Goal: Task Accomplishment & Management: Manage account settings

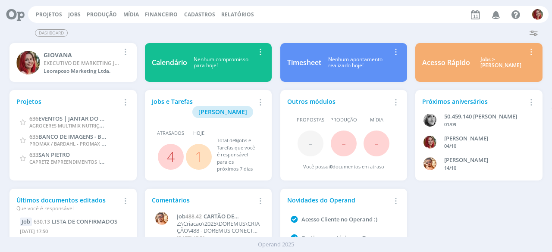
click at [497, 15] on icon "button" at bounding box center [495, 14] width 15 height 15
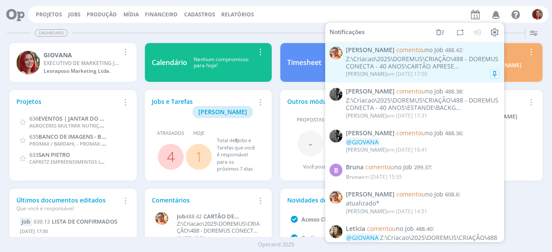
click at [392, 63] on div "Z:\Criacao\2025\DOREMUS\CRIAÇÃO\488 - DOREMUS CONECTA - 40 ANOS\CARTÃO APRESE..." at bounding box center [422, 63] width 153 height 15
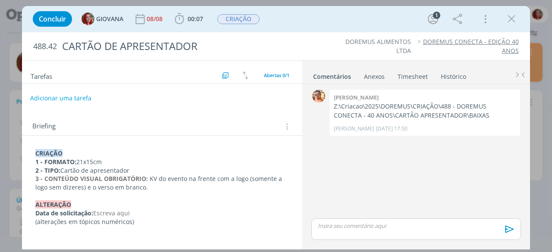
click at [83, 93] on button "Adicionar uma tarefa" at bounding box center [60, 98] width 61 height 15
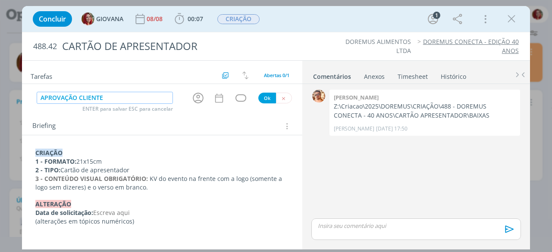
type input "APROVAÇÃO CLIENTE"
click at [259, 101] on div "Ok" at bounding box center [275, 98] width 34 height 11
click at [266, 100] on button "Ok" at bounding box center [267, 98] width 18 height 11
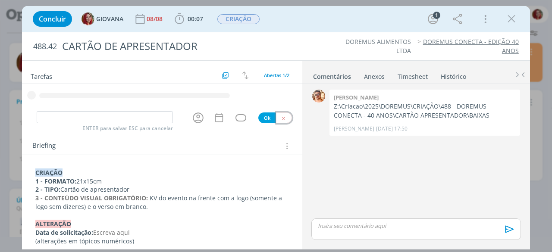
click at [281, 116] on icon "dialog" at bounding box center [284, 119] width 6 height 6
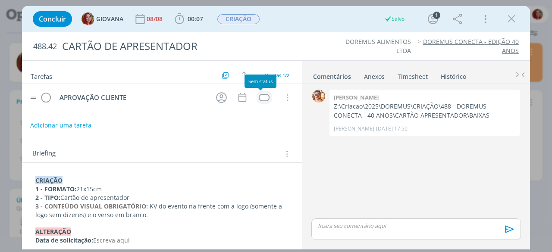
click at [260, 97] on div "dialog" at bounding box center [264, 97] width 11 height 7
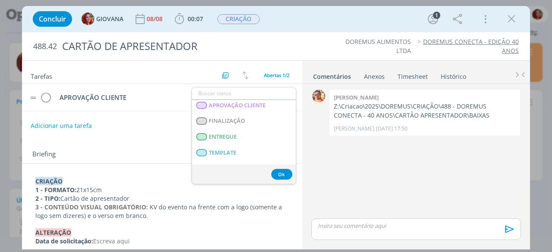
scroll to position [156, 0]
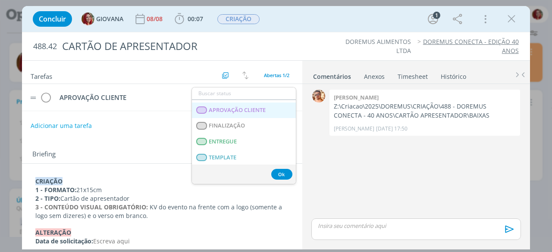
click at [269, 113] on CLIENTE "APROVAÇÃO CLIENTE" at bounding box center [244, 111] width 104 height 16
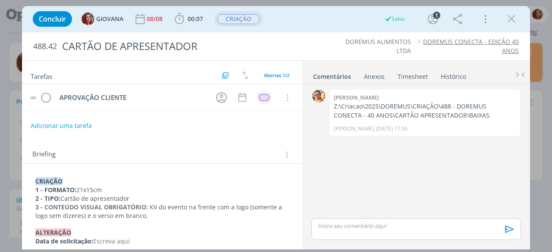
click at [245, 20] on span "CRIAÇÃO" at bounding box center [238, 19] width 42 height 10
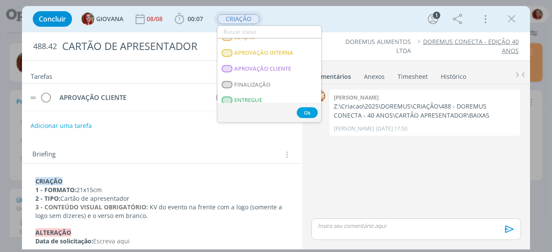
scroll to position [118, 0]
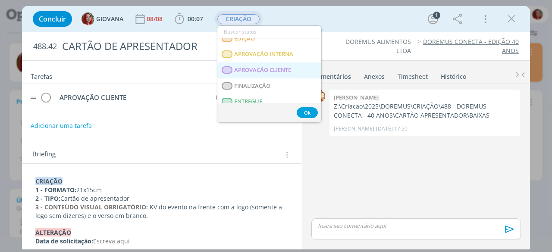
click at [299, 75] on CLIENTE "APROVAÇÃO CLIENTE" at bounding box center [269, 71] width 104 height 16
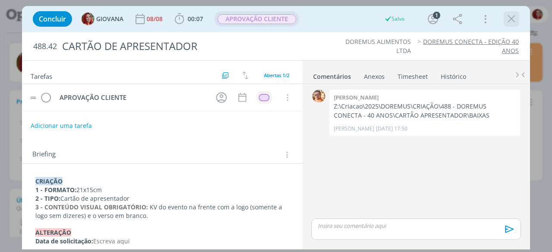
click at [504, 24] on div "dialog" at bounding box center [511, 19] width 16 height 16
click at [513, 23] on icon "dialog" at bounding box center [511, 19] width 13 height 13
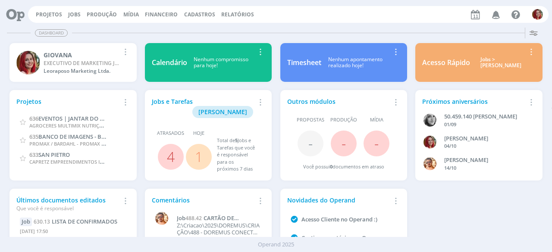
click at [17, 19] on icon at bounding box center [12, 14] width 18 height 17
click at [72, 11] on link "Jobs" at bounding box center [74, 14] width 13 height 7
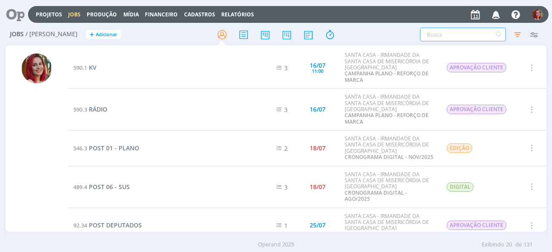
click at [451, 30] on input "text" at bounding box center [463, 35] width 86 height 14
type input "T"
type input "TEMPO"
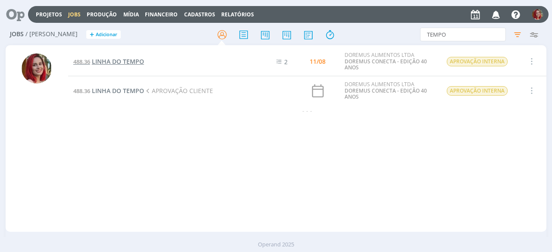
click at [109, 63] on span "LINHA DO TEMPO" at bounding box center [118, 61] width 52 height 8
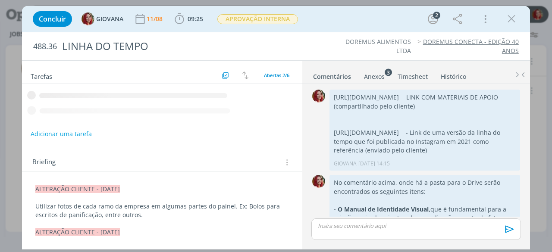
scroll to position [673, 0]
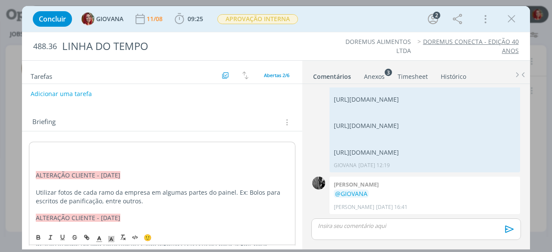
scroll to position [58, 0]
click at [36, 148] on p "dialog" at bounding box center [162, 151] width 253 height 9
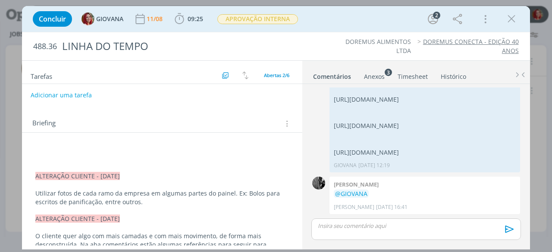
click at [41, 150] on p "dialog" at bounding box center [161, 150] width 253 height 9
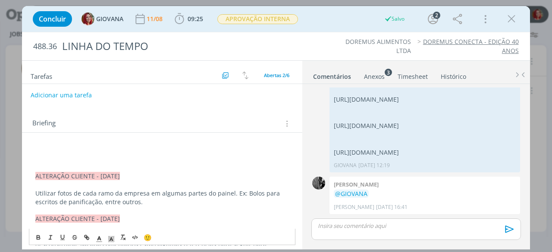
click at [42, 150] on p "dialog" at bounding box center [161, 150] width 253 height 9
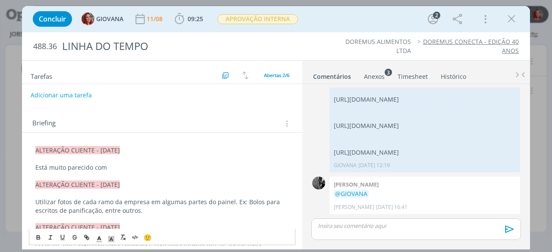
click at [134, 173] on p "dialog" at bounding box center [161, 176] width 253 height 9
click at [132, 167] on p "Está muito parecido com" at bounding box center [161, 167] width 253 height 9
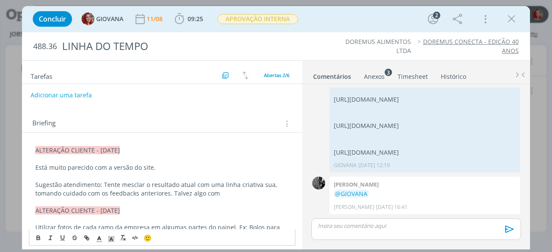
drag, startPoint x: 215, startPoint y: 192, endPoint x: 165, endPoint y: 193, distance: 49.6
click at [165, 193] on p "Sugestão atendimento: Tente mesclar o resultado atual com uma linha criativa su…" at bounding box center [161, 189] width 253 height 17
click at [162, 163] on p "Está muito parecido com a versão do site." at bounding box center [161, 167] width 253 height 9
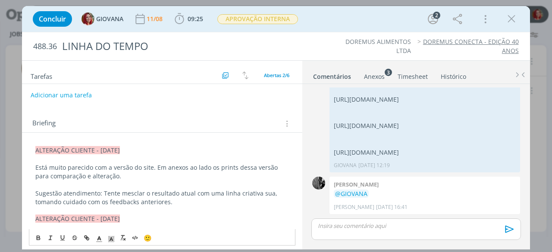
click at [369, 78] on div "Anexos 3" at bounding box center [374, 76] width 21 height 9
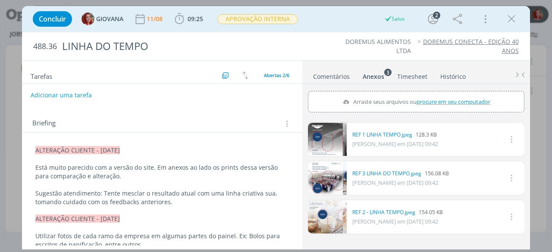
click at [422, 103] on span "procure em seu computador" at bounding box center [453, 102] width 74 height 8
click at [422, 94] on input "Arraste seus arquivos ou procure em seu computador" at bounding box center [416, 92] width 216 height 3
type input "C:\fakepath\versão site 1.png"
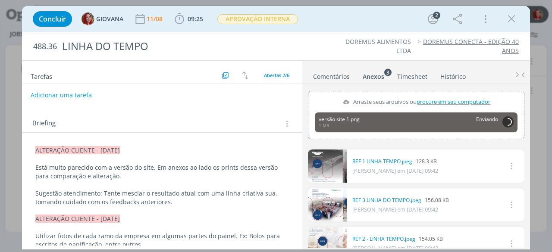
click at [435, 98] on span "procure em seu computador" at bounding box center [453, 102] width 74 height 8
click at [435, 94] on input "Arraste seus arquivos ou procure em seu computador" at bounding box center [416, 92] width 216 height 3
type input "C:\fakepath\versão site 2.png"
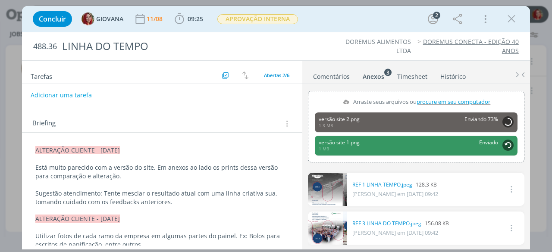
click at [423, 99] on span "procure em seu computador" at bounding box center [453, 102] width 74 height 8
click at [423, 94] on input "Arraste seus arquivos ou procure em seu computador" at bounding box center [416, 92] width 216 height 3
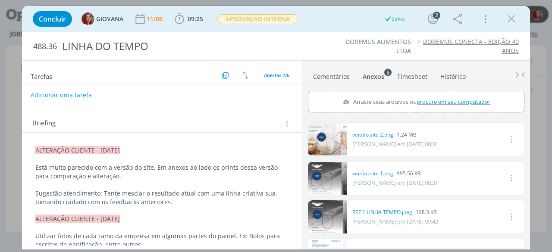
type input "C:\fakepath\versão site 3.png"
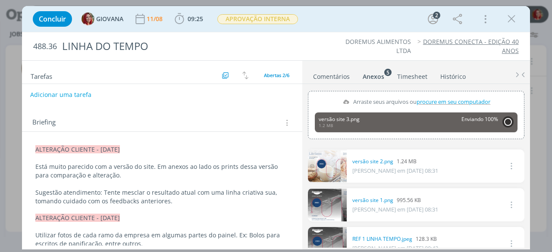
click at [66, 92] on button "Adicionar uma tarefa" at bounding box center [60, 95] width 61 height 15
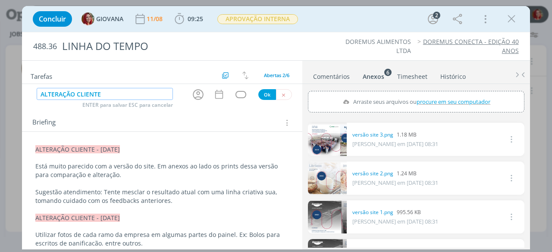
type input "ALTERAÇÃO CLIENTE"
click at [258, 93] on button "Ok" at bounding box center [267, 94] width 18 height 11
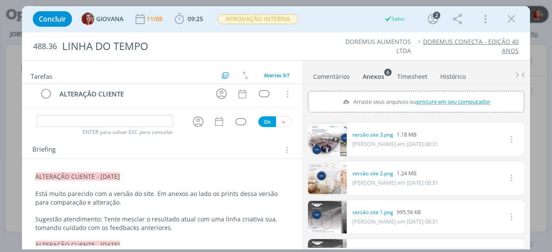
click at [282, 115] on div "ENTER para salvar ESC para cancelar Ok" at bounding box center [162, 122] width 280 height 14
click at [281, 119] on icon "dialog" at bounding box center [284, 122] width 6 height 6
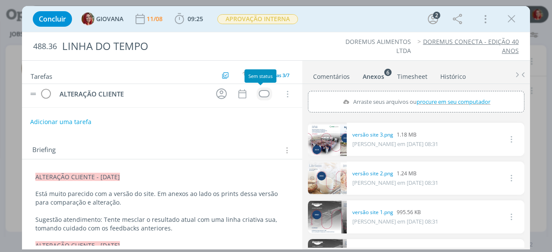
click at [260, 94] on div "dialog" at bounding box center [264, 93] width 11 height 7
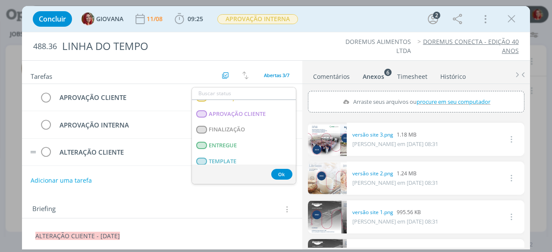
scroll to position [201, 0]
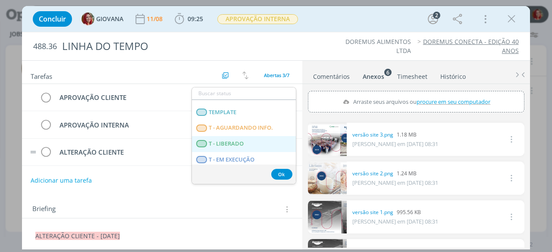
click at [281, 147] on LIBERADO "T - LIBERADO" at bounding box center [244, 144] width 104 height 16
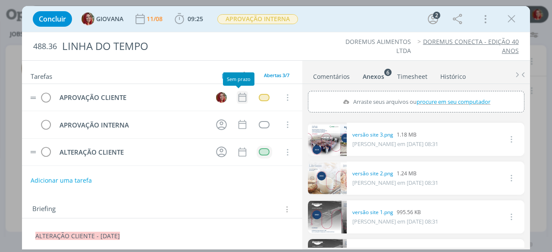
click at [238, 93] on icon "dialog" at bounding box center [242, 97] width 8 height 9
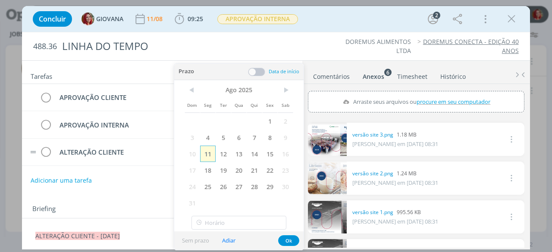
click at [209, 152] on span "11" at bounding box center [208, 154] width 16 height 16
click at [287, 237] on button "Ok" at bounding box center [288, 240] width 21 height 11
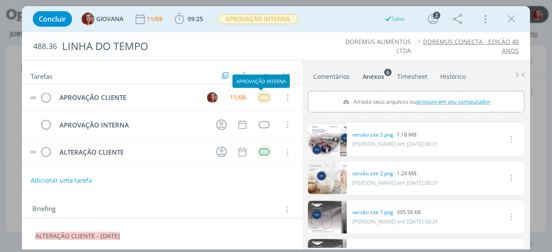
click at [259, 97] on div "dialog" at bounding box center [264, 97] width 11 height 7
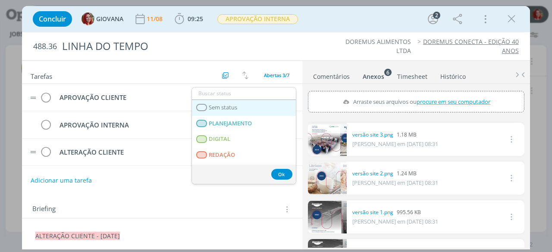
click at [242, 108] on link "Sem status" at bounding box center [244, 108] width 104 height 16
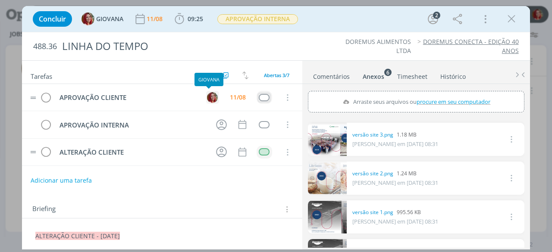
click at [207, 100] on img "dialog" at bounding box center [212, 97] width 11 height 11
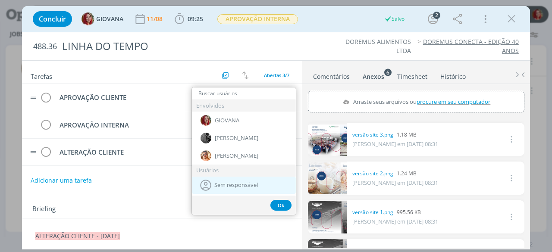
click at [210, 186] on icon "dialog" at bounding box center [205, 185] width 11 height 11
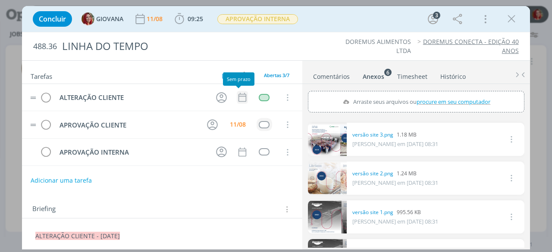
click at [239, 94] on icon "dialog" at bounding box center [242, 97] width 11 height 11
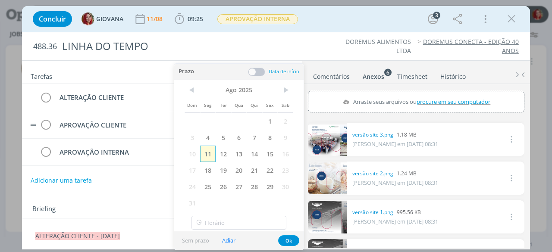
click at [208, 151] on span "11" at bounding box center [208, 154] width 16 height 16
click at [291, 242] on button "Ok" at bounding box center [288, 240] width 21 height 11
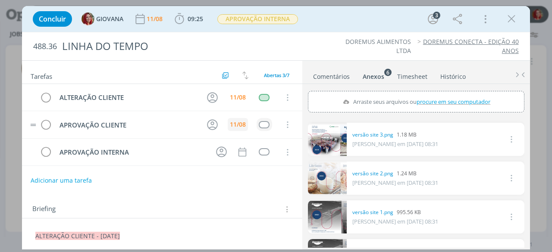
click at [237, 122] on div "11/08" at bounding box center [238, 125] width 16 height 6
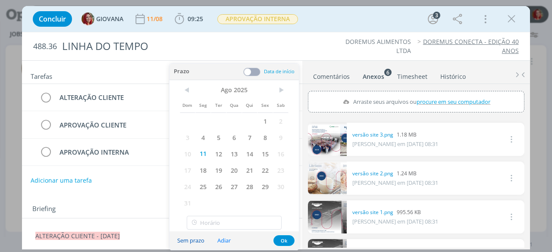
click at [191, 240] on button "Sem prazo" at bounding box center [191, 241] width 38 height 12
click at [286, 241] on button "Ok" at bounding box center [283, 240] width 21 height 11
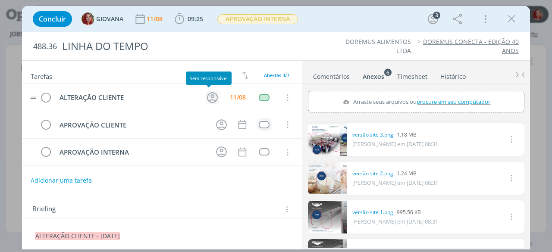
click at [210, 93] on icon "dialog" at bounding box center [212, 97] width 13 height 13
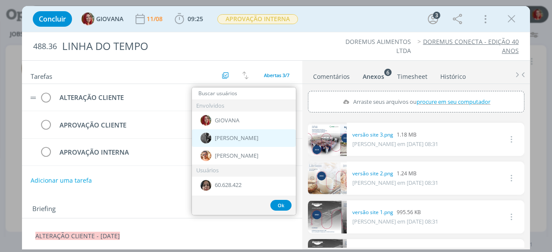
click at [237, 141] on div "[PERSON_NAME]" at bounding box center [244, 138] width 104 height 18
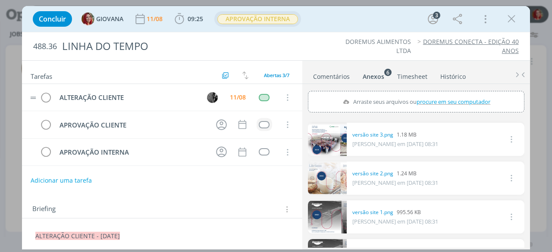
click at [264, 13] on span "APROVAÇÃO INTERNA" at bounding box center [257, 19] width 87 height 16
click at [263, 19] on span "APROVAÇÃO INTERNA" at bounding box center [257, 19] width 81 height 10
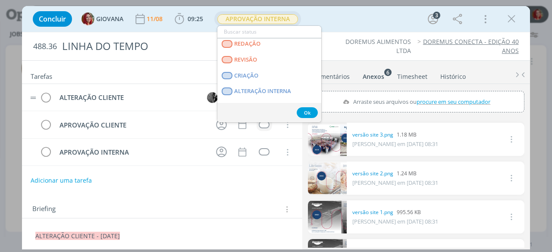
scroll to position [34, 0]
click at [240, 69] on link "CRIAÇÃO" at bounding box center [269, 75] width 104 height 16
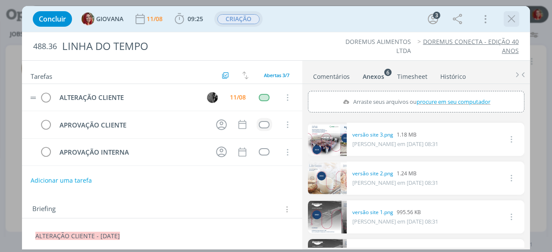
click at [509, 17] on icon "dialog" at bounding box center [511, 19] width 13 height 13
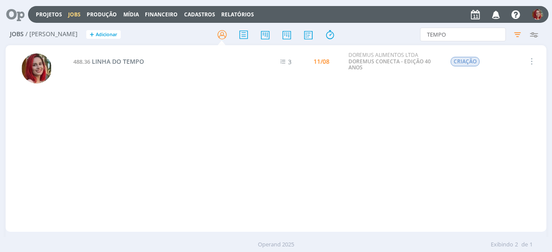
click at [14, 14] on icon at bounding box center [12, 14] width 18 height 17
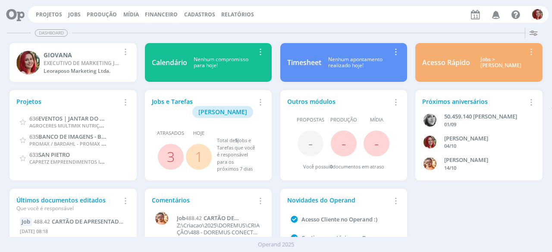
click at [21, 15] on icon at bounding box center [12, 14] width 18 height 17
click at [33, 14] on button "Projetos" at bounding box center [48, 14] width 31 height 7
click at [38, 14] on link "Projetos" at bounding box center [49, 14] width 26 height 7
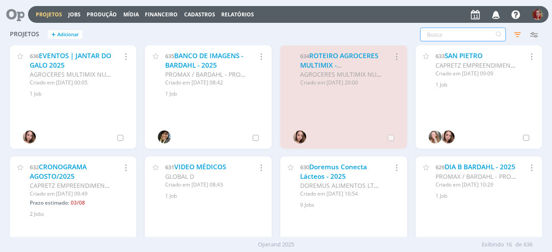
click at [439, 38] on input "text" at bounding box center [463, 35] width 86 height 14
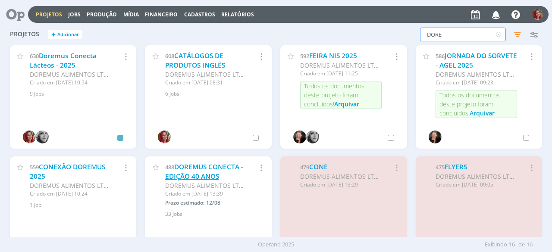
type input "DORE"
click at [176, 172] on link "DOREMUS CONECTA - EDIÇÃO 40 ANOS" at bounding box center [204, 172] width 78 height 19
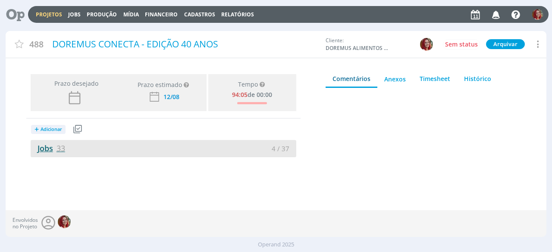
click at [44, 143] on link "Jobs 33" at bounding box center [48, 148] width 34 height 10
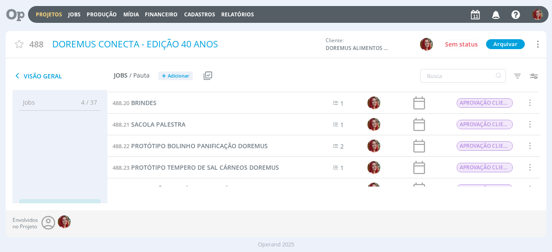
scroll to position [392, 0]
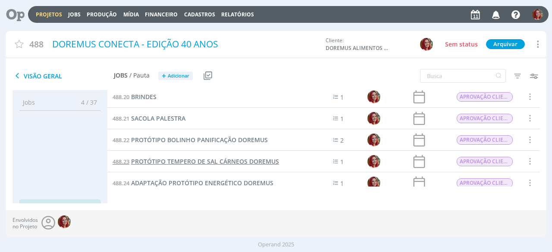
click at [250, 161] on span "PROTÓTIPO TEMPERO DE SAL CÁRNEOS DOREMUS" at bounding box center [205, 161] width 148 height 8
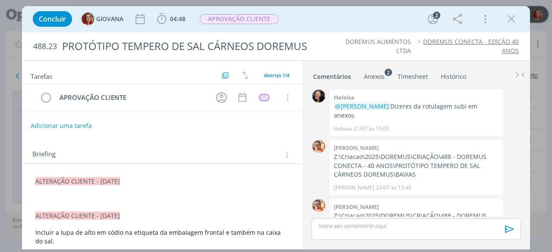
scroll to position [71, 0]
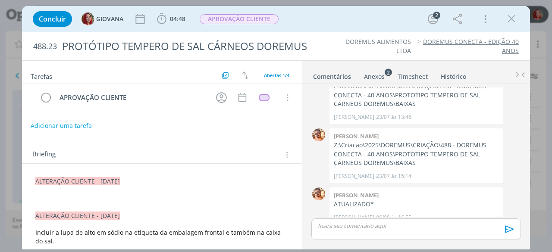
click at [38, 197] on p "dialog" at bounding box center [161, 198] width 253 height 9
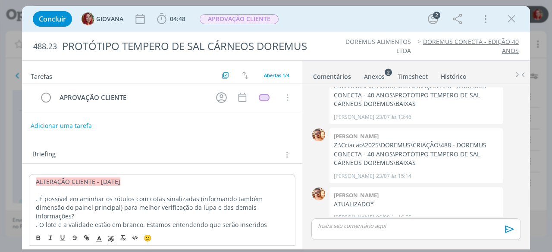
click at [271, 205] on p ". É possível encaminhar os rótulos com cotas sinalizadas (informando também dim…" at bounding box center [162, 208] width 253 height 26
click at [70, 199] on p ". É possível encaminhar os rótulos com cotas sinalizadas (informando também dim…" at bounding box center [162, 208] width 253 height 26
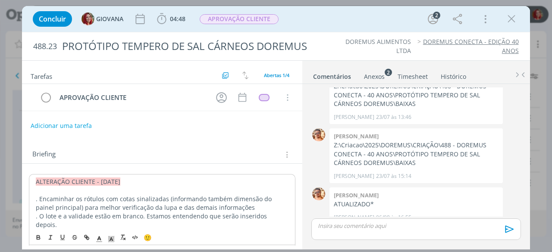
click at [263, 208] on p ". Encaminhar os rótulos com cotas sinalizadas (informando também dimensão do pa…" at bounding box center [162, 203] width 253 height 17
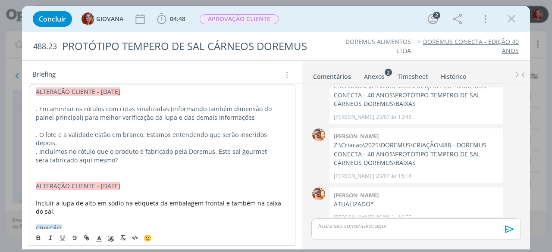
scroll to position [91, 0]
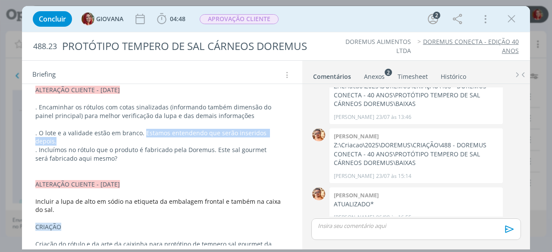
drag, startPoint x: 282, startPoint y: 132, endPoint x: 143, endPoint y: 134, distance: 139.3
click at [143, 134] on p ". O lote e a validade estão em branco. Estamos entendendo que serão inseridos d…" at bounding box center [161, 137] width 253 height 17
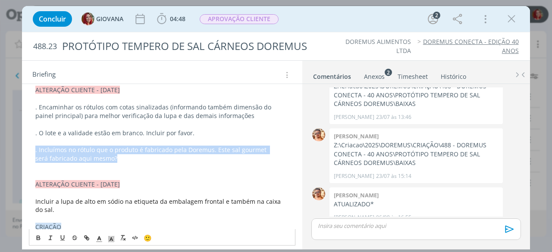
drag, startPoint x: 128, startPoint y: 155, endPoint x: 26, endPoint y: 150, distance: 102.3
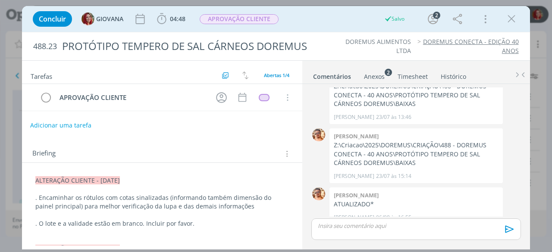
click at [49, 122] on button "Adicionar uma tarefa" at bounding box center [60, 125] width 61 height 15
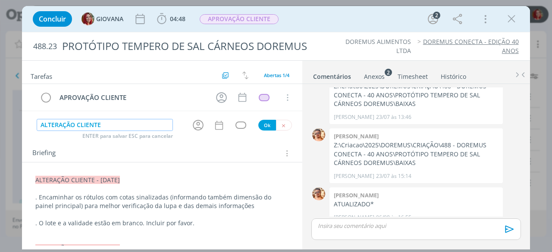
type input "ALTERAÇÃO CLIENTE"
click at [269, 121] on button "Ok" at bounding box center [267, 125] width 18 height 11
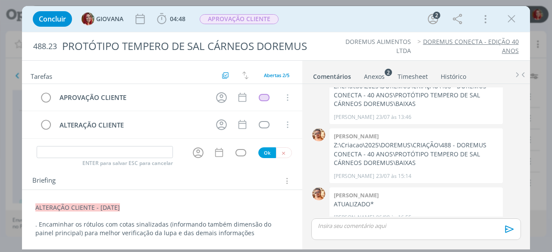
click at [372, 77] on div "Anexos 2" at bounding box center [374, 76] width 21 height 9
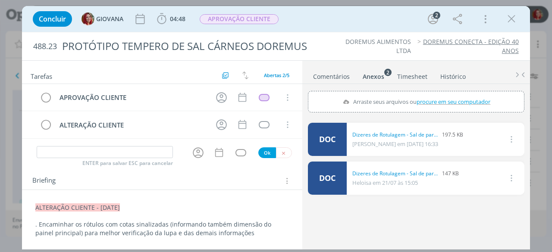
click at [433, 105] on label "Arraste seus arquivos ou procure em seu computador" at bounding box center [416, 101] width 154 height 11
click at [433, 94] on input "Arraste seus arquivos ou procure em seu computador" at bounding box center [416, 92] width 216 height 3
type input "C:\fakepath\Gabarito Caixa 01_revisado1.pdf"
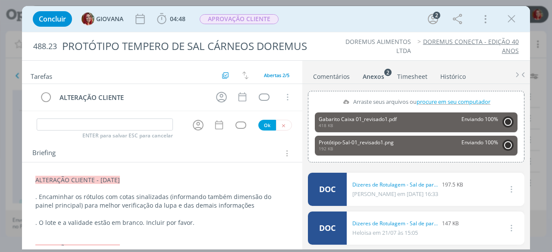
scroll to position [20, 0]
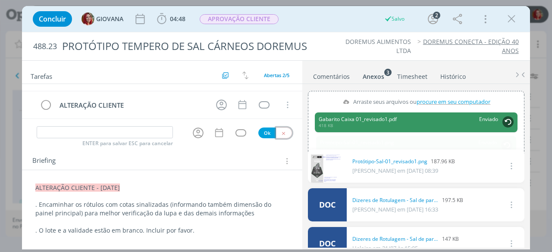
click at [282, 128] on button "dialog" at bounding box center [284, 133] width 16 height 11
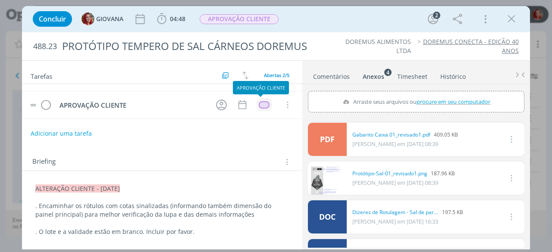
click at [259, 103] on div "dialog" at bounding box center [264, 104] width 11 height 7
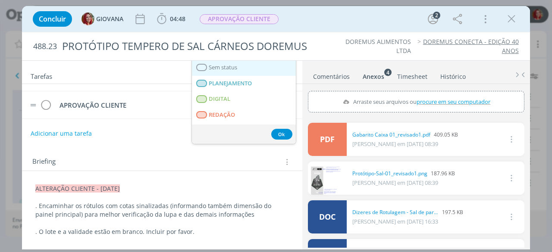
click at [255, 63] on link "Sem status" at bounding box center [244, 68] width 104 height 16
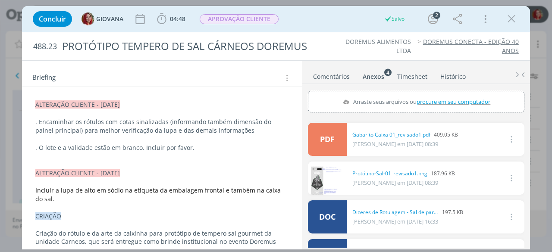
scroll to position [105, 0]
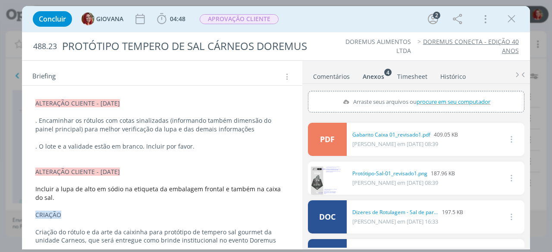
click at [155, 99] on p "ALTERAÇÃO CLIENTE - 11/08/25" at bounding box center [161, 103] width 253 height 9
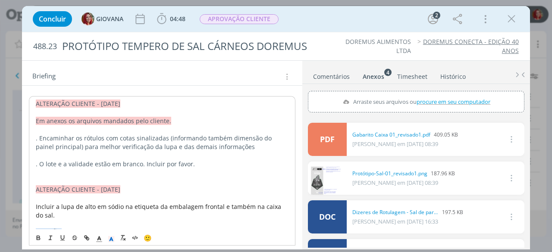
click at [182, 120] on p "(Em anexos os arquivos mandados pelo cliente." at bounding box center [162, 121] width 253 height 9
drag, startPoint x: 182, startPoint y: 120, endPoint x: 26, endPoint y: 119, distance: 156.5
click at [110, 242] on icon "dialog" at bounding box center [111, 239] width 8 height 8
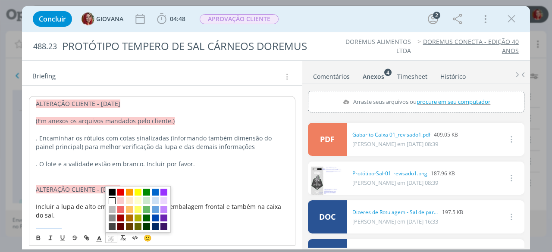
click at [110, 200] on span "dialog" at bounding box center [112, 200] width 7 height 7
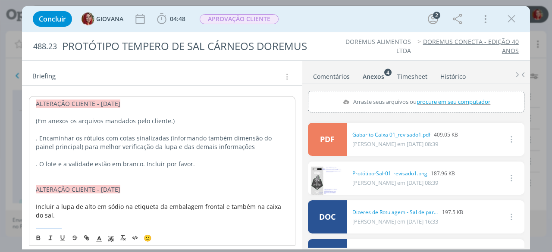
click at [150, 143] on p ". Encaminhar os rótulos com cotas sinalizadas (informando também dimensão do pa…" at bounding box center [162, 142] width 253 height 17
click at [207, 163] on p ". O lote e a validade estão em branco. Incluir por favor." at bounding box center [161, 163] width 253 height 9
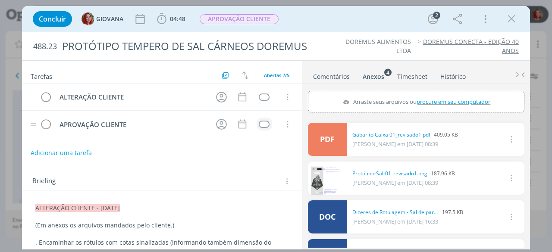
scroll to position [0, 0]
click at [256, 101] on td "dialog" at bounding box center [264, 97] width 16 height 13
click at [260, 97] on div "dialog" at bounding box center [264, 97] width 11 height 7
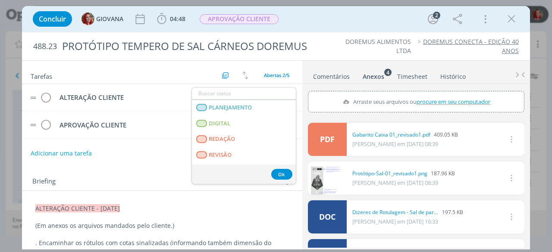
scroll to position [220, 0]
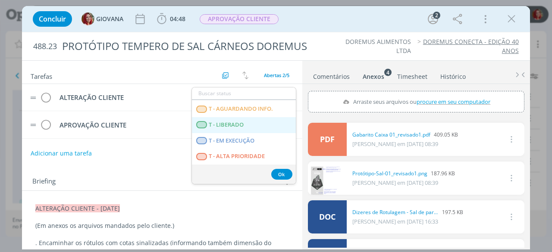
click at [255, 129] on LIBERADO "T - LIBERADO" at bounding box center [244, 125] width 104 height 16
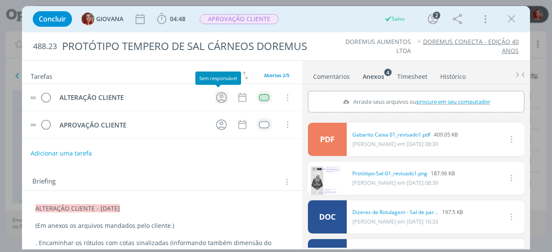
click at [217, 91] on icon "dialog" at bounding box center [221, 97] width 13 height 13
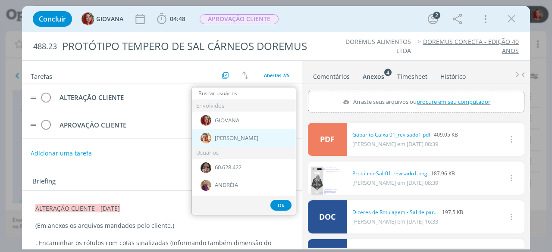
click at [223, 131] on div "[PERSON_NAME]" at bounding box center [244, 138] width 104 height 18
click at [223, 131] on tr "APROVAÇÃO CLIENTE Cancelar" at bounding box center [162, 124] width 280 height 27
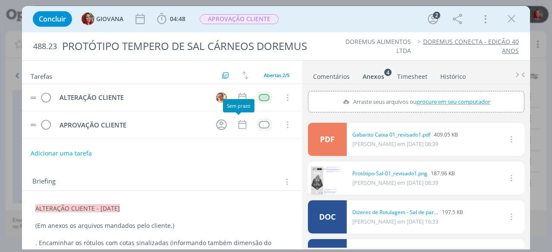
click at [236, 103] on div "Sem prazo" at bounding box center [238, 105] width 31 height 13
click at [239, 95] on icon "dialog" at bounding box center [242, 97] width 8 height 9
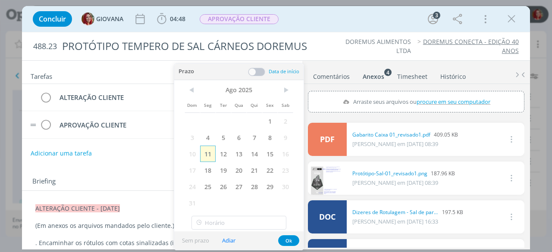
click at [207, 149] on span "11" at bounding box center [208, 154] width 16 height 16
click at [286, 239] on button "Ok" at bounding box center [288, 240] width 21 height 11
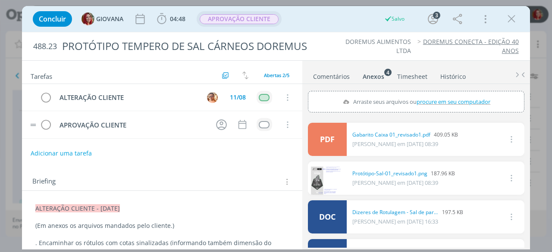
click at [258, 23] on span "APROVAÇÃO CLIENTE" at bounding box center [239, 19] width 79 height 10
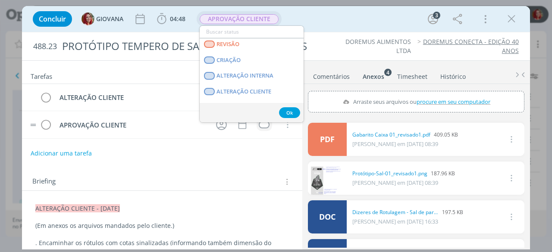
scroll to position [51, 0]
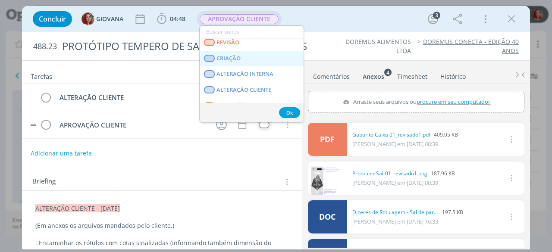
click at [262, 59] on link "CRIAÇÃO" at bounding box center [252, 59] width 104 height 16
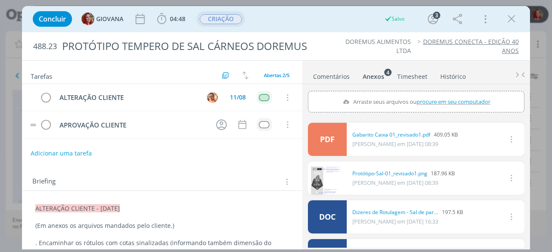
click at [337, 21] on div "Concluir GIOVANA 04:48 Iniciar Apontar Data * 11/08/2025 Horas * 00:00 Tarefa S…" at bounding box center [275, 19] width 495 height 21
click at [511, 15] on icon "dialog" at bounding box center [511, 19] width 13 height 13
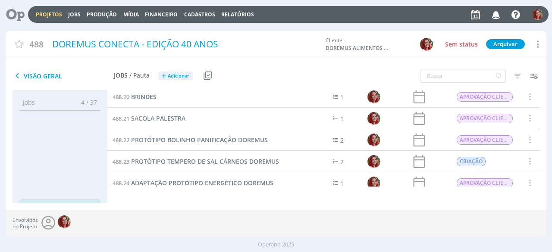
click at [19, 13] on icon at bounding box center [12, 14] width 18 height 17
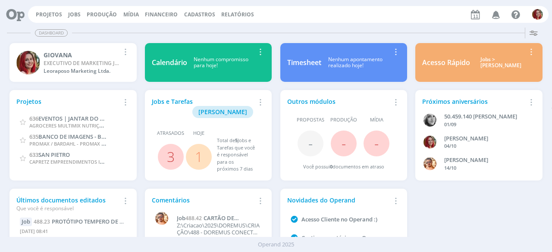
click at [53, 10] on div "Projetos Jobs Produção Mídia Financeiro Cadastros Relatórios Notificações Victo…" at bounding box center [288, 14] width 520 height 17
click at [52, 12] on link "Projetos" at bounding box center [49, 14] width 26 height 7
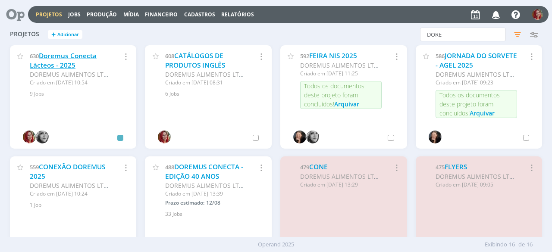
click at [66, 58] on link "Doremus Conecta Lácteos - 2025" at bounding box center [63, 60] width 67 height 19
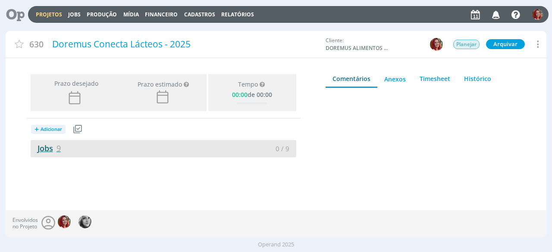
click at [43, 145] on link "Jobs 9" at bounding box center [46, 148] width 30 height 10
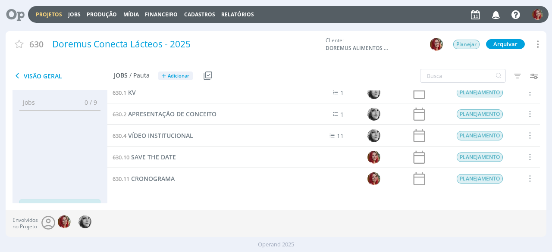
scroll to position [13, 0]
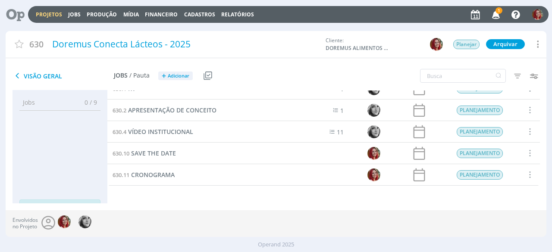
click at [185, 216] on div "Envolvidos no Projeto" at bounding box center [276, 223] width 541 height 27
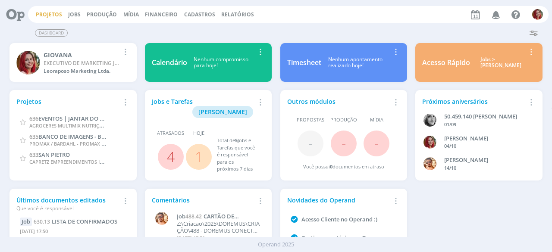
click at [41, 14] on link "Projetos" at bounding box center [49, 14] width 26 height 7
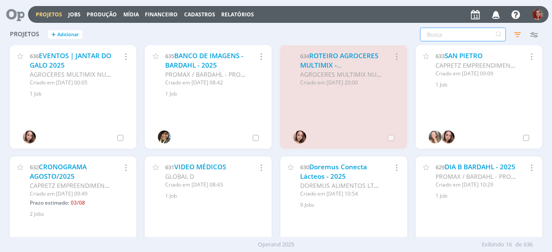
click at [453, 37] on input "text" at bounding box center [463, 35] width 86 height 14
type input "doremus"
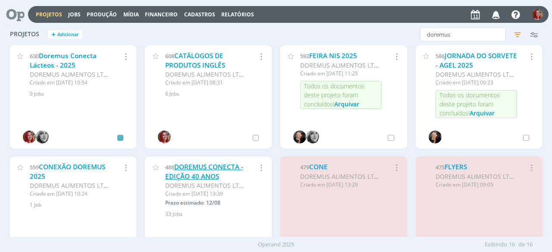
click at [197, 173] on link "DOREMUS CONECTA - EDIÇÃO 40 ANOS" at bounding box center [204, 172] width 78 height 19
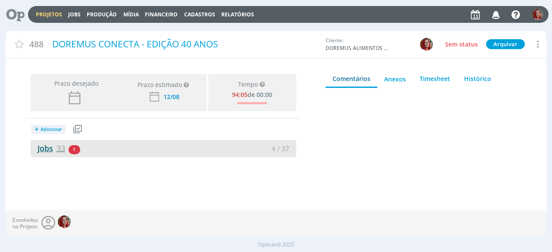
click at [50, 150] on link "Jobs 33" at bounding box center [48, 148] width 34 height 10
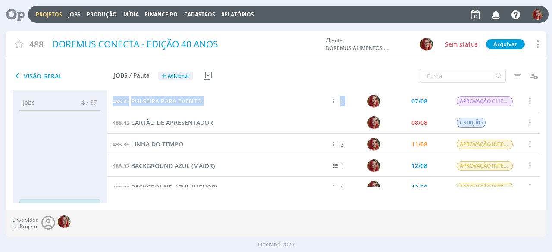
drag, startPoint x: 535, startPoint y: 95, endPoint x: 536, endPoint y: 101, distance: 5.9
click at [536, 101] on div "488.35 PULSEIRA PARA EVENTO 1 07/08 APROVAÇÃO CLIENTE Selecionar Concluir Cance…" at bounding box center [323, 139] width 432 height 96
click at [317, 64] on div "Visão Geral Jobs / Pauta + Adicionar Usar Job de template Criar template a part…" at bounding box center [276, 76] width 541 height 28
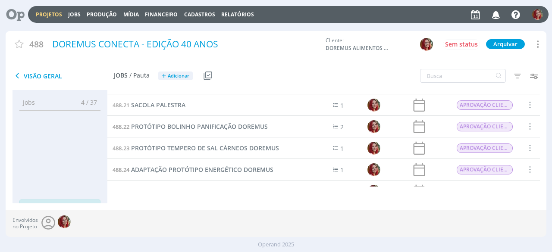
scroll to position [378, 0]
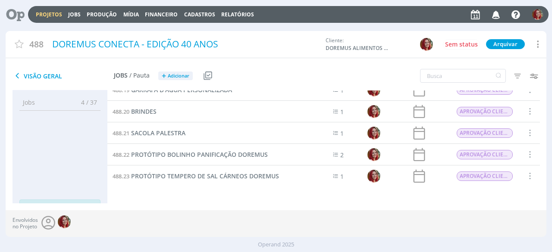
click at [535, 149] on div "488.6 PIN ENTREGUE Selecionar Concluir Cancelar Iniciar timesheet 488.11 FALTA …" at bounding box center [323, 139] width 432 height 96
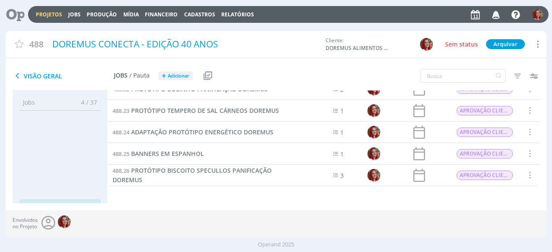
scroll to position [439, 0]
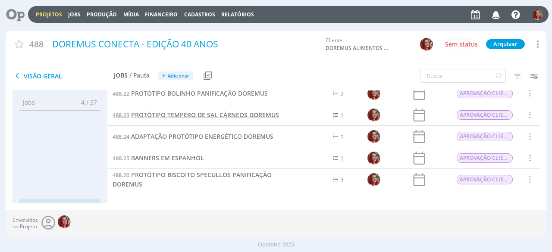
click at [235, 113] on span "PROTÓTIPO TEMPERO DE SAL CÁRNEOS DOREMUS" at bounding box center [205, 115] width 148 height 8
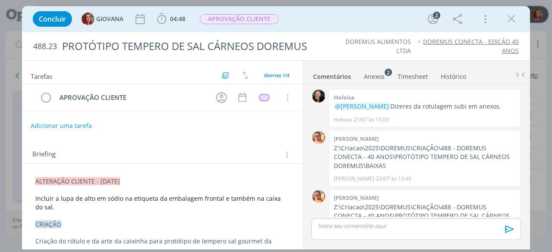
scroll to position [71, 0]
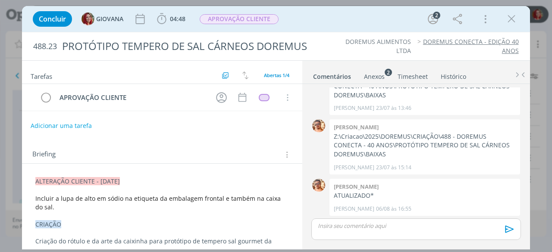
drag, startPoint x: 35, startPoint y: 181, endPoint x: 163, endPoint y: 175, distance: 127.3
click at [163, 177] on p "ALTERAÇÃO CLIENTE - 06/08/25" at bounding box center [161, 181] width 253 height 9
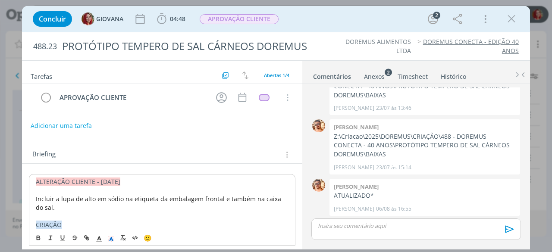
copy span "ALTERAÇÃO CLIENTE - 06/08/25"
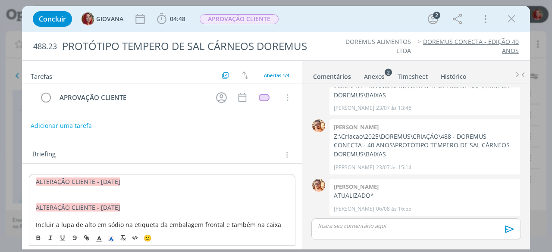
click at [105, 182] on span "ALTERAÇÃO CLIENTE - 06/08/25" at bounding box center [78, 182] width 84 height 8
click at [73, 195] on p "dialog" at bounding box center [162, 199] width 253 height 9
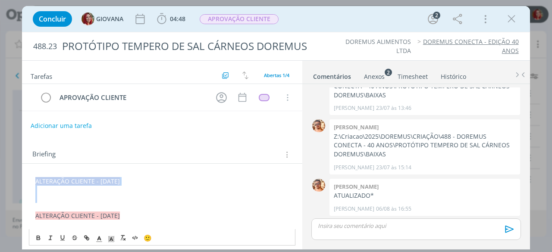
drag, startPoint x: 97, startPoint y: 196, endPoint x: 2, endPoint y: 177, distance: 97.1
click at [2, 177] on div "Concluir GIOVANA 04:48 Iniciar Apontar Data * 11/08/2025 Horas * 00:00 Tarefa S…" at bounding box center [276, 126] width 552 height 252
copy div "ALTERAÇÃO CLIENTE - [DATE]"
click at [67, 198] on p "dialog" at bounding box center [161, 198] width 253 height 9
click at [49, 194] on p "dialog" at bounding box center [161, 198] width 253 height 9
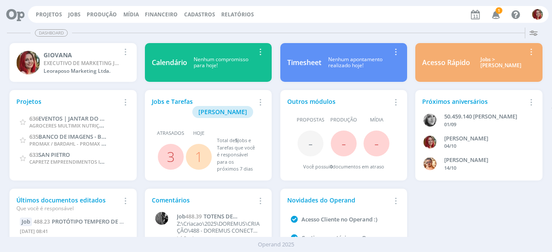
click at [9, 17] on icon at bounding box center [12, 14] width 18 height 17
click at [47, 16] on link "Projetos" at bounding box center [49, 14] width 26 height 7
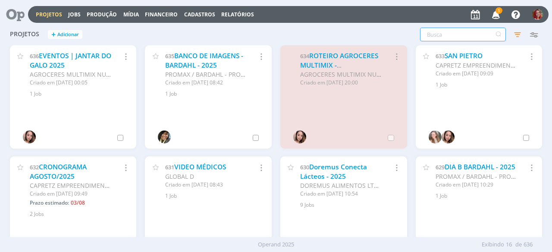
click at [446, 33] on input "text" at bounding box center [463, 35] width 86 height 14
type input "santa"
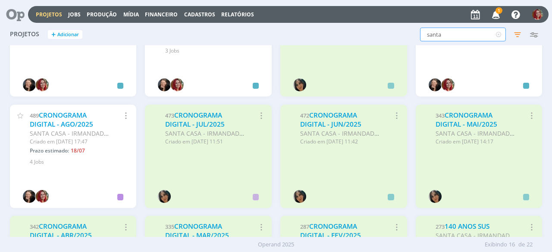
scroll to position [169, 0]
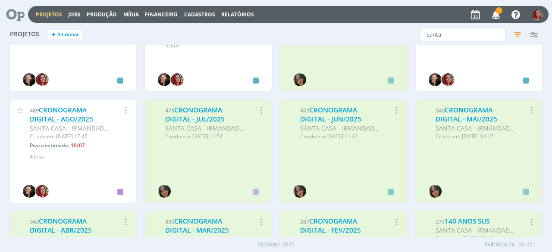
click at [51, 108] on link "CRONOGRAMA DIGITAL - AGO/2025" at bounding box center [61, 115] width 63 height 19
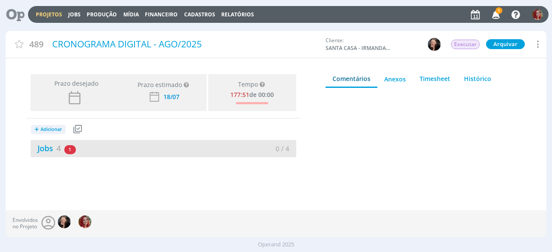
click at [41, 153] on div "Jobs 4 1 atrasado" at bounding box center [97, 149] width 133 height 12
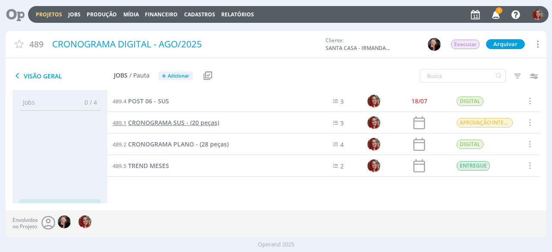
click at [159, 122] on span "CRONOGRAMA SUS - (20 peças)" at bounding box center [173, 123] width 91 height 8
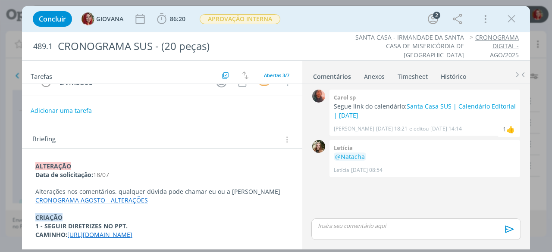
scroll to position [72, 0]
click at [33, 160] on div "﻿ALTERAÇÃO Data de solicitação: 18/07 Alterações nos comentários, qualquer dúvi…" at bounding box center [162, 200] width 266 height 83
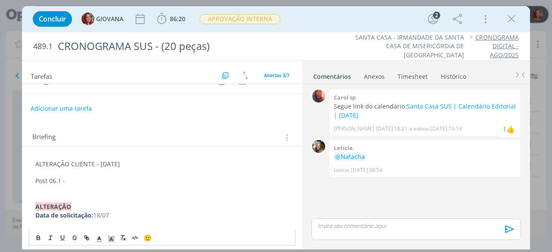
click at [124, 177] on p "Post 06.1 -" at bounding box center [161, 181] width 253 height 9
click at [92, 181] on p "Post 06.1 -" at bounding box center [161, 181] width 253 height 9
click at [91, 173] on p "dialog" at bounding box center [161, 173] width 253 height 9
click at [106, 179] on p "Post 06.1 -" at bounding box center [161, 181] width 253 height 9
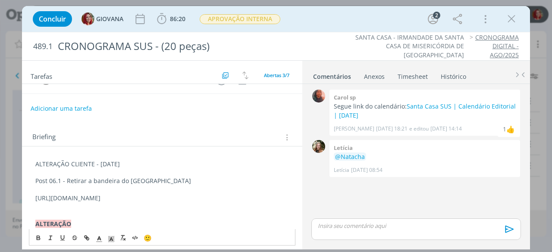
click at [96, 203] on p "https://docs.google.com/presentation/d/1uOshy1Wo_UljtrklrvbM47svzg6Hy8BMm2lIgt_…" at bounding box center [161, 198] width 253 height 9
click at [128, 203] on p "dialog" at bounding box center [161, 207] width 253 height 9
click at [43, 186] on p "dialog" at bounding box center [161, 189] width 253 height 9
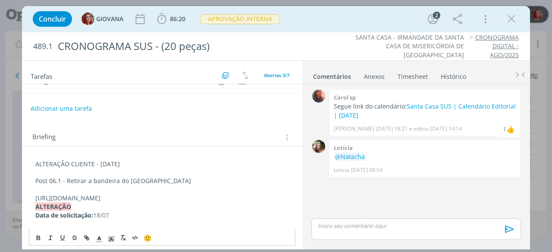
click at [230, 199] on p "https://docs.google.com/presentation/d/1uOshy1Wo_UljtrklrvbM47svzg6Hy8BMm2lIgt_…" at bounding box center [161, 198] width 253 height 9
click at [232, 203] on p "https://docs.google.com/presentation/d/1uOshy1Wo_UljtrklrvbM47svzg6Hy8BMm2lIgt_…" at bounding box center [161, 198] width 253 height 9
drag, startPoint x: 128, startPoint y: 160, endPoint x: 24, endPoint y: 157, distance: 104.4
click at [24, 157] on div "ALTERAÇÃO CLIENTE - 11/08/25 Post 06.1 - Retirar a bandeira do Brasil https://d…" at bounding box center [162, 233] width 280 height 173
click at [116, 234] on span "dialog" at bounding box center [111, 238] width 12 height 10
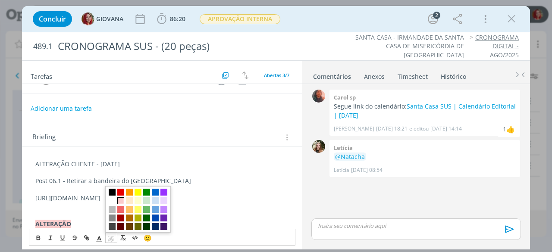
click at [117, 200] on span "dialog" at bounding box center [120, 200] width 7 height 7
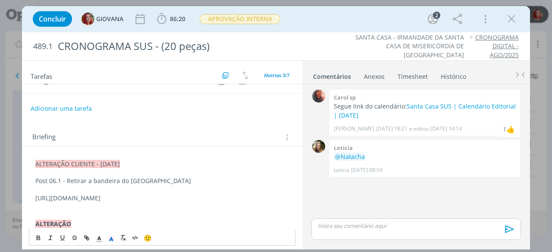
click at [167, 174] on p "dialog" at bounding box center [161, 173] width 253 height 9
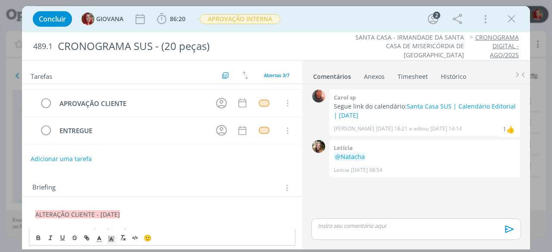
scroll to position [0, 0]
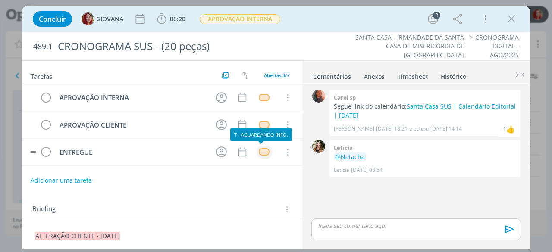
click at [260, 149] on div "dialog" at bounding box center [264, 151] width 11 height 7
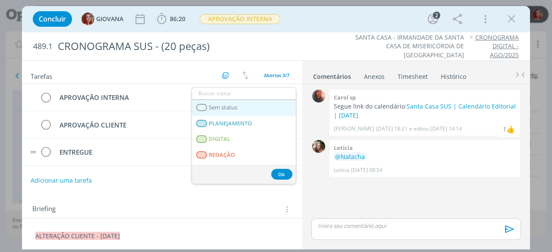
click at [232, 107] on span "Sem status" at bounding box center [223, 107] width 28 height 7
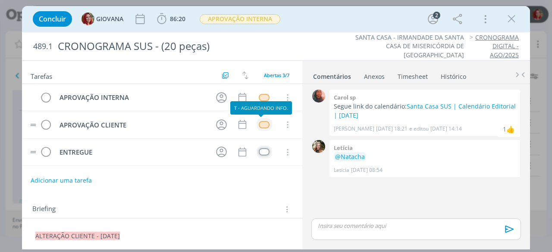
click at [262, 125] on div "dialog" at bounding box center [264, 124] width 11 height 7
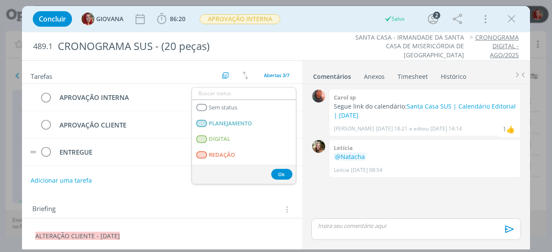
click at [130, 198] on div "Briefing Briefings Predefinidos Versões do Briefing Ver Briefing do Projeto" at bounding box center [162, 206] width 280 height 23
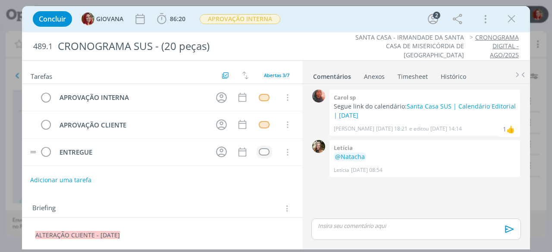
click at [70, 179] on button "Adicionar uma tarefa" at bounding box center [60, 180] width 61 height 15
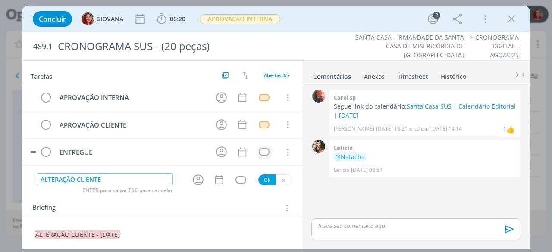
type input "ALTERAÇÃO CLIENTE"
click at [264, 181] on button "Ok" at bounding box center [267, 180] width 18 height 11
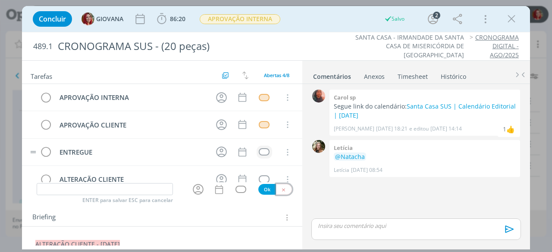
click at [276, 191] on button "dialog" at bounding box center [284, 189] width 16 height 11
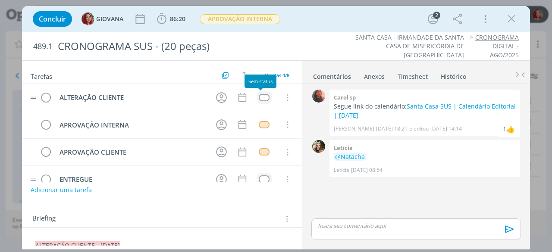
click at [260, 97] on div "dialog" at bounding box center [264, 97] width 11 height 7
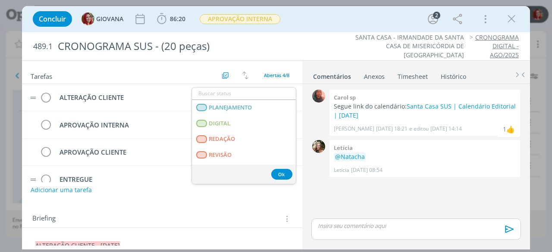
scroll to position [220, 0]
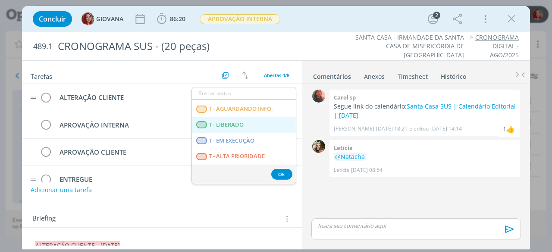
click at [214, 122] on span "T - LIBERADO" at bounding box center [226, 125] width 35 height 7
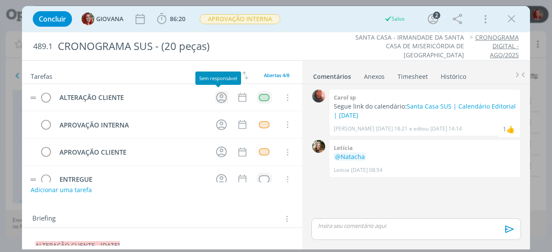
click at [217, 94] on icon "dialog" at bounding box center [221, 97] width 13 height 13
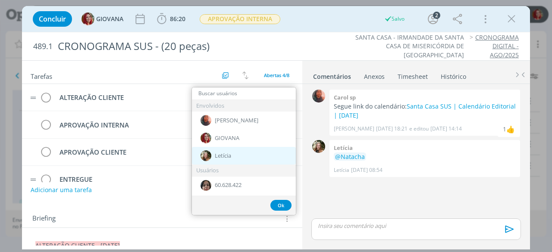
click at [274, 159] on div "Letícia" at bounding box center [244, 156] width 104 height 18
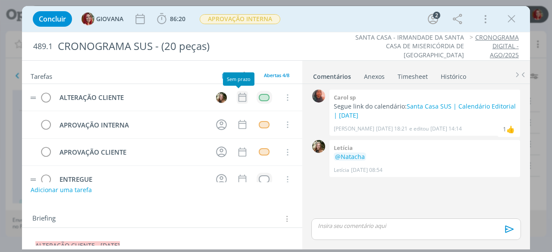
click at [238, 99] on icon "dialog" at bounding box center [242, 97] width 11 height 11
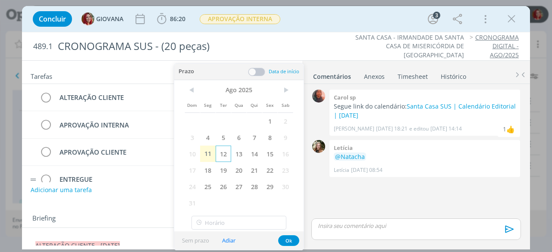
click at [216, 154] on span "12" at bounding box center [224, 154] width 16 height 16
click at [287, 238] on button "Ok" at bounding box center [288, 240] width 21 height 11
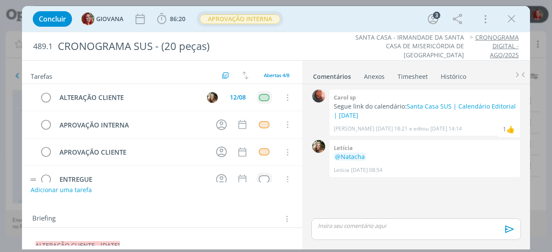
click at [243, 23] on span "APROVAÇÃO INTERNA" at bounding box center [240, 19] width 81 height 10
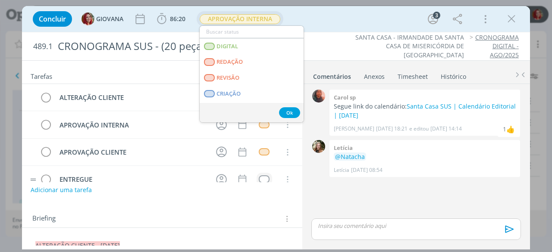
scroll to position [6, 0]
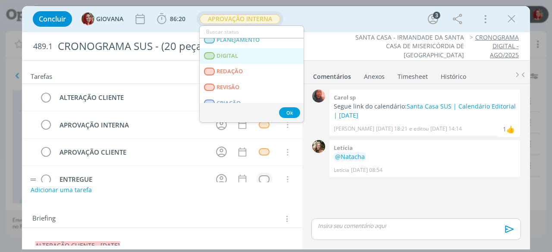
click at [297, 50] on link "DIGITAL" at bounding box center [252, 56] width 104 height 16
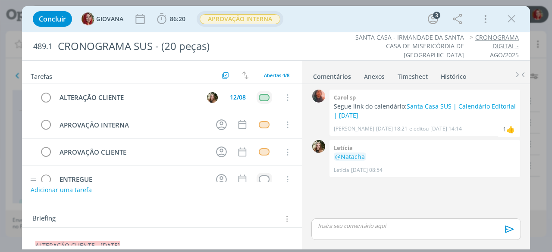
click at [257, 15] on span "APROVAÇÃO INTERNA" at bounding box center [240, 19] width 81 height 10
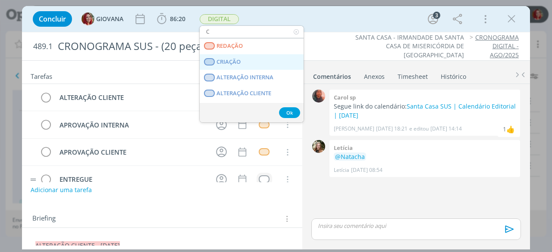
type input "C"
click at [260, 57] on link "CRIAÇÃO" at bounding box center [252, 62] width 104 height 16
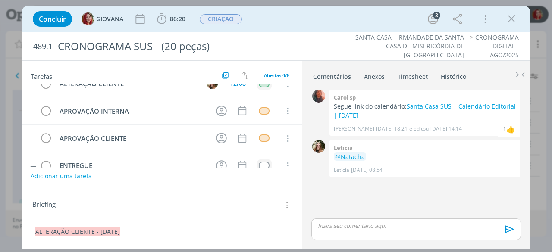
scroll to position [13, 0]
click at [441, 106] on link "Santa Casa SUS | Calendário Editorial | Agosto/25" at bounding box center [425, 110] width 182 height 17
click at [505, 21] on icon "dialog" at bounding box center [511, 19] width 13 height 13
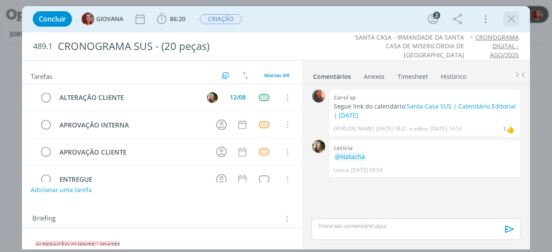
click at [507, 24] on icon "dialog" at bounding box center [511, 19] width 13 height 13
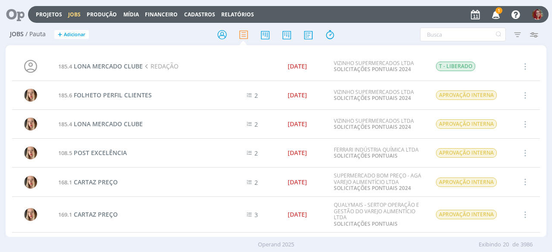
click at [18, 17] on icon at bounding box center [12, 14] width 18 height 17
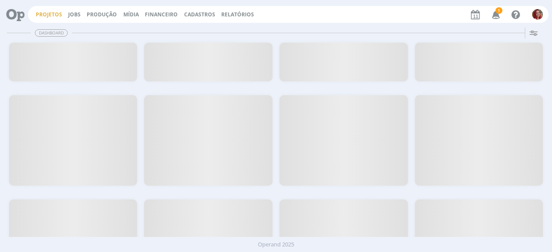
click at [37, 13] on link "Projetos" at bounding box center [49, 14] width 26 height 7
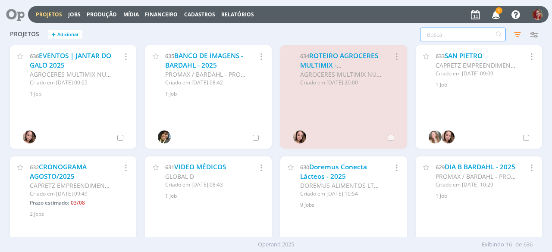
click at [441, 34] on input "text" at bounding box center [463, 35] width 86 height 14
type input "santa"
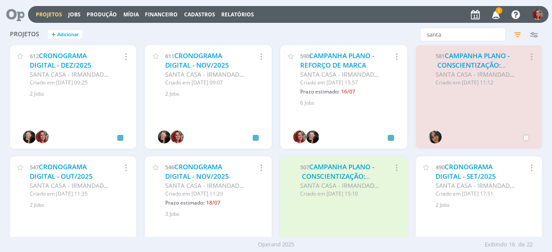
drag, startPoint x: 547, startPoint y: 59, endPoint x: 544, endPoint y: 82, distance: 23.9
click at [544, 82] on div "Projetos + Adicionar santa Filtros Filtrar Limpar santa Status Clientes Selecio…" at bounding box center [276, 130] width 552 height 213
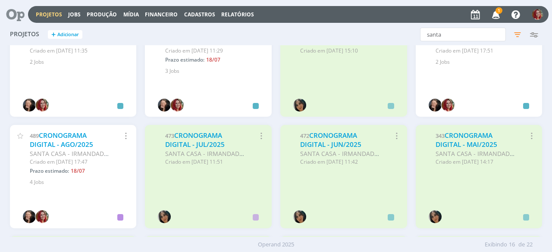
scroll to position [142, 0]
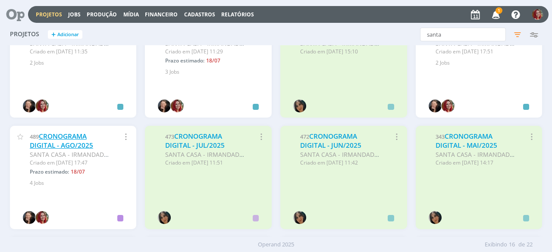
click at [41, 145] on link "CRONOGRAMA DIGITAL - AGO/2025" at bounding box center [61, 141] width 63 height 19
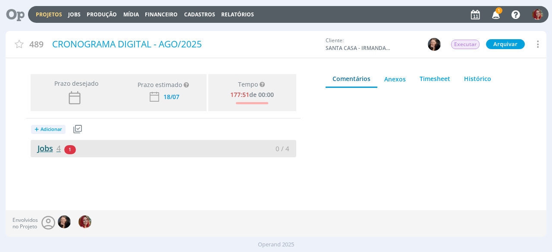
click at [59, 145] on span "4" at bounding box center [58, 148] width 4 height 10
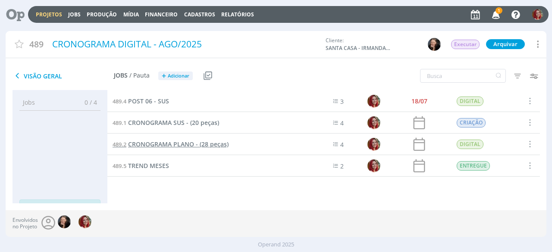
click at [172, 144] on span "CRONOGRAMA PLANO - (28 peças)" at bounding box center [178, 144] width 100 height 8
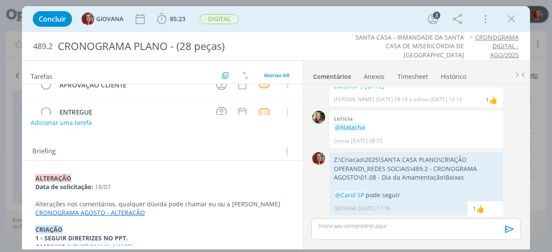
scroll to position [73, 0]
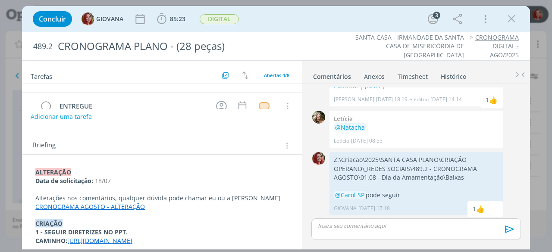
click at [31, 172] on div "﻿ALTERAÇÃO Data de solicitação: 18/07 ﻿ Alterações nos comentários, qualquer dú…" at bounding box center [162, 206] width 266 height 83
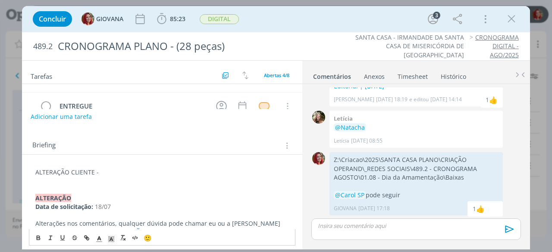
drag, startPoint x: 31, startPoint y: 172, endPoint x: 104, endPoint y: 169, distance: 72.9
click at [104, 169] on p "ALTERAÇÃO CLIENTE -" at bounding box center [161, 172] width 253 height 9
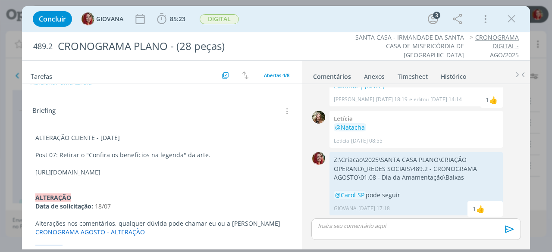
scroll to position [109, 0]
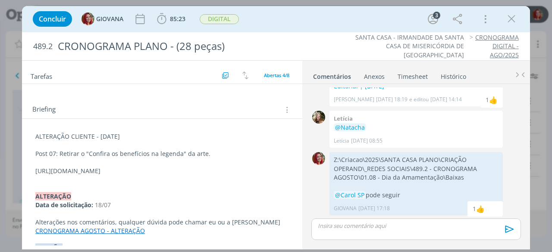
drag, startPoint x: 128, startPoint y: 131, endPoint x: 21, endPoint y: 121, distance: 107.8
click at [21, 121] on div "Concluir GIOVANA 85:23 Iniciar Apontar Data * [DATE] Horas * 00:00 Tarefa Selec…" at bounding box center [276, 126] width 552 height 252
click at [85, 133] on p "ALTERAÇÃO CLIENTE - [DATE]" at bounding box center [161, 136] width 253 height 9
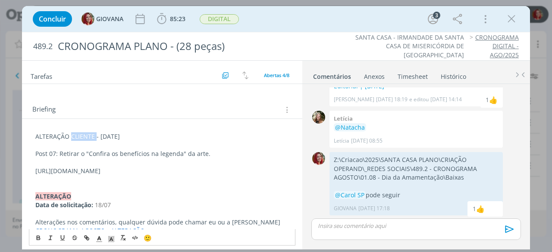
click at [85, 133] on p "ALTERAÇÃO CLIENTE - [DATE]" at bounding box center [161, 136] width 253 height 9
click at [110, 238] on polygon "dialog" at bounding box center [110, 238] width 0 height 0
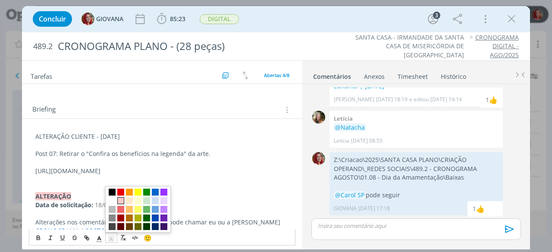
click at [122, 198] on span "dialog" at bounding box center [120, 200] width 7 height 7
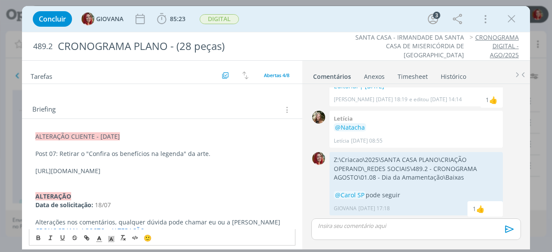
click at [152, 156] on p "Post 07: Retirar o "Confira os benefícios na legenda" da arte." at bounding box center [161, 154] width 253 height 9
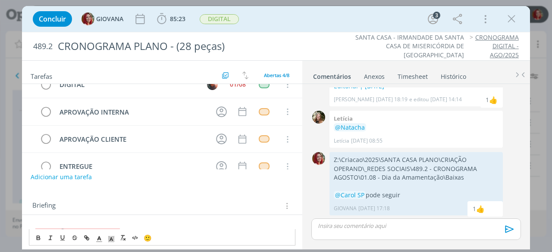
scroll to position [0, 0]
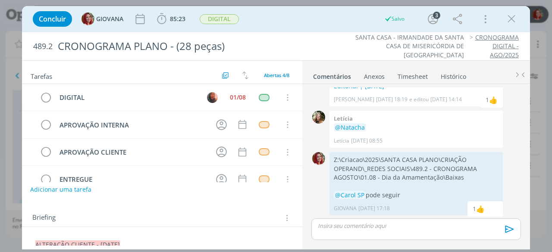
click at [50, 195] on button "Adicionar uma tarefa" at bounding box center [60, 189] width 61 height 15
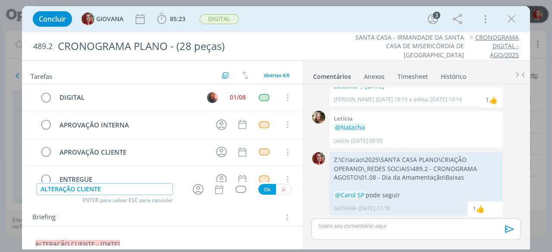
type input "ALTERAÇÃO CLIENTE"
click at [260, 191] on button "Ok" at bounding box center [267, 189] width 18 height 11
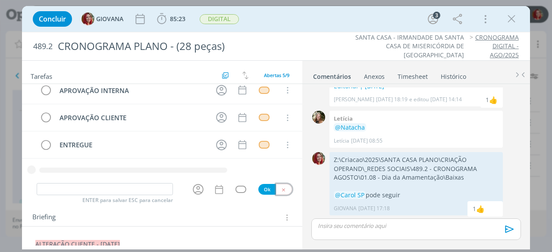
click at [284, 190] on button "dialog" at bounding box center [284, 189] width 16 height 11
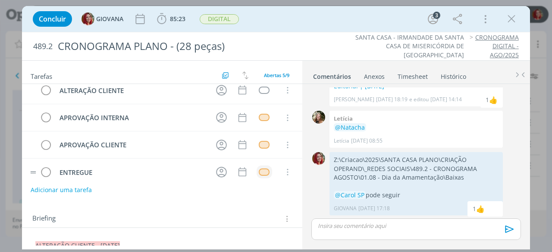
click at [266, 169] on div "dialog" at bounding box center [264, 172] width 11 height 7
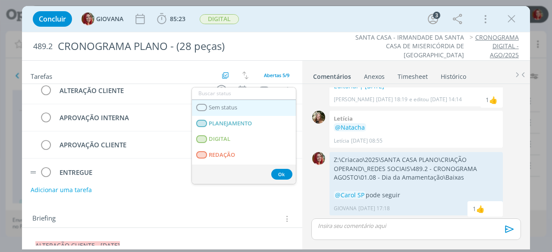
click at [223, 109] on span "Sem status" at bounding box center [223, 107] width 28 height 7
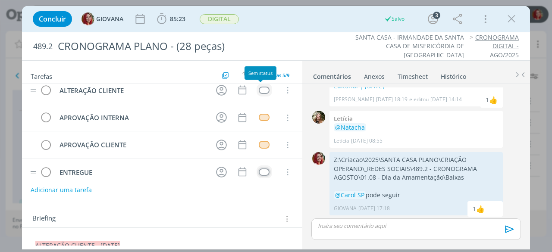
click at [263, 90] on div "dialog" at bounding box center [264, 90] width 11 height 7
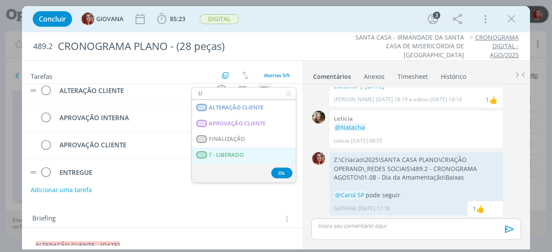
type input "LI"
click at [246, 156] on LIBERADO "T - LIBERADO" at bounding box center [244, 155] width 104 height 16
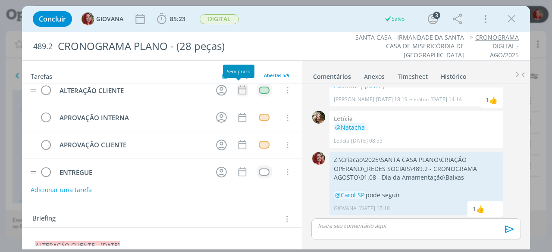
click at [241, 89] on icon "dialog" at bounding box center [242, 89] width 11 height 11
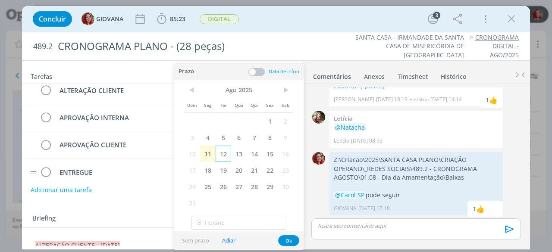
click at [225, 152] on span "12" at bounding box center [224, 154] width 16 height 16
click at [285, 240] on button "Ok" at bounding box center [288, 240] width 21 height 11
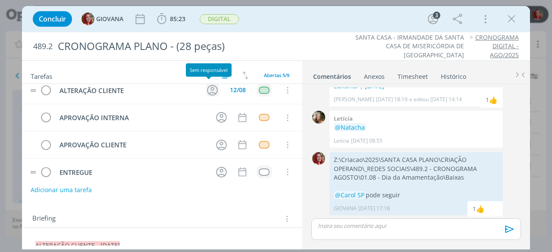
click at [207, 87] on icon "dialog" at bounding box center [212, 90] width 11 height 11
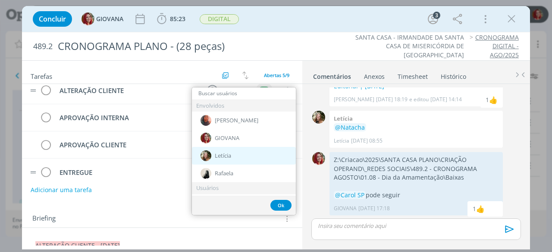
click at [247, 159] on div "Letícia" at bounding box center [244, 156] width 104 height 18
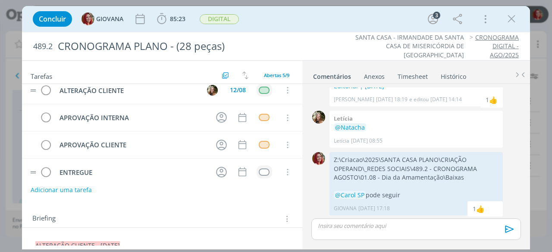
scroll to position [33, 0]
click at [220, 20] on span "DIGITAL" at bounding box center [219, 19] width 39 height 10
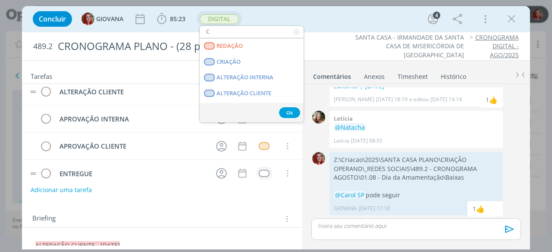
type input "C"
click at [200, 54] on link "CRIAÇÃO" at bounding box center [252, 62] width 104 height 16
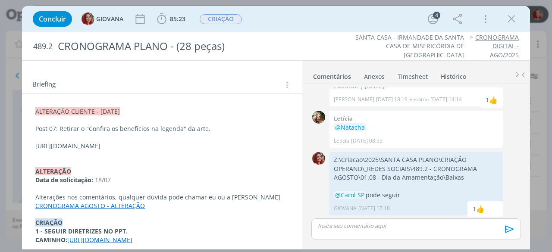
scroll to position [0, 0]
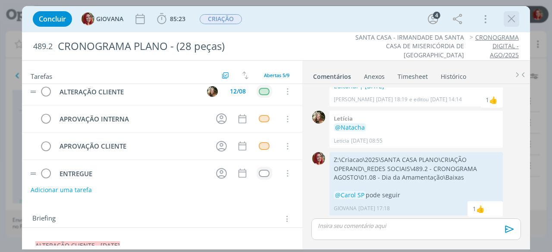
click at [515, 16] on icon "dialog" at bounding box center [511, 19] width 13 height 13
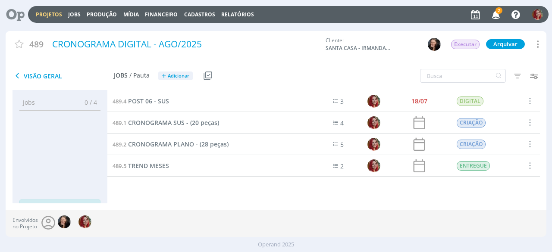
click at [12, 17] on icon at bounding box center [12, 14] width 18 height 17
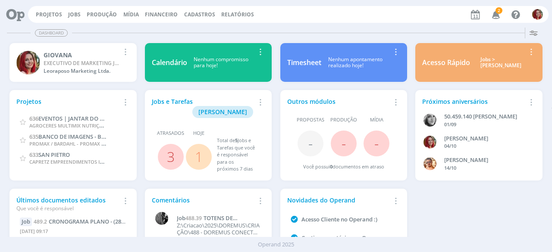
click at [495, 10] on icon "button" at bounding box center [495, 14] width 15 height 15
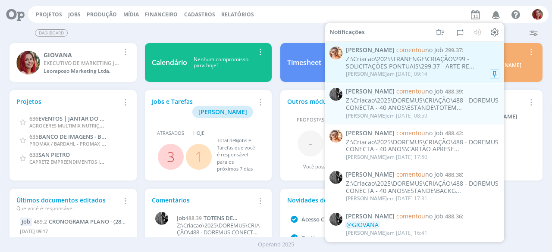
click at [426, 69] on div "Z:\Criacao\2025\TRANENGE\CRIAÇÃO\299 - SOLICITAÇÕES PONTUAIS\299.37 - ARTE RE..." at bounding box center [422, 63] width 153 height 15
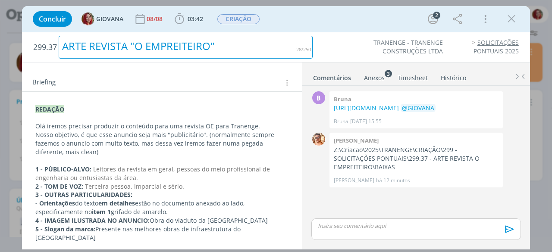
scroll to position [3, 0]
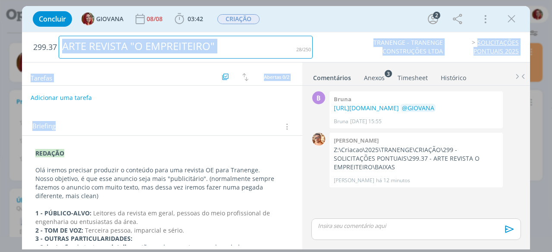
drag, startPoint x: 297, startPoint y: 88, endPoint x: 295, endPoint y: 56, distance: 32.0
click at [295, 56] on div "299.37 ARTE REVISTA "O EMPREITEIRO" TRANENGE - TRANENGE CONSTRUÇÕES LTDA SOLICI…" at bounding box center [276, 140] width 508 height 217
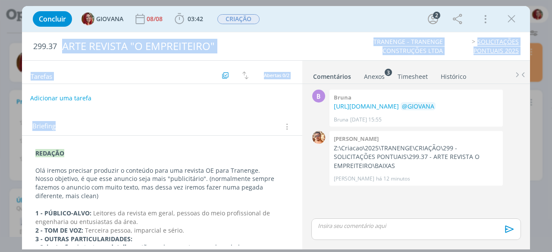
click at [44, 97] on button "Adicionar uma tarefa" at bounding box center [60, 98] width 61 height 15
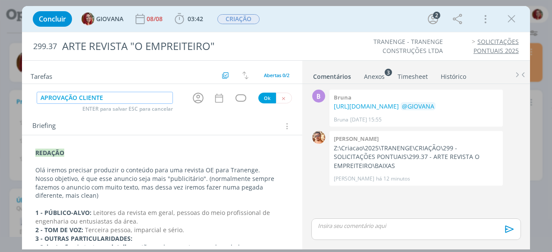
type input "APROVAÇÃO CLIENTE"
click at [266, 93] on button "Ok" at bounding box center [267, 98] width 18 height 11
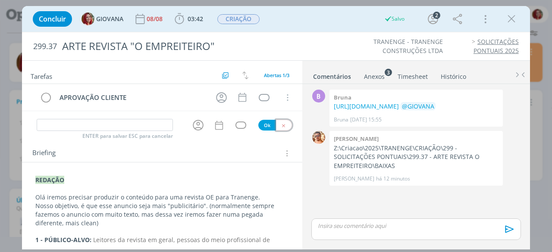
click at [279, 116] on div "Tarefas Usar Job de template Criar template a partir deste job Visualizar Templ…" at bounding box center [162, 153] width 280 height 185
click at [279, 121] on button "dialog" at bounding box center [284, 125] width 16 height 11
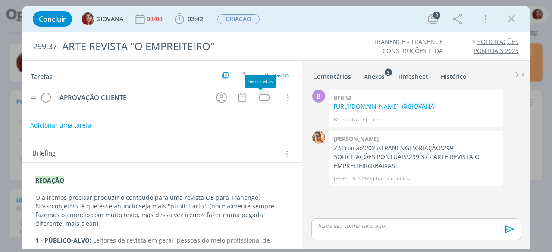
click at [262, 94] on div "dialog" at bounding box center [264, 97] width 11 height 7
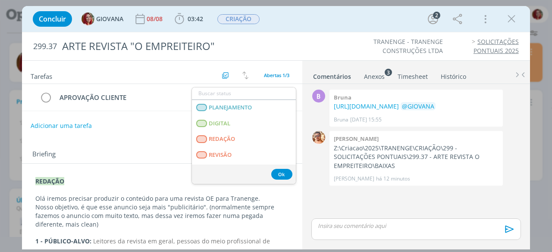
drag, startPoint x: 296, startPoint y: 111, endPoint x: 297, endPoint y: 132, distance: 21.6
click at [297, 132] on div "Tarefas Usar Job de template Criar template a partir deste job Visualizar Templ…" at bounding box center [162, 153] width 280 height 185
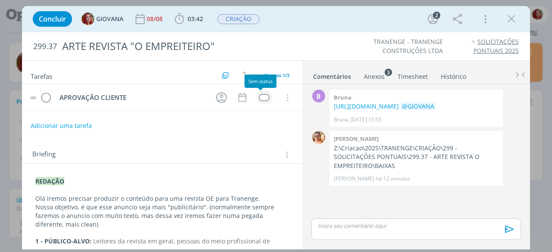
click at [261, 96] on div "dialog" at bounding box center [264, 97] width 11 height 7
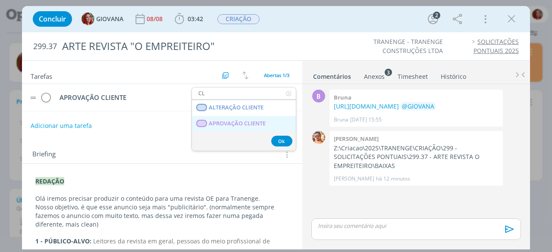
type input "CL"
click at [261, 123] on span "APROVAÇÃO CLIENTE" at bounding box center [237, 123] width 57 height 7
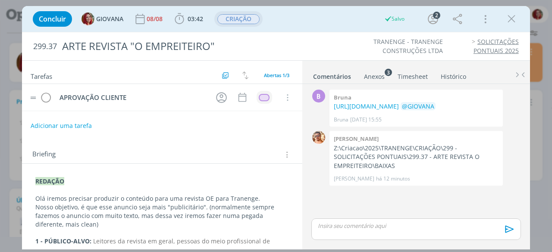
click at [243, 20] on span "CRIAÇÃO" at bounding box center [238, 19] width 42 height 10
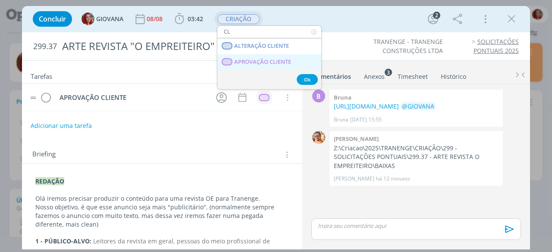
type input "CL"
click at [247, 57] on CLIENTE "APROVAÇÃO CLIENTE" at bounding box center [269, 62] width 104 height 16
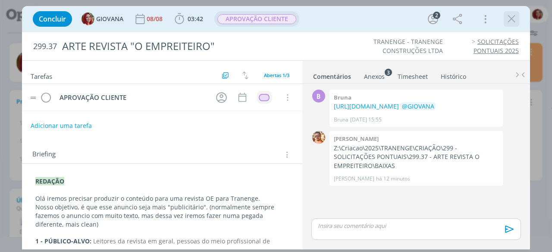
click at [516, 16] on icon "dialog" at bounding box center [511, 19] width 13 height 13
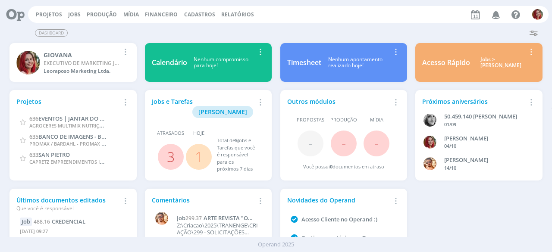
click at [11, 23] on icon at bounding box center [12, 14] width 18 height 17
click at [41, 14] on link "Projetos" at bounding box center [49, 14] width 26 height 7
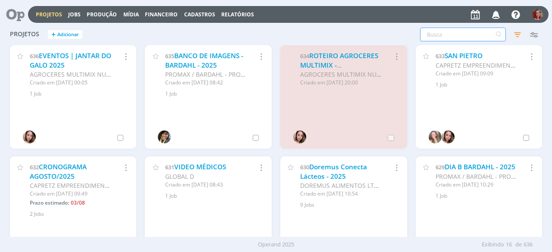
click at [437, 41] on input "text" at bounding box center [463, 35] width 86 height 14
type input "DORE"
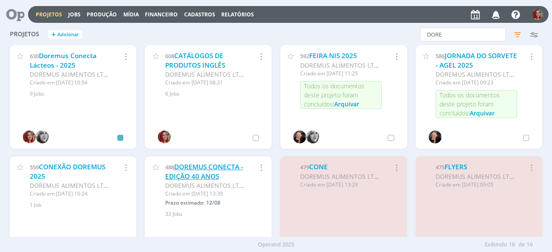
click at [198, 173] on link "DOREMUS CONECTA - EDIÇÃO 40 ANOS" at bounding box center [204, 172] width 78 height 19
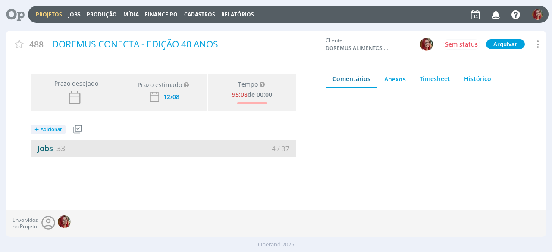
click at [60, 144] on span "33" at bounding box center [60, 148] width 9 height 10
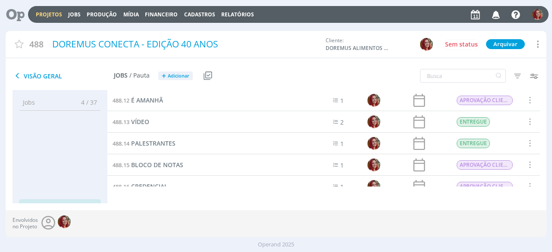
scroll to position [225, 0]
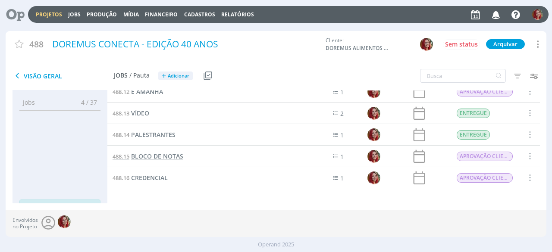
click at [158, 159] on span "BLOCO DE NOTAS" at bounding box center [157, 156] width 52 height 8
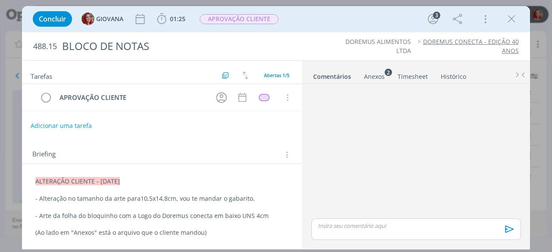
scroll to position [29, 0]
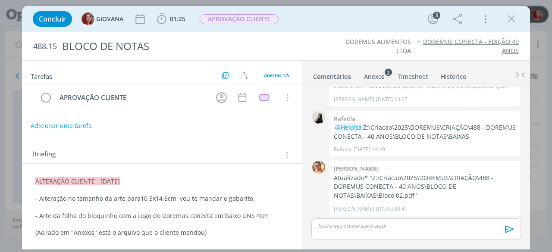
drag, startPoint x: 31, startPoint y: 183, endPoint x: 144, endPoint y: 180, distance: 113.4
copy span "ALTERAÇÃO CLIENTE - [DATE]"
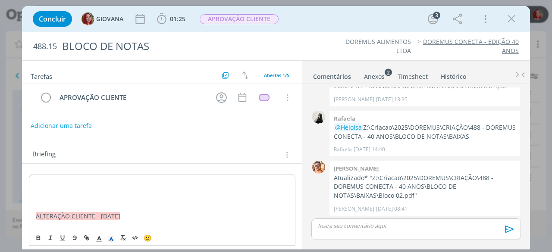
click at [103, 180] on span "ALTERAÇÃO CLIENTE - [DATE]" at bounding box center [78, 182] width 84 height 8
click at [100, 198] on p "dialog" at bounding box center [162, 199] width 253 height 9
drag, startPoint x: 30, startPoint y: 213, endPoint x: 28, endPoint y: 175, distance: 37.5
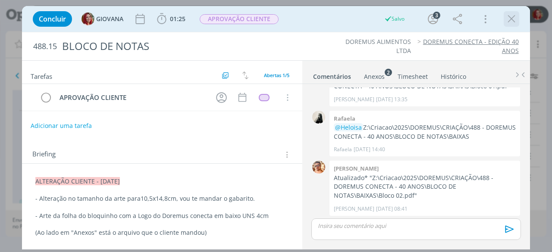
click at [507, 24] on icon "dialog" at bounding box center [511, 19] width 13 height 13
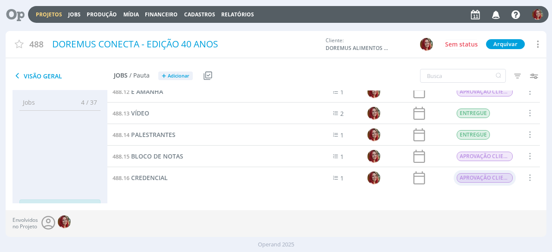
click at [465, 181] on span "APROVAÇÃO CLIENTE" at bounding box center [485, 177] width 56 height 9
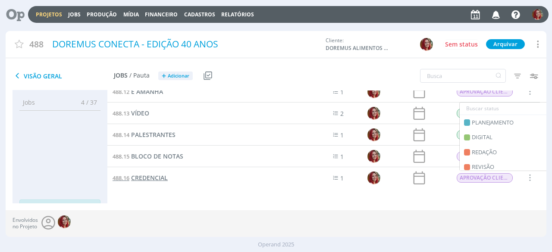
click at [163, 181] on span "CREDENCIAL" at bounding box center [149, 178] width 37 height 8
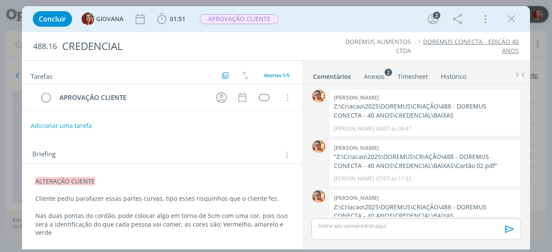
scroll to position [21, 0]
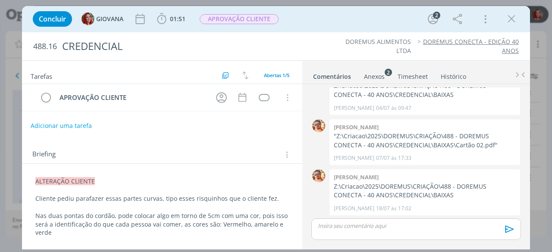
click at [35, 188] on p "dialog" at bounding box center [161, 190] width 253 height 9
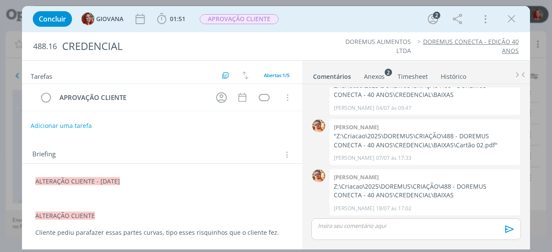
click at [72, 199] on p "dialog" at bounding box center [161, 198] width 253 height 9
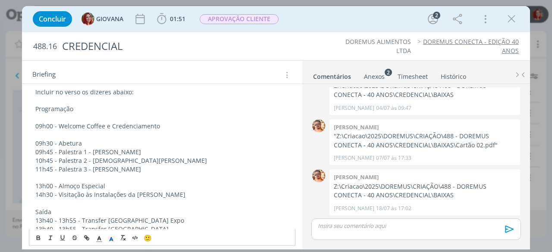
scroll to position [115, 0]
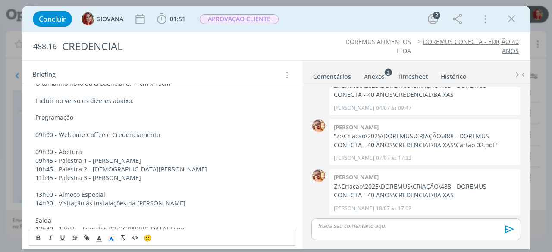
click at [86, 163] on p "09h45 - Palestra 1 - [PERSON_NAME]" at bounding box center [161, 160] width 253 height 9
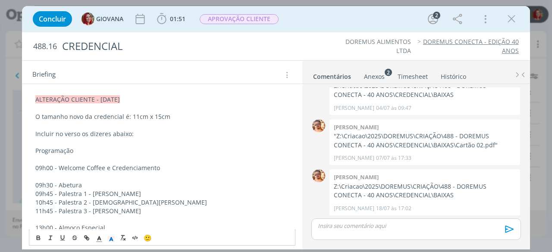
scroll to position [81, 0]
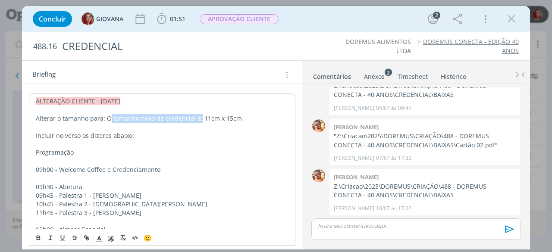
drag, startPoint x: 198, startPoint y: 115, endPoint x: 108, endPoint y: 118, distance: 90.1
click at [108, 118] on p "Alterar o tamanho para: O tamanho novo da credencial é: 11cm x 15cm" at bounding box center [162, 118] width 253 height 9
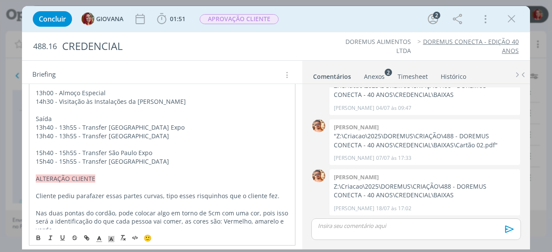
scroll to position [219, 0]
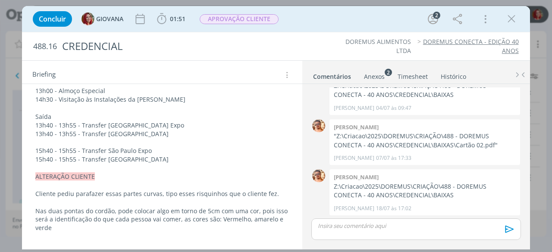
click at [219, 161] on p "15h40 - 15h55 - Transfer [GEOGRAPHIC_DATA]" at bounding box center [161, 159] width 253 height 9
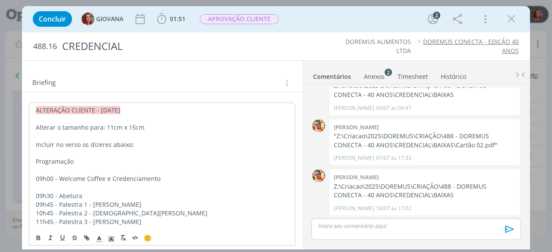
scroll to position [0, 0]
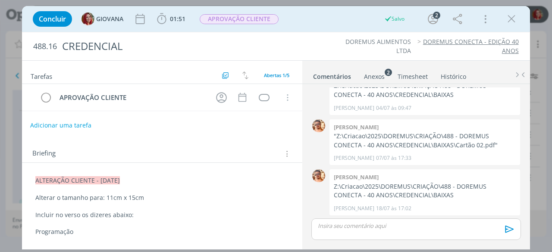
click at [76, 127] on button "Adicionar uma tarefa" at bounding box center [60, 125] width 61 height 15
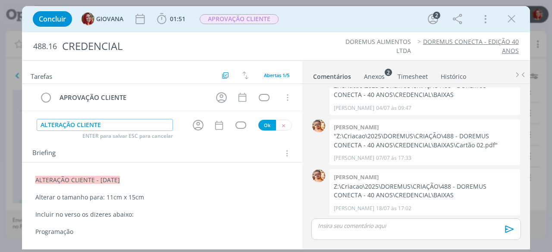
type input "ALTERAÇÃO CLIENTE"
click at [259, 125] on button "Ok" at bounding box center [267, 125] width 18 height 11
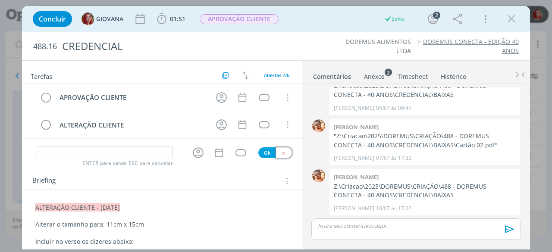
click at [282, 147] on button "dialog" at bounding box center [284, 152] width 16 height 11
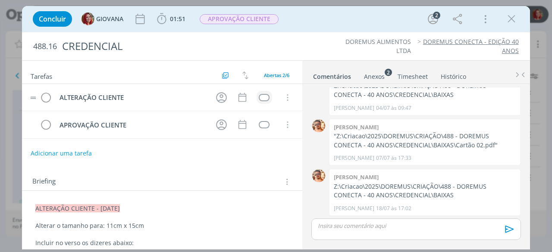
click at [256, 91] on td "dialog" at bounding box center [264, 97] width 16 height 13
click at [257, 94] on td "dialog" at bounding box center [264, 97] width 16 height 13
click at [259, 94] on div "dialog" at bounding box center [264, 97] width 11 height 7
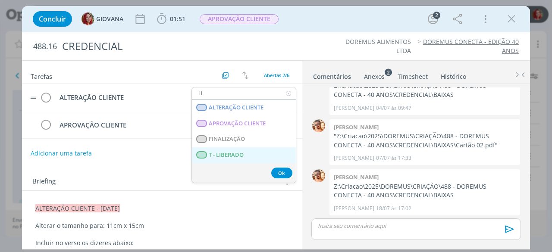
type input "LI"
click at [252, 151] on LIBERADO "T - LIBERADO" at bounding box center [244, 155] width 104 height 16
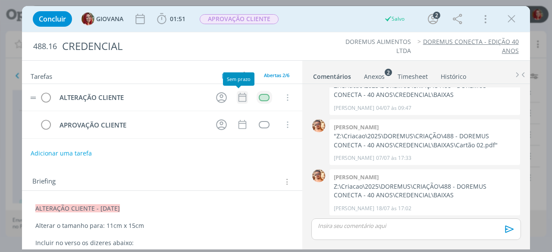
click at [239, 95] on icon "dialog" at bounding box center [242, 97] width 11 height 11
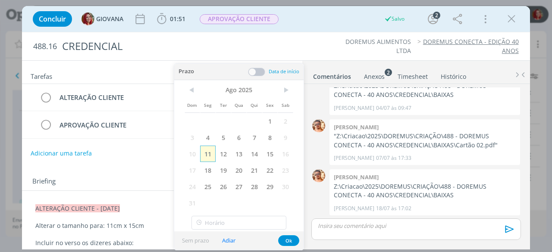
click at [204, 150] on span "11" at bounding box center [208, 154] width 16 height 16
click at [282, 238] on button "Ok" at bounding box center [288, 240] width 21 height 11
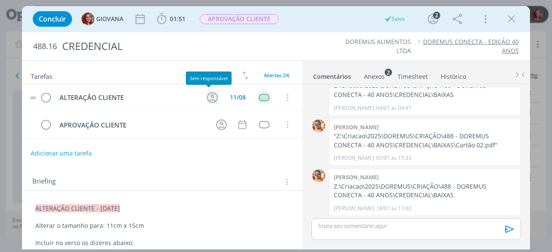
click at [206, 95] on icon "dialog" at bounding box center [212, 97] width 13 height 13
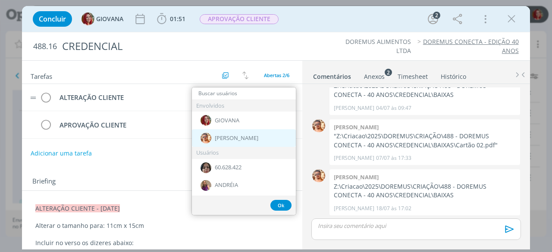
click at [224, 142] on div "[PERSON_NAME]" at bounding box center [244, 138] width 104 height 18
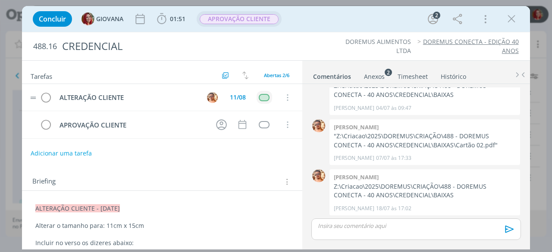
click at [232, 21] on span "APROVAÇÃO CLIENTE" at bounding box center [239, 19] width 79 height 10
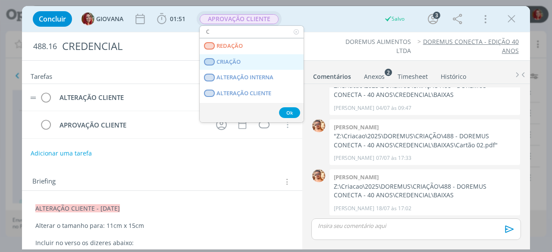
type input "C"
click at [240, 61] on span "CRIAÇÃO" at bounding box center [229, 62] width 24 height 7
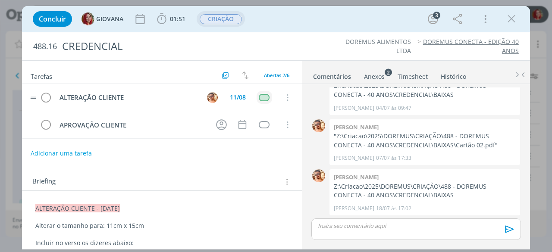
click at [304, 28] on div "Concluir GIOVANA 01:51 Iniciar Apontar Data * 11/08/2025 Horas * 00:00 Tarefa S…" at bounding box center [275, 19] width 495 height 21
click at [510, 19] on icon "dialog" at bounding box center [511, 19] width 13 height 13
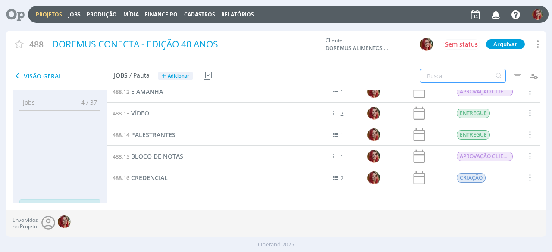
click at [435, 76] on input "text" at bounding box center [463, 76] width 86 height 14
type input "TEM"
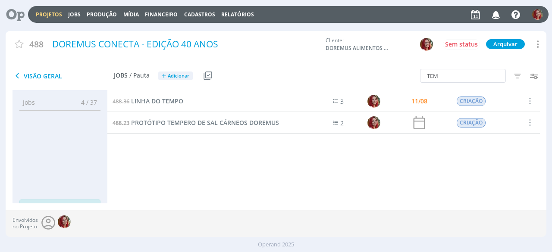
click at [168, 103] on span "LINHA DO TEMPO" at bounding box center [157, 101] width 52 height 8
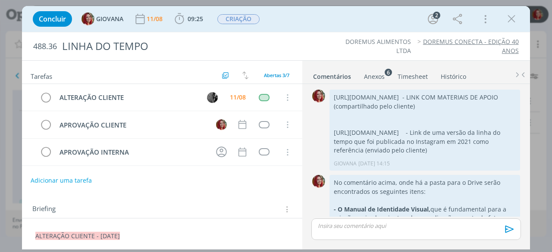
scroll to position [673, 0]
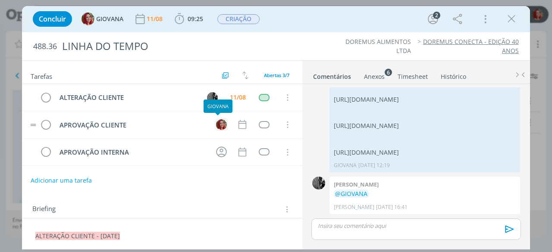
click at [220, 123] on img "dialog" at bounding box center [221, 124] width 11 height 11
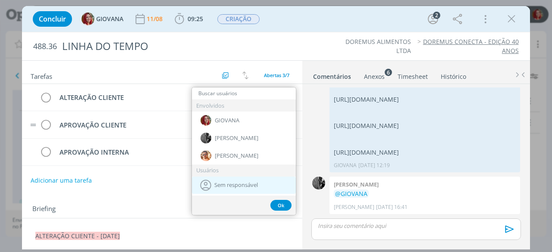
click at [209, 188] on icon "dialog" at bounding box center [205, 185] width 11 height 11
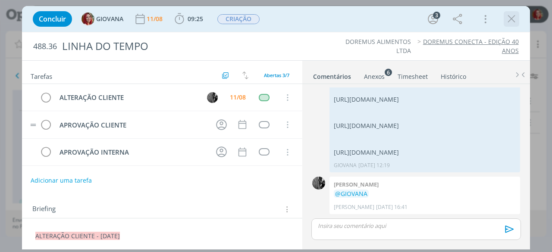
click at [506, 16] on icon "dialog" at bounding box center [511, 19] width 13 height 13
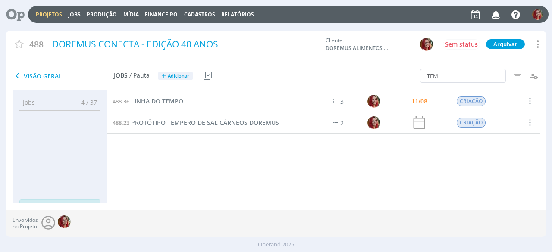
click at [497, 14] on icon "button" at bounding box center [495, 14] width 15 height 15
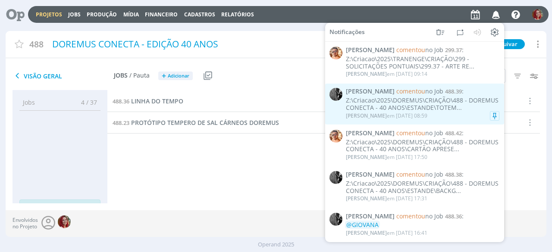
click at [445, 94] on span "488.39" at bounding box center [453, 92] width 17 height 8
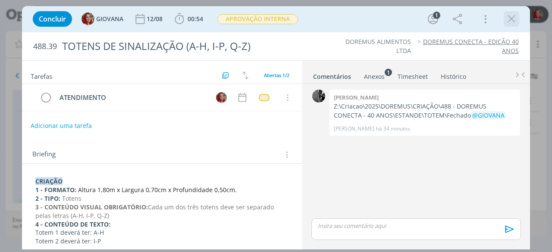
click at [509, 20] on icon "dialog" at bounding box center [511, 19] width 13 height 13
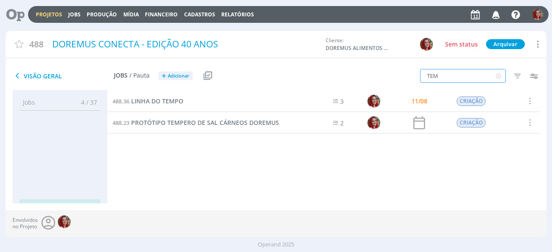
drag, startPoint x: 488, startPoint y: 73, endPoint x: 341, endPoint y: 86, distance: 147.5
click at [341, 86] on div "Visão Geral Jobs / Pauta + Adicionar Usar Job de template Criar template a part…" at bounding box center [276, 76] width 541 height 28
click at [319, 197] on div "488.35 PULSEIRA PARA EVENTO 1 07/08 APROVAÇÃO CLIENTE Selecionar Concluir Cance…" at bounding box center [323, 146] width 432 height 113
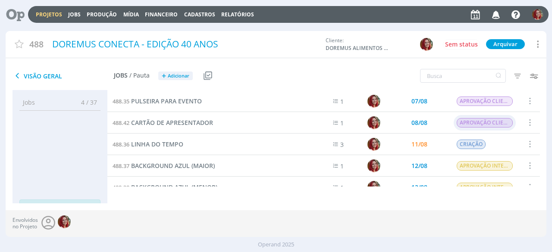
click at [497, 125] on span "APROVAÇÃO CLIENTE" at bounding box center [485, 122] width 56 height 9
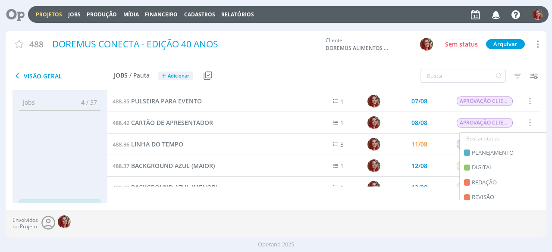
click at [487, 137] on input "text" at bounding box center [510, 139] width 100 height 12
type input "I"
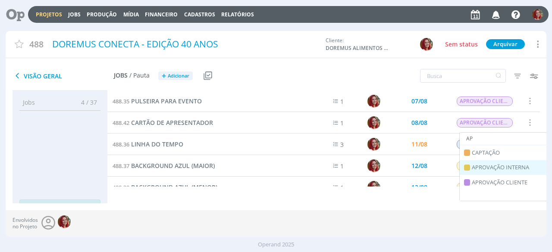
type input "AP"
click at [495, 167] on span "APROVAÇÃO INTERNA" at bounding box center [500, 167] width 57 height 9
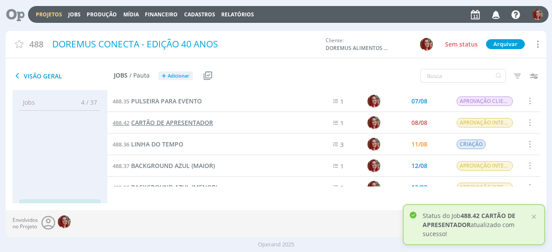
click at [181, 119] on span "CARTÃO DE APRESENTADOR" at bounding box center [172, 123] width 82 height 8
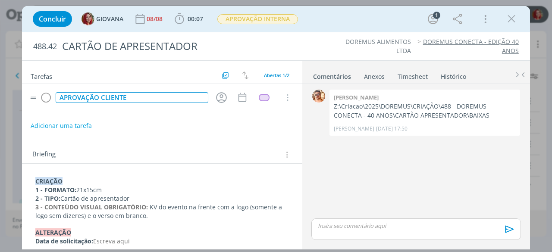
click at [108, 97] on div "APROVAÇÃO CLIENTE" at bounding box center [132, 97] width 153 height 11
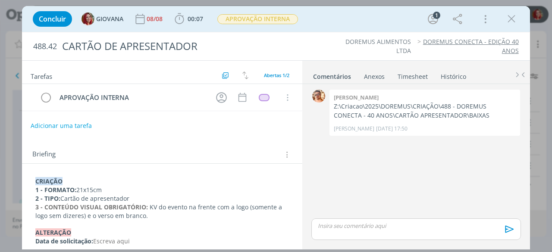
click at [137, 123] on div "Adicionar uma tarefa" at bounding box center [162, 126] width 280 height 16
click at [513, 24] on icon "dialog" at bounding box center [511, 19] width 13 height 13
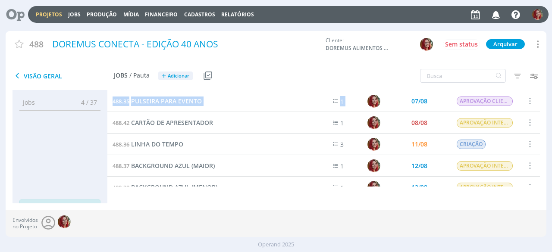
click at [535, 109] on div "488.35 PULSEIRA PARA EVENTO 1 07/08 APROVAÇÃO CLIENTE Selecionar Concluir Cance…" at bounding box center [323, 139] width 432 height 96
click at [283, 213] on div "Envolvidos no Projeto" at bounding box center [276, 223] width 541 height 27
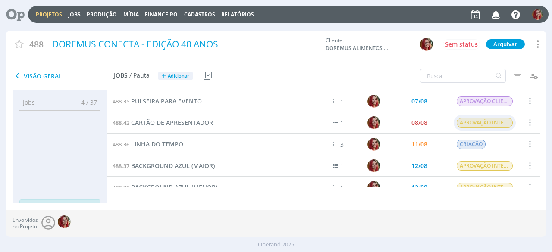
click at [457, 125] on span "APROVAÇÃO INTERNA" at bounding box center [485, 122] width 56 height 9
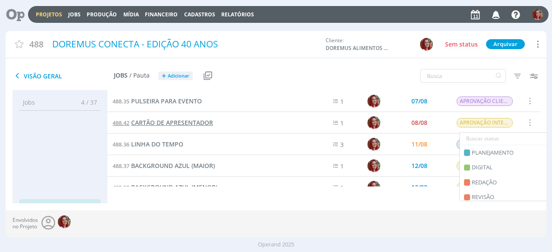
click at [202, 120] on span "CARTÃO DE APRESENTADOR" at bounding box center [172, 123] width 82 height 8
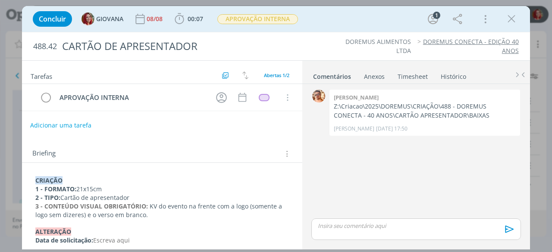
click at [81, 121] on button "Adicionar uma tarefa" at bounding box center [60, 125] width 61 height 15
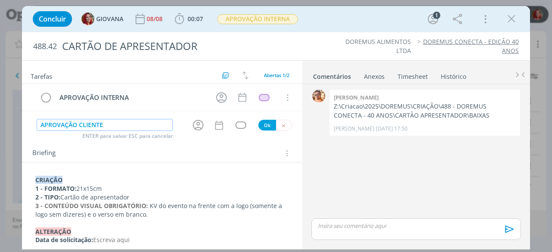
type input "APROVAÇÃO CLIENTE"
click at [262, 128] on button "Ok" at bounding box center [267, 125] width 18 height 11
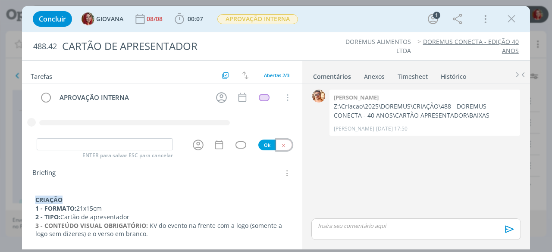
click at [282, 143] on button "dialog" at bounding box center [284, 145] width 16 height 11
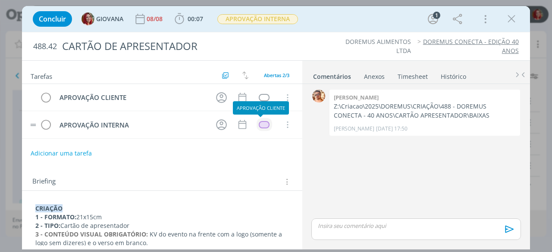
click at [260, 123] on div "dialog" at bounding box center [264, 124] width 11 height 7
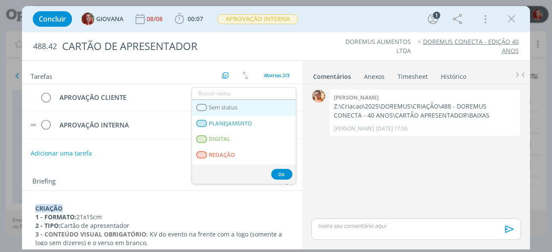
click at [258, 112] on link "Sem status" at bounding box center [244, 108] width 104 height 16
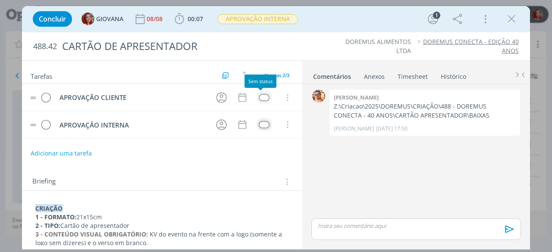
click at [260, 97] on div "dialog" at bounding box center [264, 97] width 11 height 7
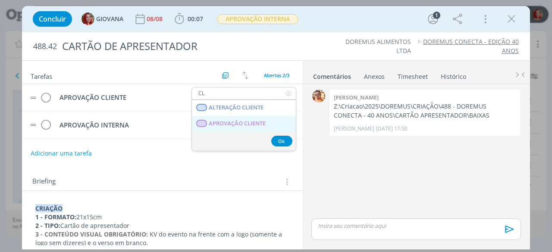
type input "CL"
click at [246, 123] on span "APROVAÇÃO CLIENTE" at bounding box center [237, 123] width 57 height 7
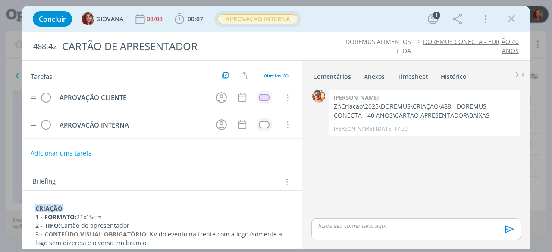
click at [257, 24] on span "APROVAÇÃO INTERNA" at bounding box center [257, 19] width 81 height 10
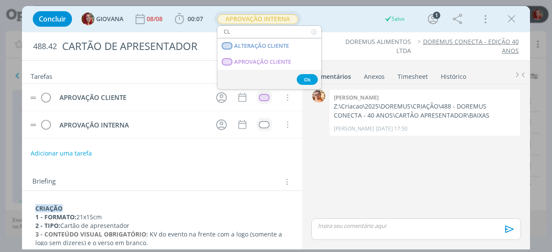
type input "CL"
click at [217, 54] on CLIENTE "APROVAÇÃO CLIENTE" at bounding box center [269, 62] width 104 height 16
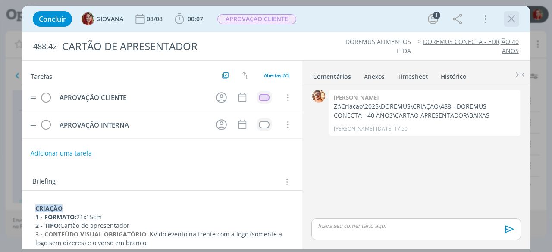
click at [514, 20] on icon "dialog" at bounding box center [511, 19] width 13 height 13
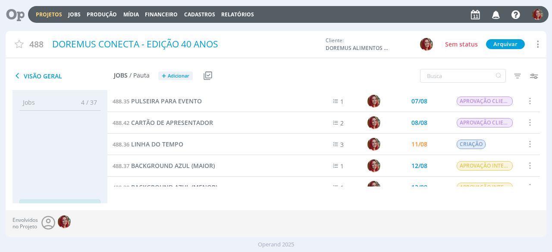
scroll to position [42, 0]
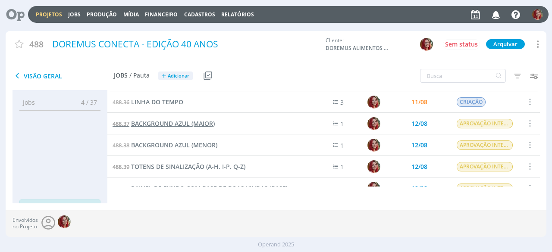
click at [177, 124] on span "BACKGROUND AZUL (MAIOR)" at bounding box center [173, 123] width 84 height 8
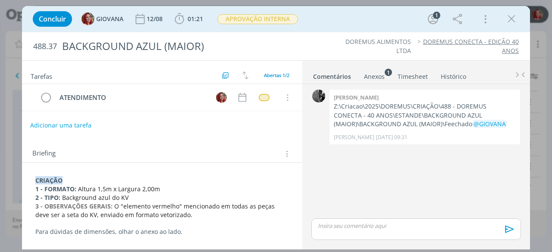
click at [65, 123] on button "Adicionar uma tarefa" at bounding box center [60, 125] width 61 height 15
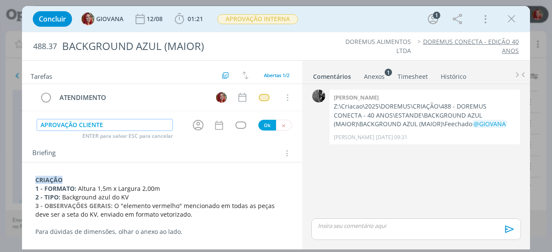
type input "APROVAÇÃO CLIENTE"
click at [262, 126] on button "Ok" at bounding box center [267, 125] width 18 height 11
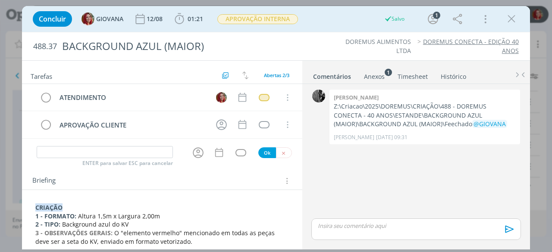
click at [276, 146] on div "ENTER para salvar ESC para cancelar Ok" at bounding box center [162, 153] width 280 height 14
click at [281, 148] on button "dialog" at bounding box center [284, 152] width 16 height 11
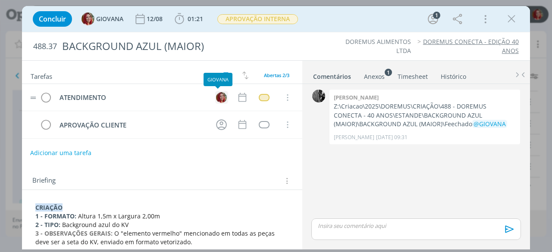
click at [218, 98] on img "dialog" at bounding box center [221, 97] width 11 height 11
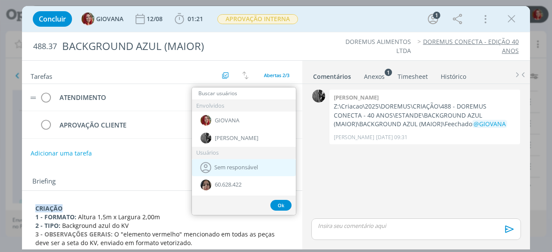
click at [225, 168] on span "Sem responsável" at bounding box center [236, 167] width 44 height 7
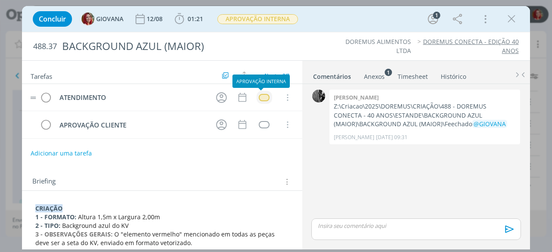
click at [259, 98] on div "dialog" at bounding box center [264, 97] width 11 height 7
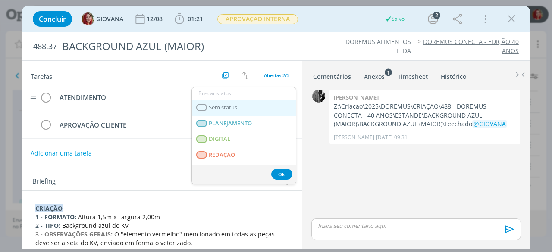
click at [244, 110] on link "Sem status" at bounding box center [244, 108] width 104 height 16
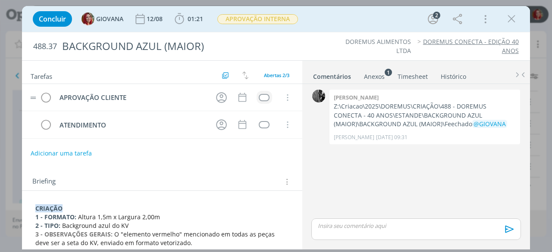
click at [264, 93] on td "dialog" at bounding box center [264, 97] width 16 height 13
click at [262, 95] on div "dialog" at bounding box center [264, 97] width 11 height 7
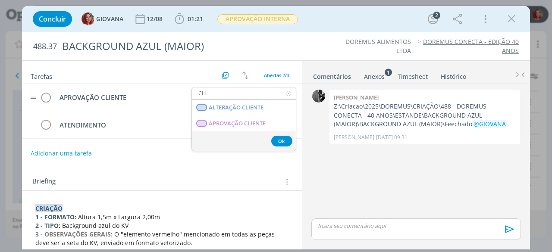
type input "CLI"
click at [192, 116] on CLIENTE "APROVAÇÃO CLIENTE" at bounding box center [244, 124] width 104 height 16
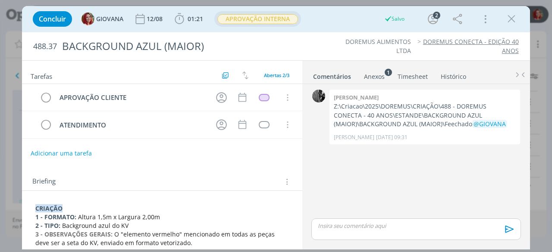
click at [254, 20] on span "APROVAÇÃO INTERNA" at bounding box center [257, 19] width 81 height 10
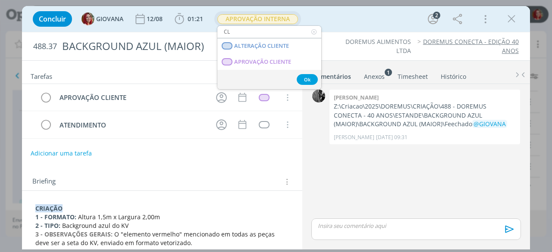
type input "CL"
click at [217, 38] on CLIENTE "ALTERAÇÃO CLIENTE" at bounding box center [269, 46] width 104 height 16
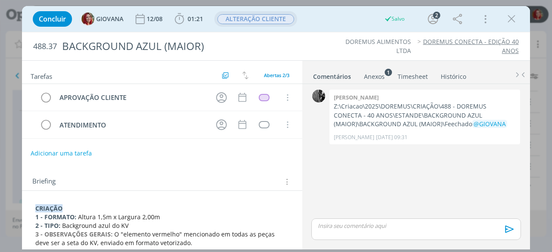
click at [254, 20] on span "ALTERAÇÃO CLIENTE" at bounding box center [255, 19] width 77 height 10
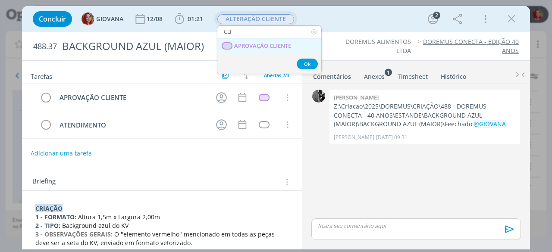
type input "CLI"
click at [262, 43] on span "APROVAÇÃO CLIENTE" at bounding box center [263, 46] width 57 height 7
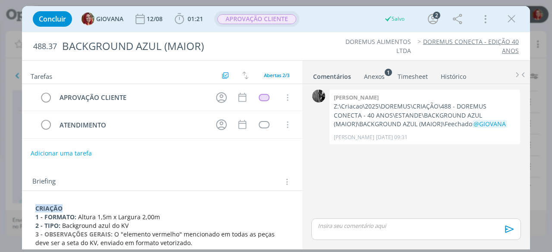
click at [344, 26] on div "Concluir GIOVANA 12/08 01:21 Iniciar Apontar Data * 11/08/2025 Horas * 00:00 Ta…" at bounding box center [275, 19] width 495 height 21
click at [509, 19] on icon "dialog" at bounding box center [511, 19] width 13 height 13
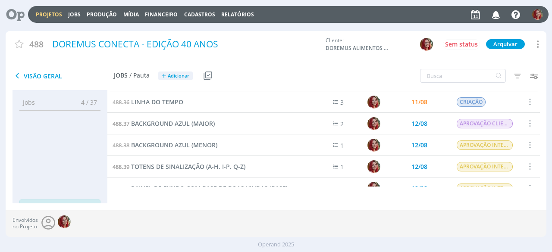
click at [209, 141] on span "BACKGROUND AZUL (MENOR)" at bounding box center [174, 145] width 86 height 8
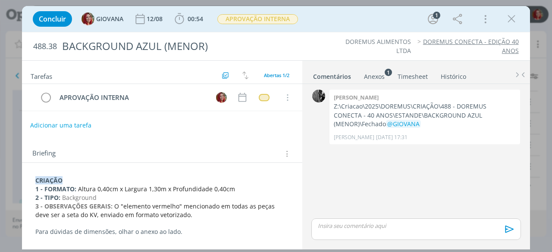
click at [68, 126] on button "Adicionar uma tarefa" at bounding box center [60, 125] width 61 height 15
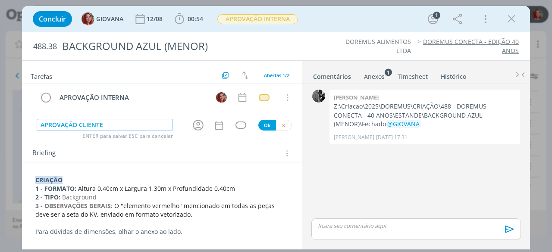
type input "APROVAÇÃO CLIENTE"
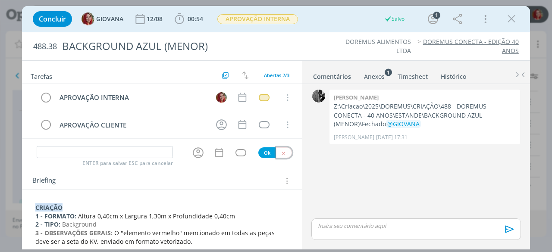
click at [281, 153] on icon "dialog" at bounding box center [284, 153] width 6 height 6
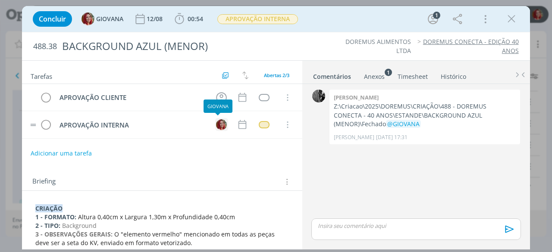
click at [216, 127] on img "dialog" at bounding box center [221, 124] width 11 height 11
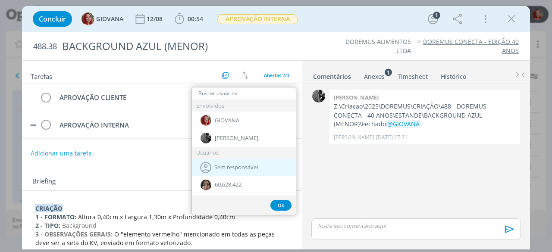
click at [247, 163] on div "Sem responsável" at bounding box center [244, 167] width 104 height 17
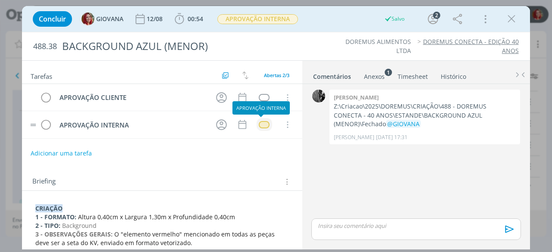
click at [261, 121] on div "dialog" at bounding box center [264, 124] width 11 height 7
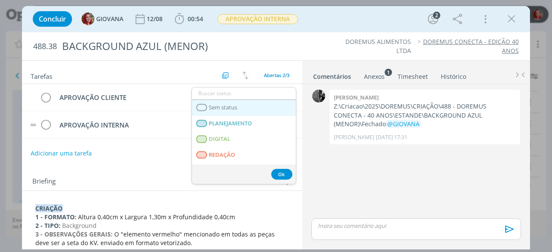
click at [244, 105] on link "Sem status" at bounding box center [244, 108] width 104 height 16
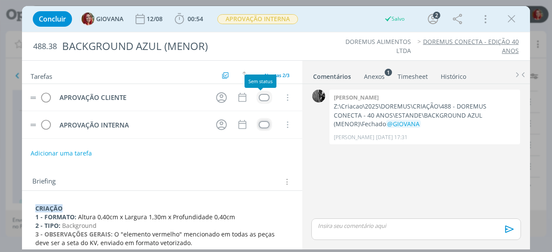
click at [260, 95] on div "dialog" at bounding box center [264, 97] width 11 height 7
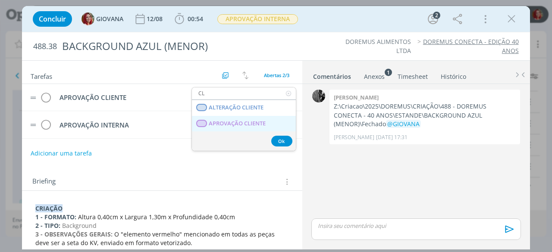
type input "CL"
click at [263, 129] on CLIENTE "APROVAÇÃO CLIENTE" at bounding box center [244, 124] width 104 height 16
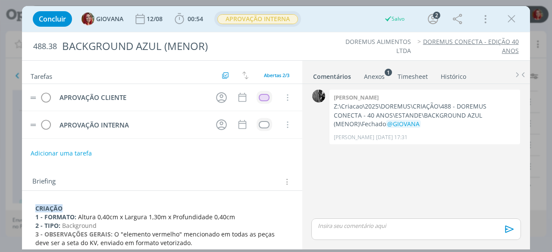
click at [245, 22] on span "APROVAÇÃO INTERNA" at bounding box center [257, 19] width 81 height 10
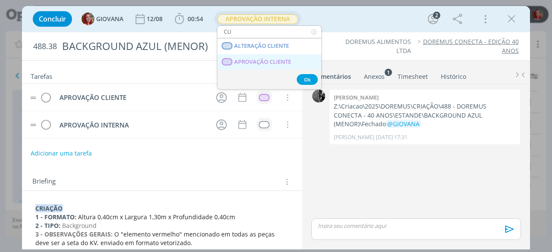
type input "CLI"
click at [258, 56] on CLIENTE "APROVAÇÃO CLIENTE" at bounding box center [269, 62] width 104 height 16
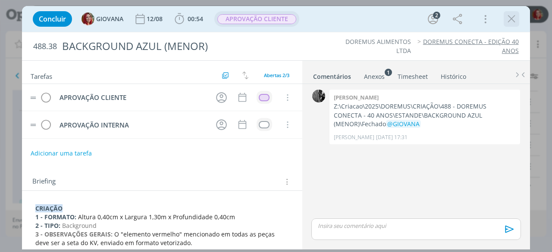
click at [508, 16] on icon "dialog" at bounding box center [511, 19] width 13 height 13
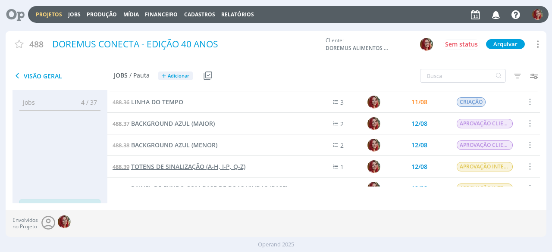
click at [241, 169] on span "TOTENS DE SINALIZAÇÃO (A-H, I-P, Q-Z)" at bounding box center [188, 167] width 114 height 8
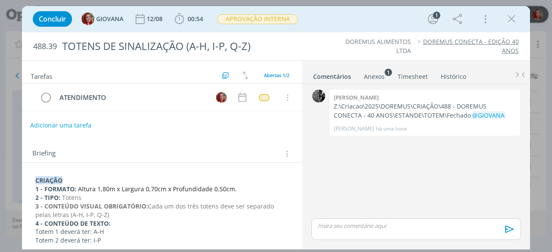
click at [69, 121] on button "Adicionar uma tarefa" at bounding box center [60, 125] width 61 height 15
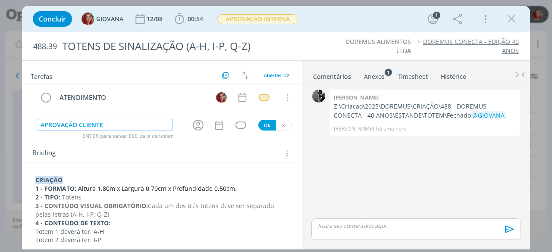
type input "APROVAÇÃO CLIENTE"
click at [258, 127] on button "Ok" at bounding box center [267, 125] width 18 height 11
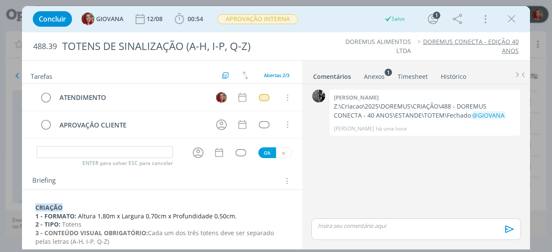
click at [286, 146] on div "ENTER para salvar ESC para cancelar Ok" at bounding box center [162, 153] width 280 height 14
click at [284, 150] on button "dialog" at bounding box center [284, 152] width 16 height 11
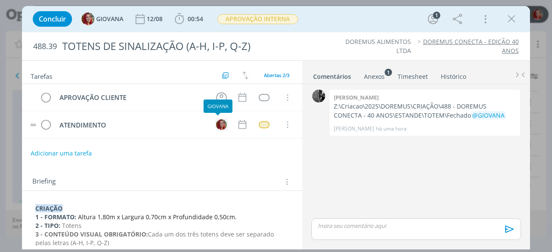
click at [216, 121] on img "dialog" at bounding box center [221, 124] width 11 height 11
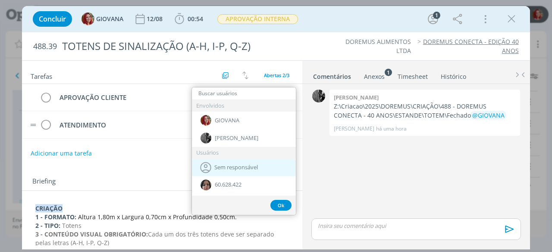
click at [216, 165] on span "Sem responsável" at bounding box center [236, 167] width 44 height 7
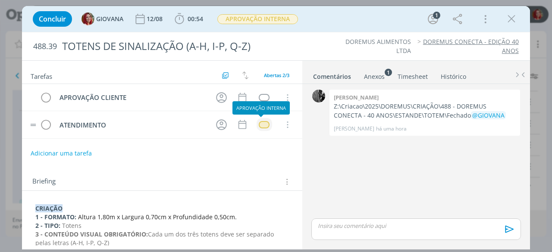
click at [263, 126] on div "dialog" at bounding box center [264, 124] width 11 height 7
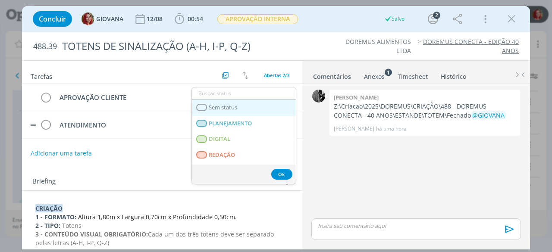
click at [258, 108] on link "Sem status" at bounding box center [244, 108] width 104 height 16
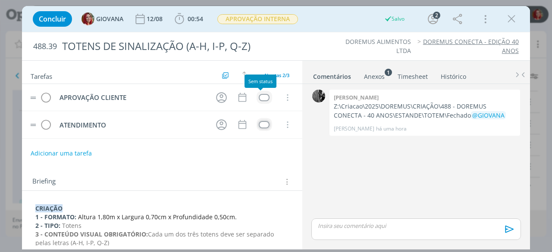
click at [259, 97] on div "dialog" at bounding box center [264, 97] width 11 height 7
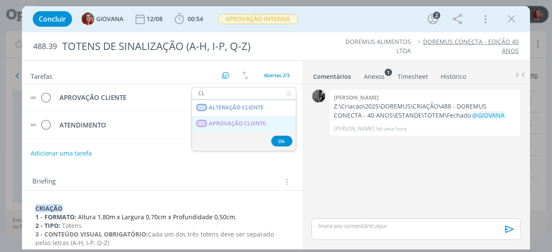
type input "CL"
click at [244, 121] on span "APROVAÇÃO CLIENTE" at bounding box center [237, 123] width 57 height 7
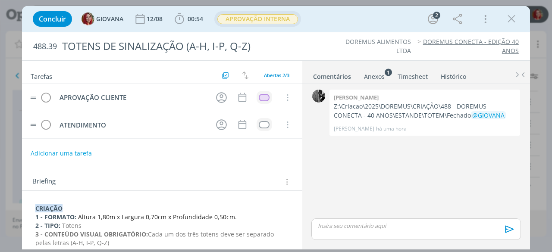
click at [268, 23] on span "APROVAÇÃO INTERNA" at bounding box center [257, 19] width 81 height 10
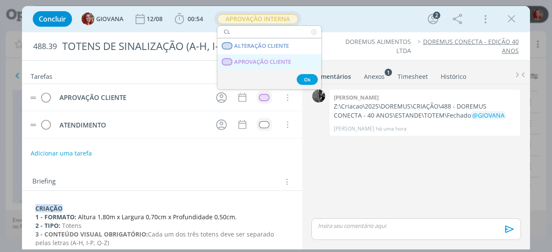
type input "CL"
click at [272, 66] on CLIENTE "APROVAÇÃO CLIENTE" at bounding box center [269, 62] width 104 height 16
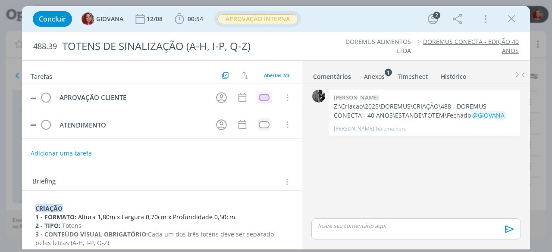
click at [284, 18] on span "APROVAÇÃO INTERNA" at bounding box center [257, 19] width 81 height 10
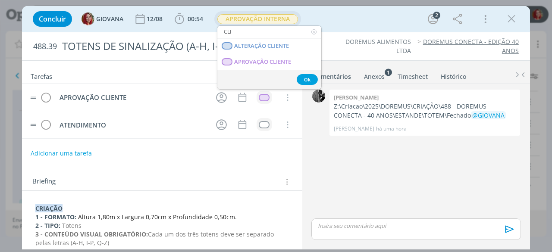
type input "CLI"
click at [217, 54] on CLIENTE "APROVAÇÃO CLIENTE" at bounding box center [269, 62] width 104 height 16
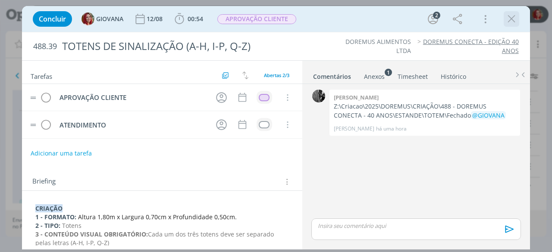
click at [506, 20] on icon "dialog" at bounding box center [511, 19] width 13 height 13
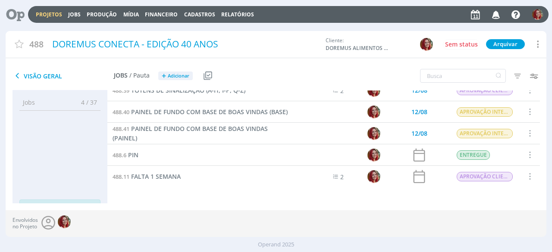
scroll to position [116, 0]
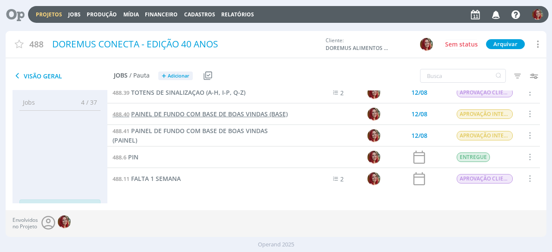
click at [226, 118] on link "488.40 PAINEL DE FUNDO COM BASE DE BOAS VINDAS (BASE)" at bounding box center [200, 113] width 175 height 9
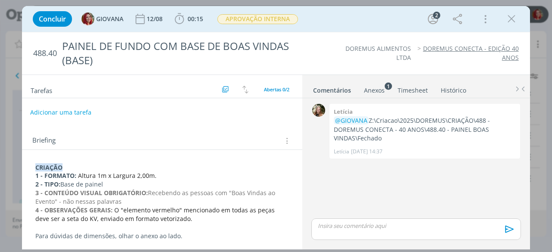
click at [47, 113] on button "Adicionar uma tarefa" at bounding box center [60, 112] width 61 height 15
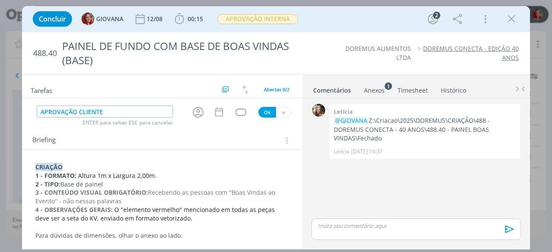
type input "APROVAÇÃO CLIENTE"
click at [258, 109] on div "Ok" at bounding box center [275, 112] width 34 height 11
click at [258, 110] on div "Ok" at bounding box center [275, 112] width 34 height 11
click at [258, 110] on button "Ok" at bounding box center [267, 112] width 18 height 11
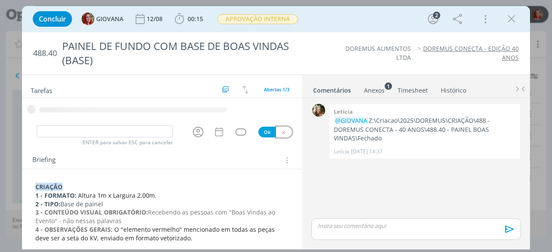
click at [284, 131] on button "dialog" at bounding box center [284, 132] width 16 height 11
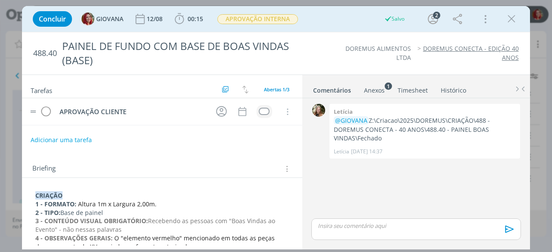
click at [256, 109] on td "dialog" at bounding box center [264, 111] width 16 height 13
click at [257, 106] on td "dialog" at bounding box center [264, 111] width 16 height 13
click at [259, 110] on div "dialog" at bounding box center [264, 111] width 11 height 7
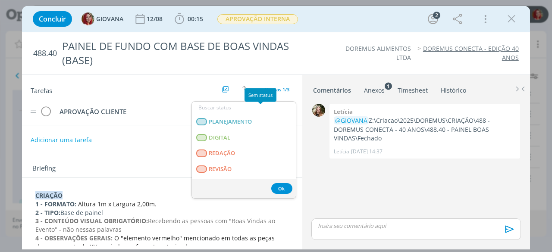
type input "A"
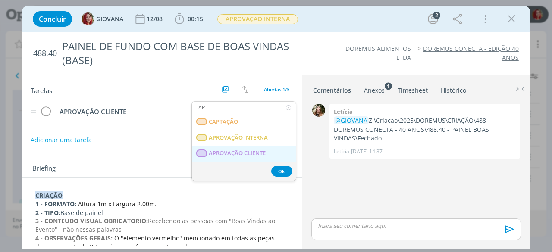
type input "AP"
click at [269, 155] on CLIENTE "APROVAÇÃO CLIENTE" at bounding box center [244, 154] width 104 height 16
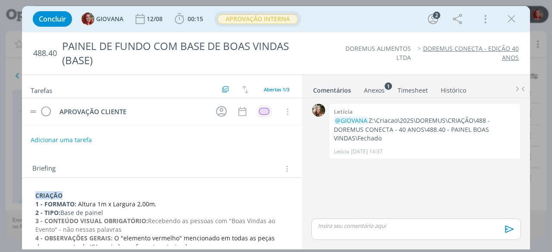
click at [251, 14] on span "APROVAÇÃO INTERNA" at bounding box center [257, 19] width 81 height 10
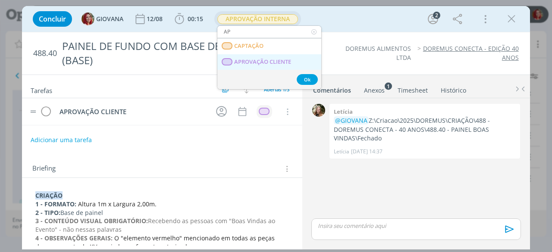
type input "AP"
click at [267, 61] on span "APROVAÇÃO CLIENTE" at bounding box center [263, 62] width 57 height 7
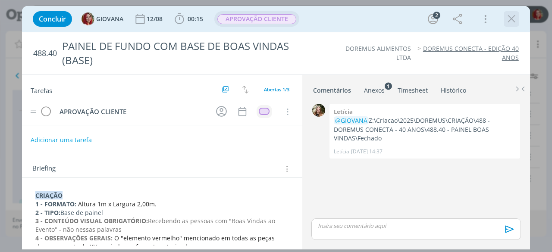
click at [506, 16] on icon "dialog" at bounding box center [511, 19] width 13 height 13
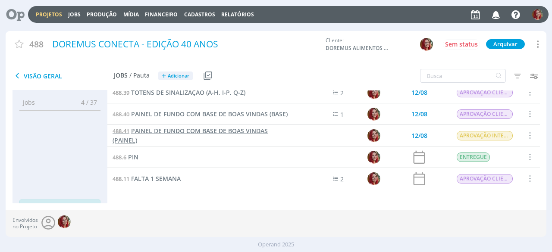
click at [171, 135] on link "488.41 PAINEL DE FUNDO COM BASE DE BOAS VINDAS (PAINEL)" at bounding box center [201, 135] width 176 height 19
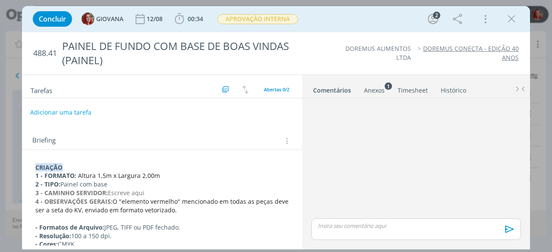
click at [47, 113] on button "Adicionar uma tarefa" at bounding box center [60, 112] width 61 height 15
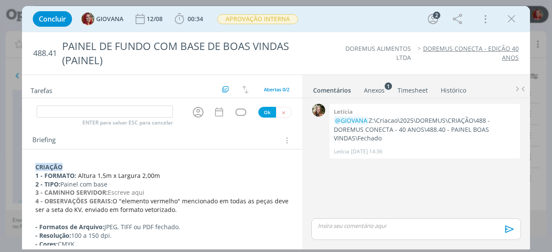
click at [47, 138] on span "Briefing" at bounding box center [43, 140] width 23 height 11
click at [49, 138] on span "Briefing" at bounding box center [43, 140] width 23 height 11
click at [72, 109] on input "dialog" at bounding box center [105, 112] width 136 height 12
type input "APROVAÇÃO CLIENTE"
click at [264, 113] on button "Ok" at bounding box center [267, 112] width 18 height 11
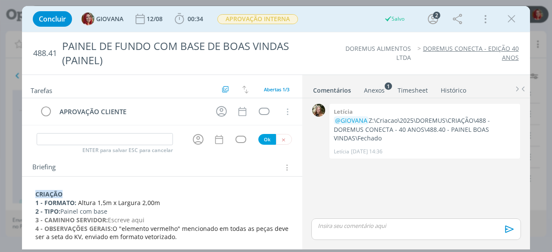
click at [285, 131] on div "APROVAÇÃO CLIENTE Cancelar" at bounding box center [162, 115] width 280 height 34
click at [285, 138] on button "dialog" at bounding box center [284, 139] width 16 height 11
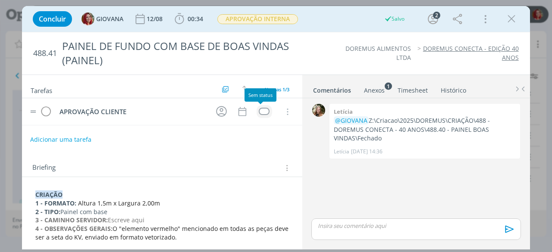
click at [262, 114] on div "dialog" at bounding box center [264, 111] width 11 height 7
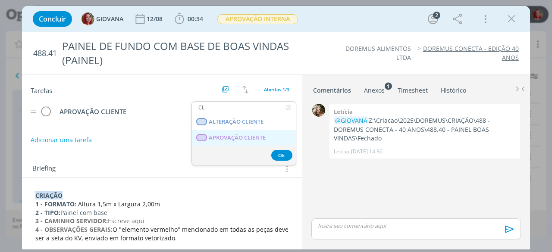
type input "CL"
click at [267, 134] on CLIENTE "APROVAÇÃO CLIENTE" at bounding box center [244, 138] width 104 height 16
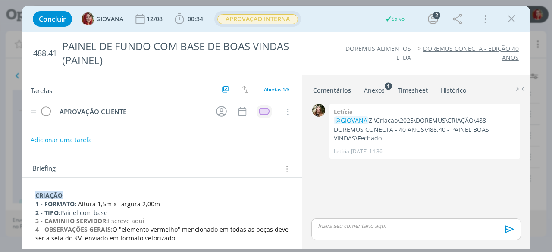
click at [248, 15] on span "APROVAÇÃO INTERNA" at bounding box center [257, 19] width 81 height 10
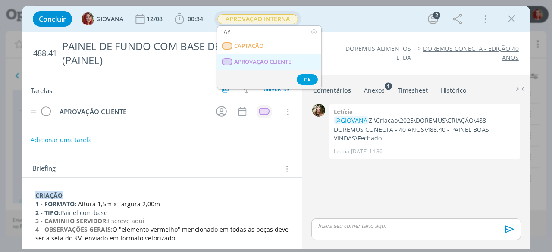
type input "AP"
click at [271, 63] on span "APROVAÇÃO CLIENTE" at bounding box center [263, 62] width 57 height 7
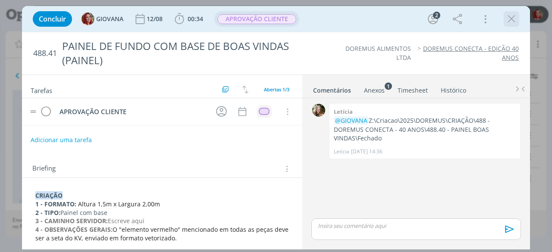
click at [506, 18] on icon "dialog" at bounding box center [511, 19] width 13 height 13
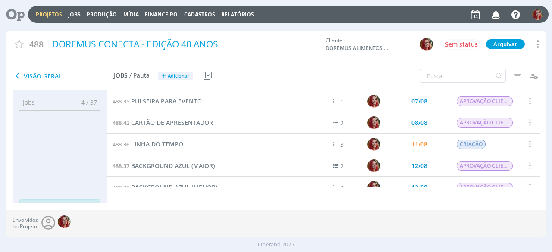
click at [11, 17] on icon at bounding box center [12, 14] width 18 height 17
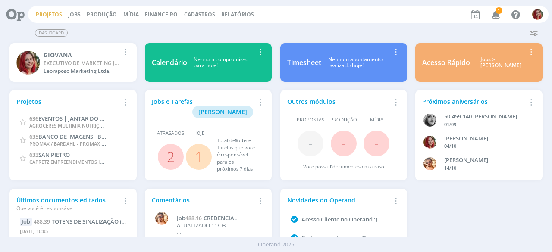
click at [48, 14] on link "Projetos" at bounding box center [49, 14] width 26 height 7
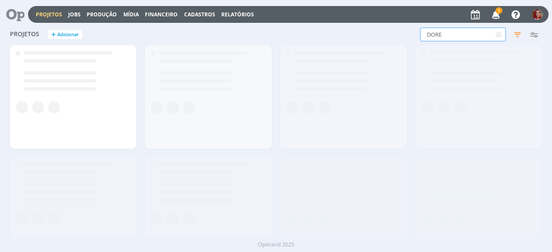
click at [450, 36] on input "DORE" at bounding box center [463, 35] width 86 height 14
type input "santa casa"
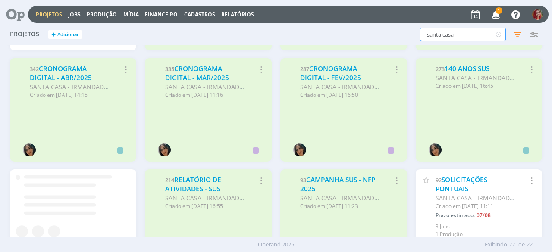
scroll to position [321, 0]
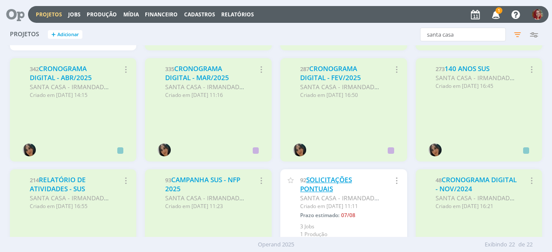
click at [323, 176] on link "SOLICITAÇÕES PONTUAIS" at bounding box center [326, 184] width 52 height 19
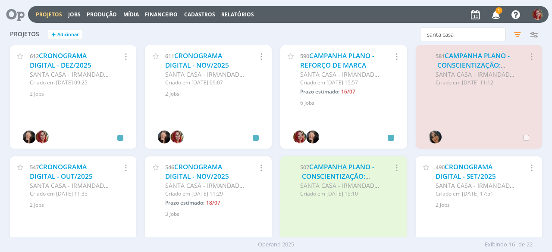
click at [545, 121] on div "Projetos + Adicionar santa casa Filtros Filtrar Limpar santa casa Status Client…" at bounding box center [276, 130] width 552 height 213
click at [333, 56] on link "CAMPANHA PLANO - REFORÇO DE MARCA" at bounding box center [337, 60] width 74 height 19
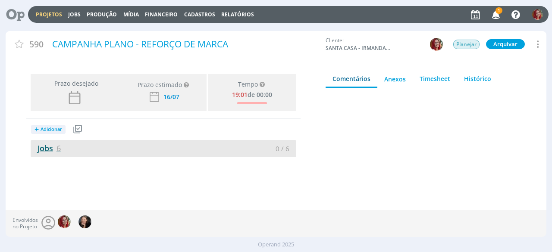
click at [50, 146] on link "Jobs 6" at bounding box center [46, 148] width 30 height 10
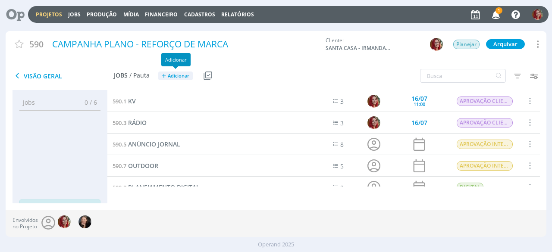
click at [171, 75] on span "Adicionar" at bounding box center [179, 76] width 22 height 6
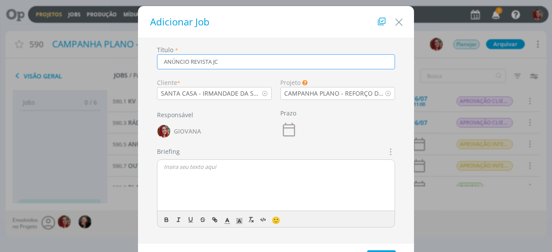
click at [391, 154] on icon "dialog" at bounding box center [389, 152] width 9 height 10
type input "ANÚNCIO REVISTA JC"
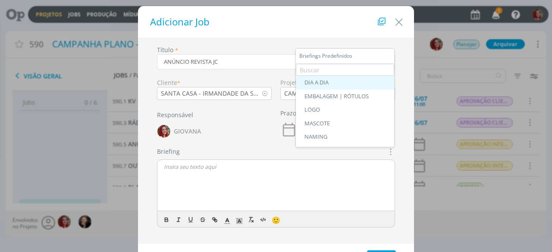
click at [332, 87] on link "DIA A DIA" at bounding box center [345, 83] width 98 height 14
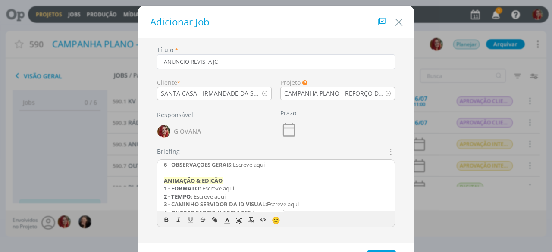
scroll to position [110, 0]
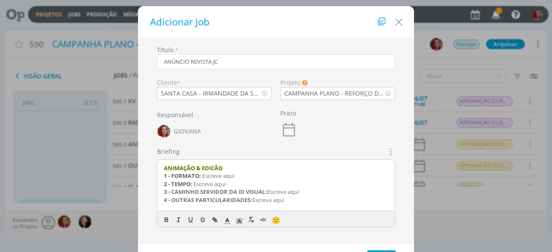
drag, startPoint x: 287, startPoint y: 203, endPoint x: 162, endPoint y: 169, distance: 129.5
click at [162, 169] on div "REDAÇÃO 1 - OBJETIVO: Escreve aqui 2 - PÚBLICO-ALVO: Escreve aqui 3 - TOM DE VO…" at bounding box center [275, 186] width 237 height 52
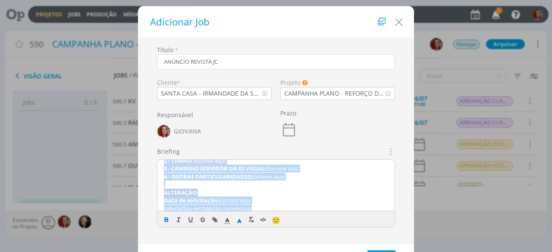
scroll to position [137, 0]
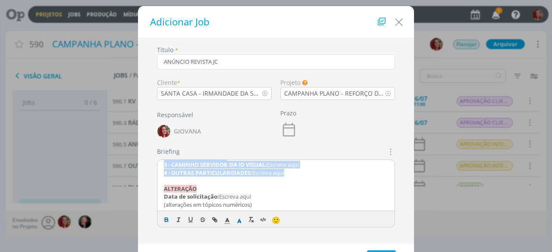
drag, startPoint x: 162, startPoint y: 169, endPoint x: 290, endPoint y: 176, distance: 128.2
click at [290, 176] on div "REDAÇÃO 1 - OBJETIVO: Escreve aqui 2 - PÚBLICO-ALVO: Escreve aqui 3 - TOM DE VO…" at bounding box center [275, 186] width 237 height 52
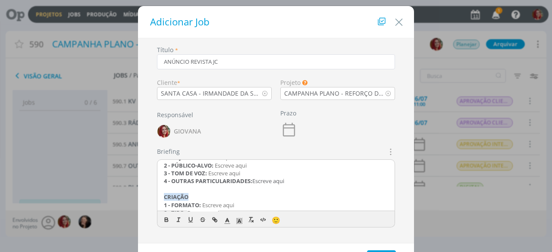
scroll to position [0, 0]
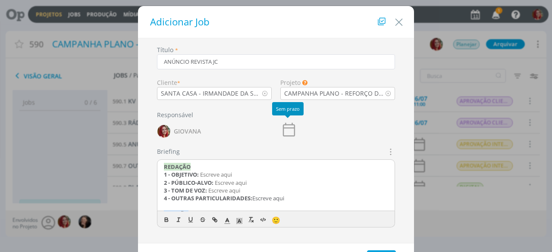
click at [289, 131] on icon "dialog" at bounding box center [288, 129] width 17 height 17
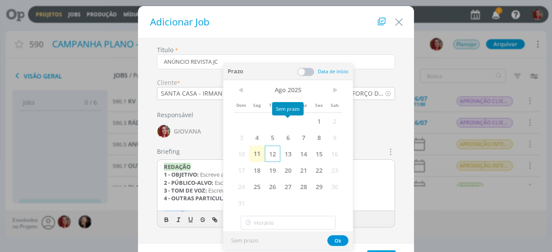
click at [277, 153] on span "12" at bounding box center [273, 154] width 16 height 16
click at [260, 154] on span "11" at bounding box center [257, 154] width 16 height 16
click at [272, 155] on span "12" at bounding box center [273, 154] width 16 height 16
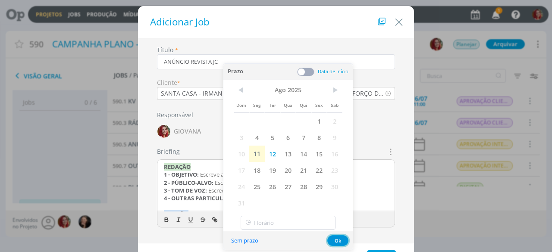
click at [334, 240] on button "Ok" at bounding box center [337, 240] width 21 height 11
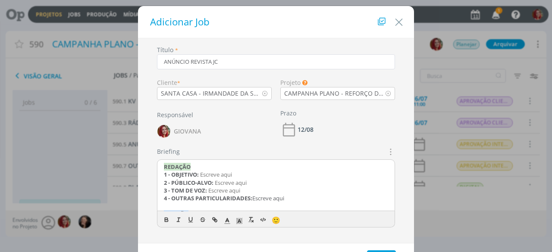
click at [161, 165] on div "REDAÇÃO 1 - OBJETIVO: Escreve aqui 2 - PÚBLICO-ALVO: Escreve aqui 3 - TOM DE VO…" at bounding box center [275, 186] width 237 height 52
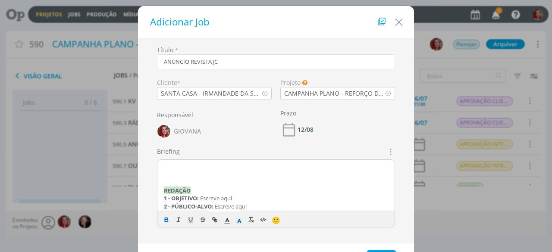
click at [172, 164] on p "dialog" at bounding box center [276, 167] width 224 height 8
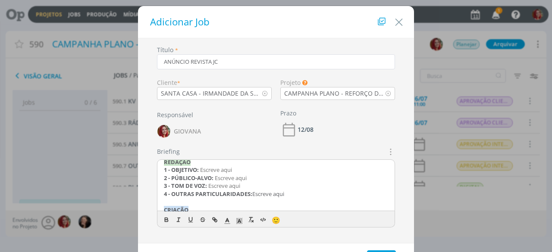
scroll to position [26, 0]
click at [393, 173] on div "Será um anúncio para o Jornal Cidade na sessão de Saúde & Beleza REDAÇÃO 1 - OB…" at bounding box center [275, 186] width 237 height 52
drag, startPoint x: 393, startPoint y: 173, endPoint x: 391, endPoint y: 182, distance: 9.8
click at [391, 182] on div "Será um anúncio para o Jornal Cidade na sessão de Saúde & Beleza REDAÇÃO 1 - OB…" at bounding box center [275, 186] width 237 height 52
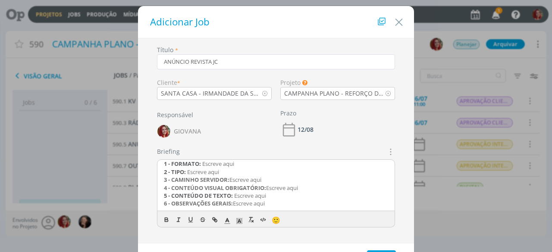
scroll to position [79, 0]
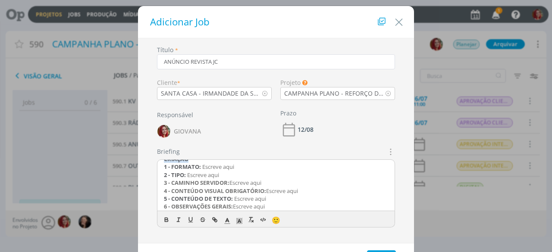
click at [192, 173] on span "Escreve aqui" at bounding box center [203, 175] width 32 height 8
drag, startPoint x: 218, startPoint y: 174, endPoint x: 194, endPoint y: 176, distance: 24.2
click at [194, 176] on span "Escreve aqui" at bounding box center [203, 175] width 32 height 8
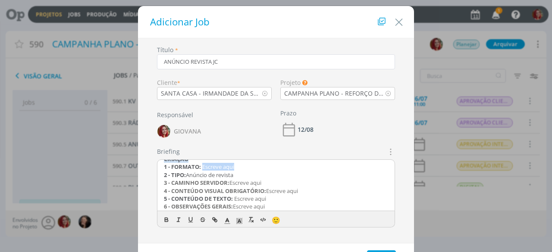
drag, startPoint x: 237, startPoint y: 164, endPoint x: 202, endPoint y: 167, distance: 34.6
click at [202, 167] on p "1 - FORMATO: Escreve aqui" at bounding box center [276, 167] width 224 height 8
click at [244, 167] on span "1/2 página - 24,8 x 28cm" at bounding box center [232, 167] width 61 height 8
drag, startPoint x: 267, startPoint y: 183, endPoint x: 158, endPoint y: 187, distance: 109.1
click at [158, 187] on div "Será um anúncio para o Jornal Cidade na sessão de Saúde & Beleza REDAÇÃO 1 - OB…" at bounding box center [275, 186] width 237 height 52
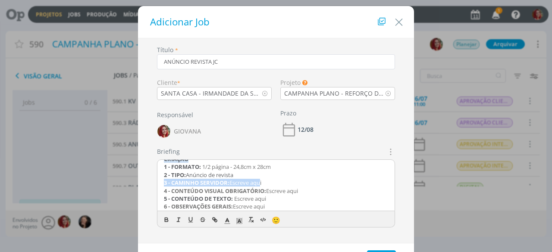
drag, startPoint x: 160, startPoint y: 184, endPoint x: 262, endPoint y: 183, distance: 101.7
click at [262, 183] on div "Será um anúncio para o Jornal Cidade na sessão de Saúde & Beleza REDAÇÃO 1 - OB…" at bounding box center [275, 186] width 237 height 52
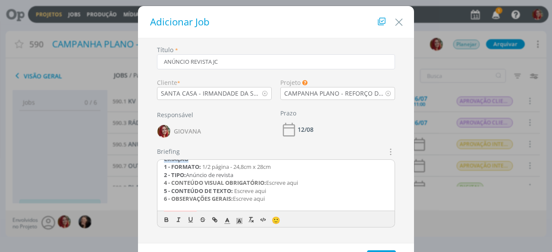
click at [165, 190] on strong "5 - CONTEÚDO DE TEXTO:" at bounding box center [198, 191] width 69 height 8
click at [165, 185] on strong "4 - CONTEÚDO VISUAL OBRIGATÓRIO:" at bounding box center [215, 183] width 102 height 8
click at [164, 189] on strong "5 - CONTEÚDO DE TEXTO:" at bounding box center [198, 191] width 69 height 8
drag, startPoint x: 271, startPoint y: 191, endPoint x: 235, endPoint y: 191, distance: 36.6
click at [235, 191] on p "4 - CONTEÚDO DE TEXTO: Escreve aqui" at bounding box center [276, 191] width 224 height 8
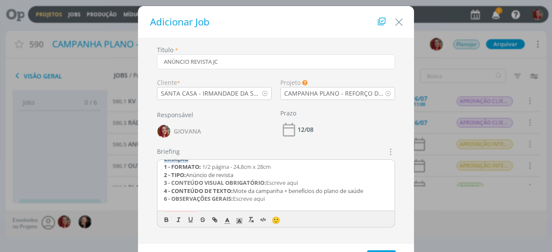
click at [284, 196] on p "6 - OBSERVAÇÕES GERAIS: Escreve aqui" at bounding box center [276, 199] width 224 height 8
click at [369, 193] on p "4 - CONTEÚDO DE TEXTO: Mote da campanha + benefícios do plano de saúde" at bounding box center [276, 191] width 224 height 8
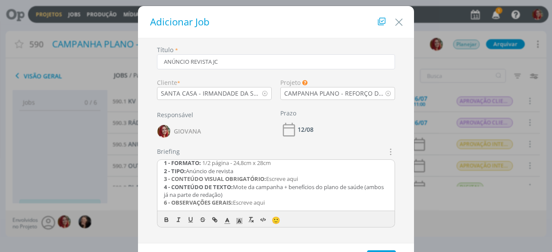
scroll to position [87, 0]
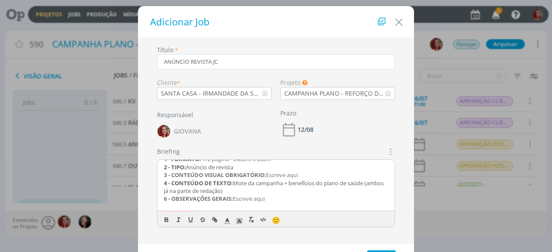
click at [165, 203] on p "dialog" at bounding box center [276, 207] width 224 height 8
click at [165, 199] on strong "6 - OBSERVAÇÕES GERAIS:" at bounding box center [198, 199] width 69 height 8
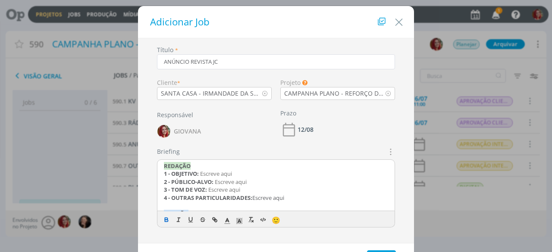
scroll to position [27, 0]
drag, startPoint x: 249, startPoint y: 181, endPoint x: 216, endPoint y: 179, distance: 32.8
click at [216, 179] on p "2 - PÚBLICO-ALVO: Escreve aqui" at bounding box center [276, 180] width 224 height 8
click at [218, 186] on span "Escreve aqui" at bounding box center [224, 188] width 32 height 8
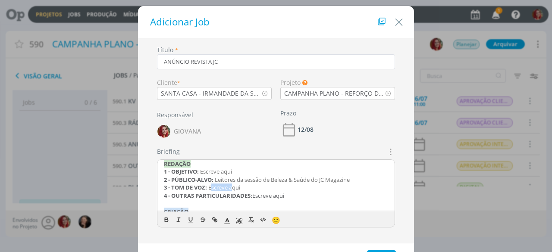
drag, startPoint x: 244, startPoint y: 187, endPoint x: 211, endPoint y: 186, distance: 32.8
click at [211, 186] on p "3 - TOM DE VOZ: Escreve aqui" at bounding box center [276, 188] width 224 height 8
drag, startPoint x: 239, startPoint y: 175, endPoint x: 202, endPoint y: 174, distance: 36.6
click at [202, 174] on p "1 - OBJETIVO: Escreve aqui" at bounding box center [276, 172] width 224 height 8
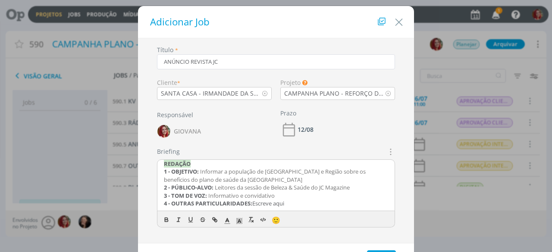
click at [356, 190] on p "2 - PÚBLICO-ALVO: Leitores da sessão de Beleza & Saúde do JC Magazine" at bounding box center [276, 188] width 224 height 8
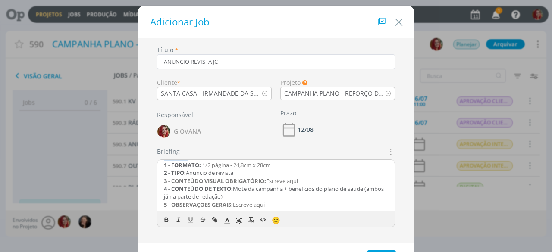
scroll to position [96, 0]
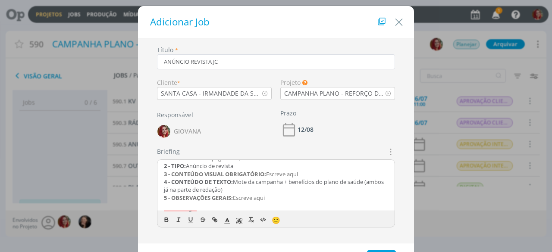
drag, startPoint x: 305, startPoint y: 175, endPoint x: 269, endPoint y: 174, distance: 35.8
click at [269, 174] on p "3 - CONTEÚDO VISUAL OBRIGATÓRIO: Escreve aqui" at bounding box center [276, 174] width 224 height 8
click at [273, 172] on span "Escreve aqui" at bounding box center [282, 174] width 32 height 8
drag, startPoint x: 300, startPoint y: 172, endPoint x: 163, endPoint y: 170, distance: 136.7
click at [164, 170] on p "3 - CONTEÚDO VISUAL OBRIGATÓRIO: Escreve aqui" at bounding box center [276, 174] width 224 height 8
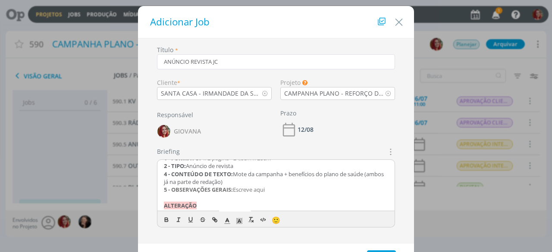
click at [165, 174] on strong "4 - CONTEÚDO DE TEXTO:" at bounding box center [198, 174] width 69 height 8
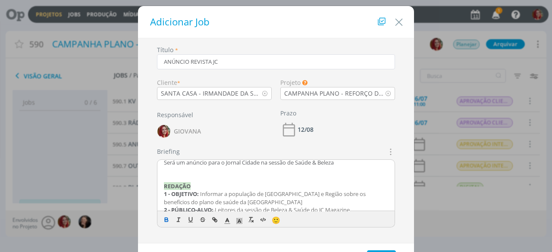
scroll to position [47, 0]
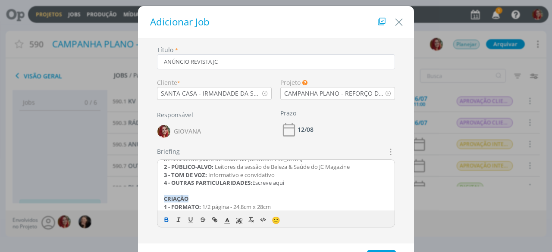
drag, startPoint x: 297, startPoint y: 185, endPoint x: 155, endPoint y: 185, distance: 142.3
click at [155, 185] on div "Briefings Predefinidos DIA A DIA EMBALAGEM | RÓTULOS LOGO MASCOTE NAMING PLANEJ…" at bounding box center [276, 191] width 247 height 88
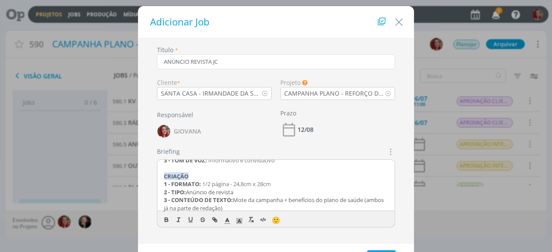
scroll to position [105, 0]
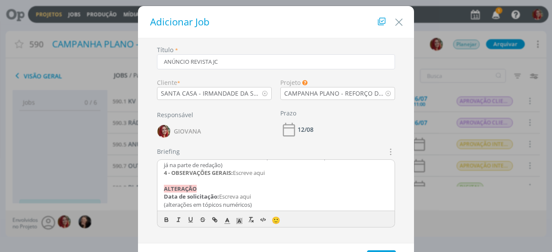
drag, startPoint x: 273, startPoint y: 175, endPoint x: 152, endPoint y: 178, distance: 121.6
click at [153, 178] on div "Briefings Predefinidos DIA A DIA EMBALAGEM | RÓTULOS LOGO MASCOTE NAMING PLANEJ…" at bounding box center [276, 191] width 247 height 88
drag, startPoint x: 168, startPoint y: 176, endPoint x: 272, endPoint y: 177, distance: 103.5
click at [272, 177] on div "Será um anúncio para o Jornal Cidade na sessão de Saúde & Beleza REDAÇÃO 1 - OB…" at bounding box center [275, 186] width 237 height 52
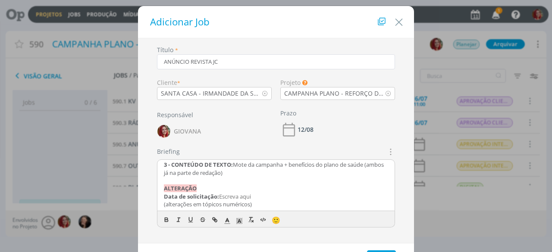
scroll to position [38, 0]
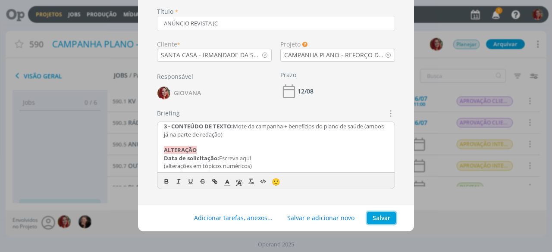
click at [377, 219] on button "Salvar" at bounding box center [381, 218] width 29 height 12
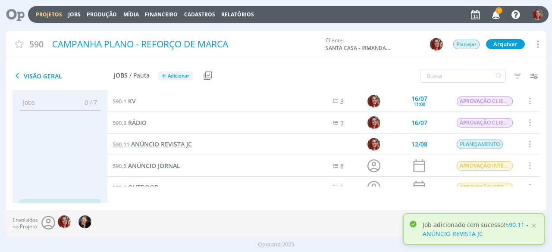
click at [175, 141] on span "ANÚNCIO REVISTA JC" at bounding box center [161, 144] width 61 height 8
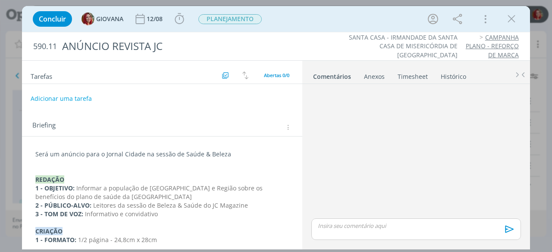
click at [47, 73] on span "Tarefas" at bounding box center [42, 75] width 22 height 10
click at [55, 96] on button "Adicionar uma tarefa" at bounding box center [60, 98] width 61 height 15
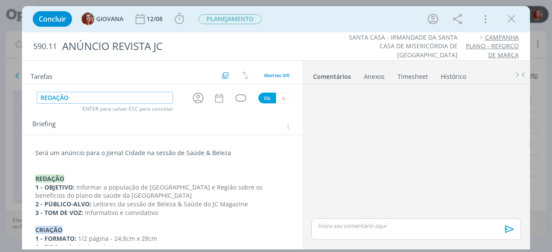
type input "REDAÇÃO"
click at [260, 98] on button "Ok" at bounding box center [267, 98] width 18 height 11
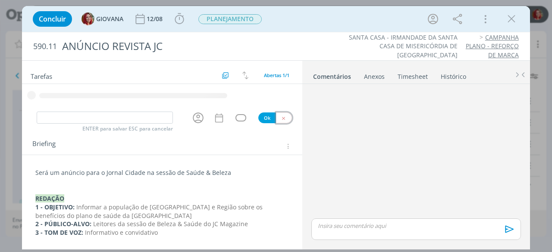
click at [281, 116] on icon "dialog" at bounding box center [284, 119] width 6 height 6
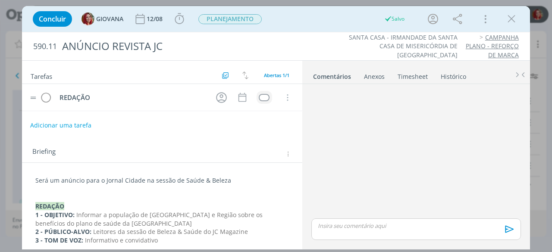
click at [259, 98] on div "dialog" at bounding box center [264, 97] width 11 height 7
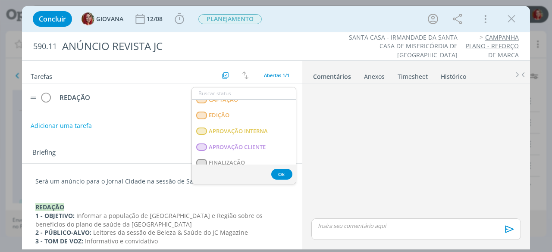
scroll to position [220, 0]
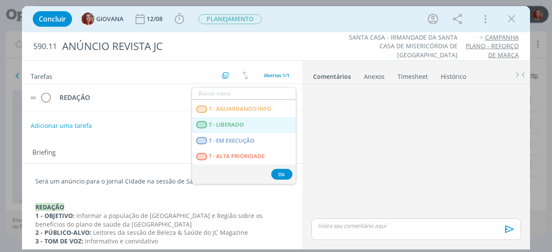
click at [244, 124] on LIBERADO "T - LIBERADO" at bounding box center [244, 125] width 104 height 16
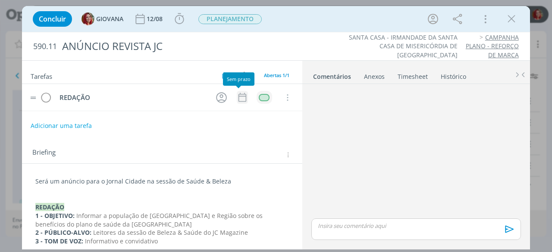
click at [237, 97] on icon "dialog" at bounding box center [242, 97] width 11 height 11
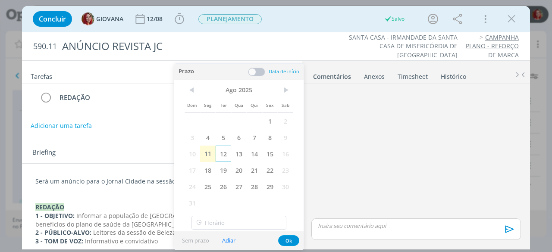
click at [216, 154] on span "12" at bounding box center [224, 154] width 16 height 16
click at [285, 237] on button "Ok" at bounding box center [288, 240] width 21 height 11
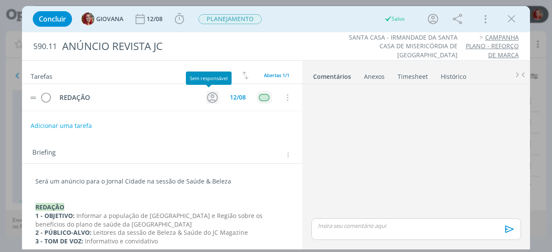
click at [206, 91] on icon "dialog" at bounding box center [212, 97] width 13 height 13
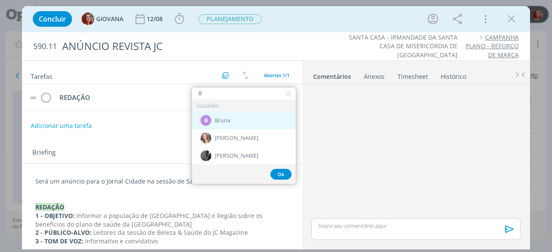
type input "B"
click at [226, 119] on span "Bruna" at bounding box center [223, 120] width 16 height 7
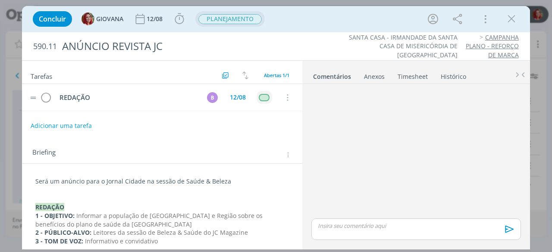
click at [231, 21] on span "PLANEJAMENTO" at bounding box center [229, 19] width 63 height 10
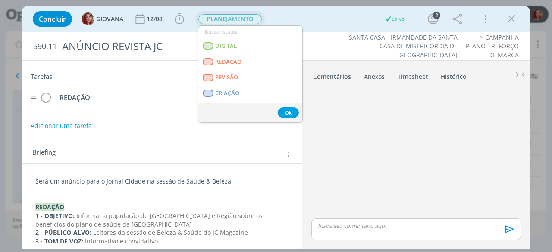
click at [285, 33] on input "dialog" at bounding box center [250, 32] width 104 height 12
click at [336, 22] on div "Concluir GIOVANA 12/08 Iniciar Apontar Data * 11/08/2025 Horas * 00:00 Tarefa S…" at bounding box center [275, 19] width 495 height 21
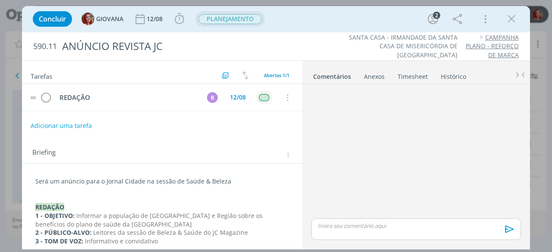
click at [242, 18] on span "PLANEJAMENTO" at bounding box center [229, 19] width 63 height 10
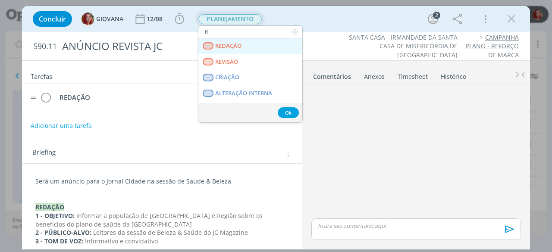
type input "R"
click at [236, 41] on link "REDAÇÃO" at bounding box center [250, 46] width 104 height 16
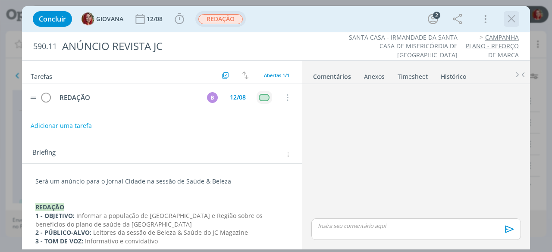
click at [512, 16] on icon "dialog" at bounding box center [511, 19] width 13 height 13
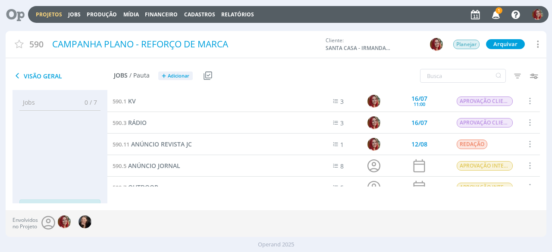
click at [11, 15] on icon at bounding box center [12, 14] width 18 height 17
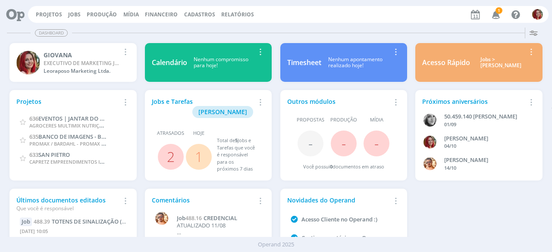
click at [494, 13] on icon "button" at bounding box center [495, 14] width 15 height 15
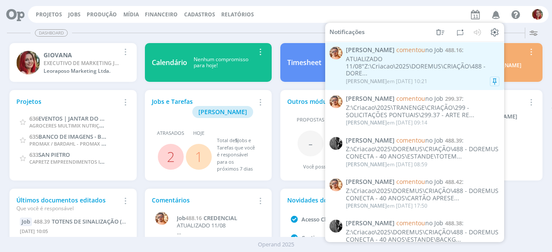
click at [406, 63] on div "ATUALIZADO 11/08"Z:\Criacao\2025\DOREMUS\CRIAÇÃO\488 - DORE..." at bounding box center [422, 67] width 153 height 22
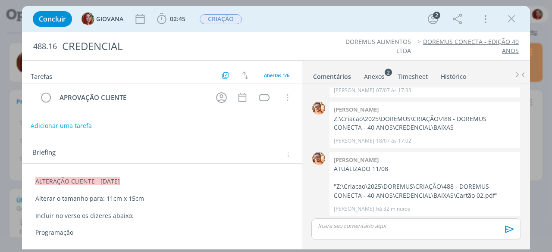
scroll to position [43, 0]
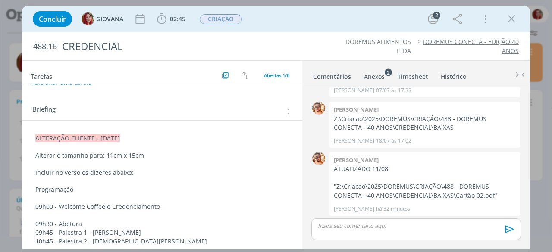
click at [47, 83] on div "Tarefas Usar Job de template Criar template a partir deste job Visualizar Templ…" at bounding box center [162, 72] width 280 height 23
click at [297, 85] on div "Adicionar uma tarefa" at bounding box center [162, 83] width 280 height 16
click at [300, 84] on div "Tarefas Usar Job de template Criar template a partir deste job Visualizar Templ…" at bounding box center [162, 153] width 280 height 185
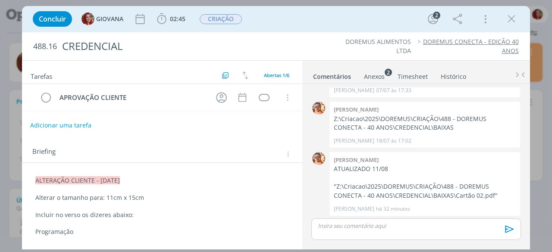
click at [48, 125] on button "Adicionar uma tarefa" at bounding box center [60, 125] width 61 height 15
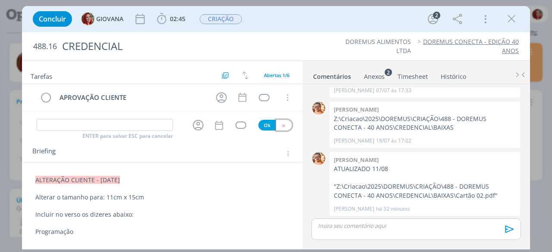
click at [283, 129] on button "dialog" at bounding box center [284, 125] width 16 height 11
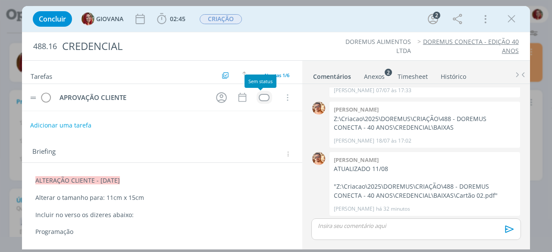
click at [259, 96] on div "dialog" at bounding box center [264, 97] width 11 height 7
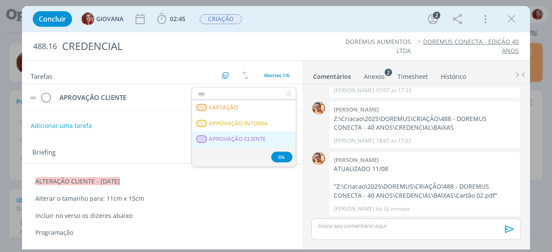
type input "ap"
click at [279, 138] on CLIENTE "APROVAÇÃO CLIENTE" at bounding box center [244, 139] width 104 height 16
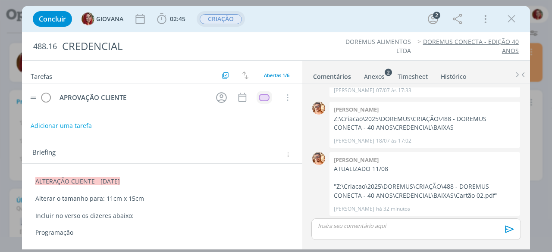
click at [220, 20] on span "CRIAÇÃO" at bounding box center [221, 19] width 42 height 10
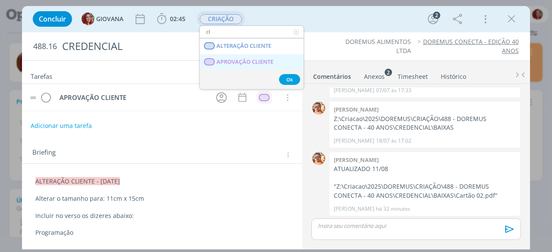
type input "cl"
click at [227, 67] on CLIENTE "APROVAÇÃO CLIENTE" at bounding box center [252, 62] width 104 height 16
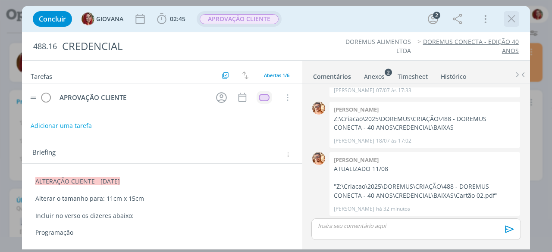
click at [513, 22] on icon "dialog" at bounding box center [511, 19] width 13 height 13
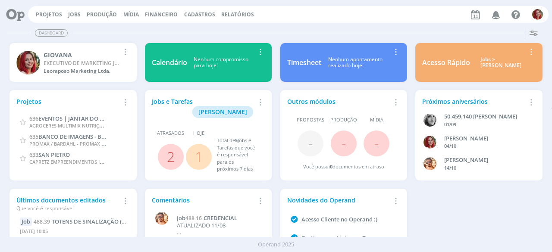
click at [16, 17] on icon at bounding box center [12, 14] width 18 height 17
click at [495, 14] on icon "button" at bounding box center [495, 14] width 15 height 15
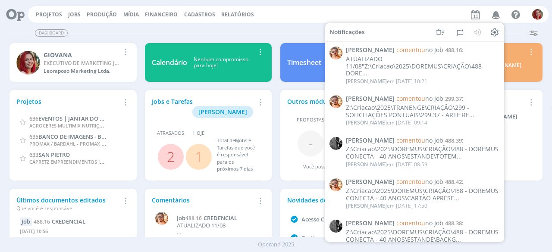
click at [413, 12] on div "Projetos Jobs Produção Mídia Financeiro Cadastros Relatórios Notificações Victo…" at bounding box center [288, 14] width 520 height 17
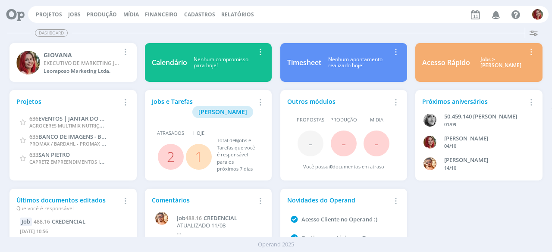
click at [81, 12] on button "Jobs" at bounding box center [75, 14] width 18 height 7
click at [75, 13] on link "Jobs" at bounding box center [74, 14] width 13 height 7
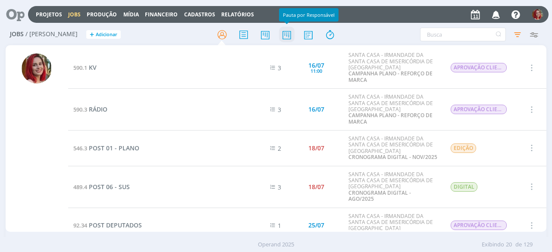
click at [290, 33] on icon at bounding box center [287, 34] width 16 height 17
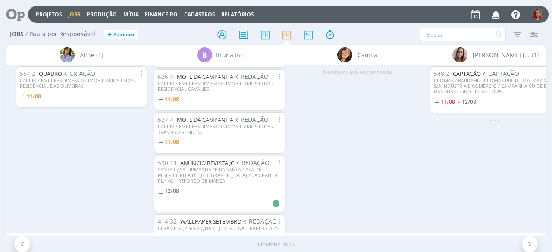
scroll to position [98, 0]
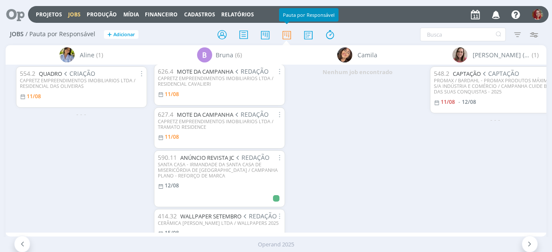
click at [21, 15] on icon at bounding box center [12, 14] width 18 height 17
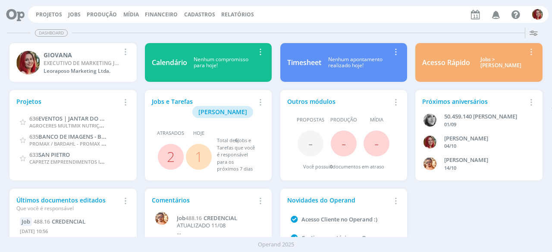
click at [492, 15] on icon "button" at bounding box center [495, 14] width 15 height 15
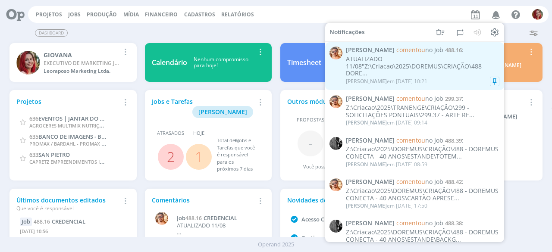
click at [413, 65] on div "ATUALIZADO 11/08"Z:\Criacao\2025\DOREMUS\CRIAÇÃO\488 - DORE..." at bounding box center [422, 67] width 153 height 22
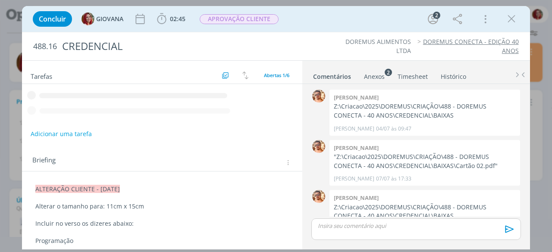
scroll to position [88, 0]
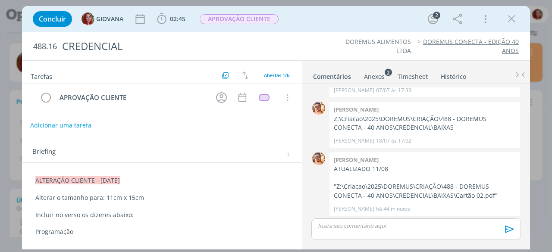
click at [52, 127] on button "Adicionar uma tarefa" at bounding box center [60, 125] width 61 height 15
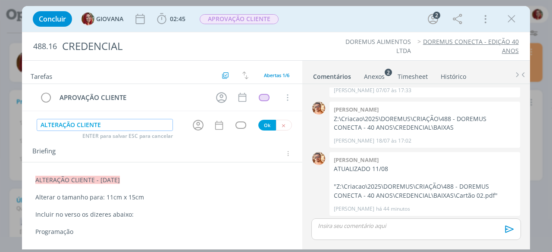
type input "ALTERAÇÃO CLIENTE"
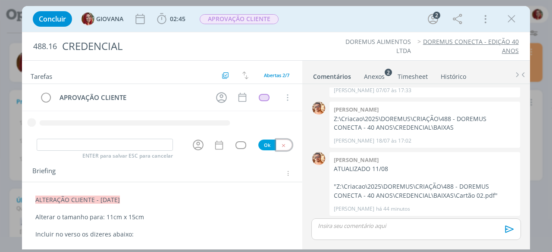
click at [283, 140] on div "Tarefas Usar Job de template Criar template a partir deste job Visualizar Templ…" at bounding box center [162, 153] width 280 height 185
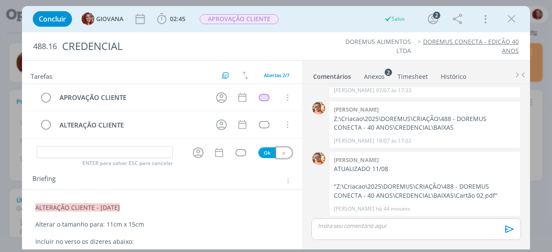
click at [283, 151] on button "dialog" at bounding box center [284, 152] width 16 height 11
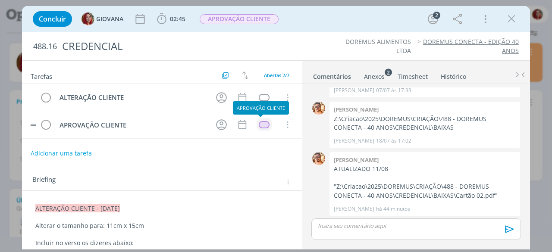
click at [259, 125] on div "dialog" at bounding box center [264, 124] width 11 height 7
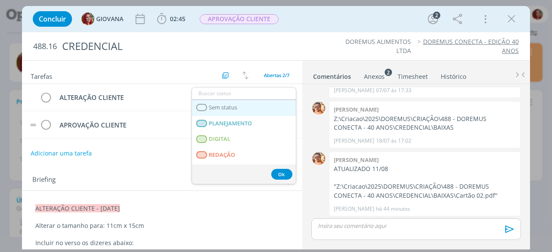
click at [216, 108] on span "Sem status" at bounding box center [223, 107] width 28 height 7
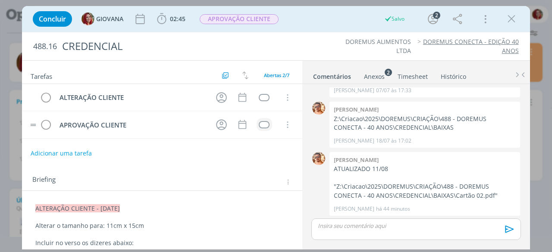
drag, startPoint x: 36, startPoint y: 205, endPoint x: 165, endPoint y: 204, distance: 128.5
click at [165, 204] on p "ALTERAÇÃO CLIENTE - 11/08/25" at bounding box center [161, 208] width 253 height 9
copy span "ALTERAÇÃO CLIENTE - 11/08/25"
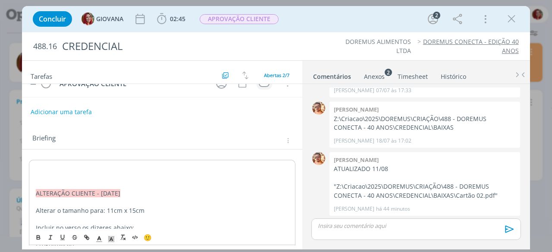
scroll to position [41, 0]
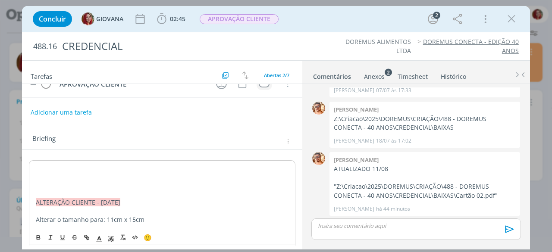
click at [36, 166] on p "dialog" at bounding box center [162, 168] width 253 height 9
click at [50, 185] on p "dialog" at bounding box center [161, 185] width 253 height 9
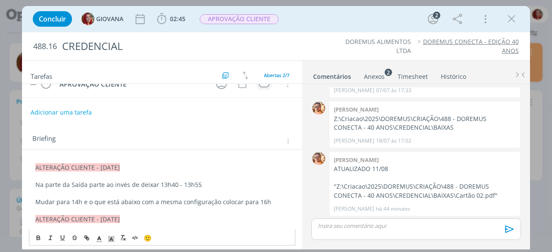
click at [95, 184] on p "Na parte da Saída parte ao invés de deixar 13h40 - 13h55" at bounding box center [161, 185] width 253 height 9
click at [39, 198] on p "Mudar para 14h e o que está abaixo com a mesma configuração colocar para 16h" at bounding box center [161, 202] width 253 height 9
click at [181, 185] on p "Na parte da Saída ao invés de deixar 13h40 - 13h55" at bounding box center [161, 185] width 253 height 9
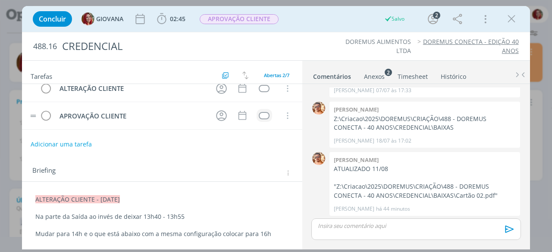
scroll to position [0, 0]
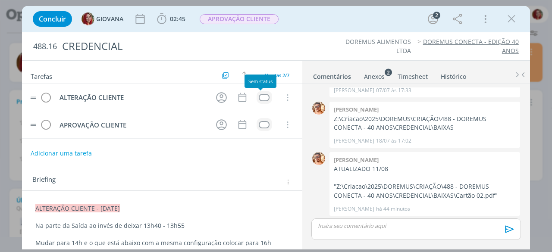
click at [260, 94] on div "dialog" at bounding box center [264, 97] width 11 height 7
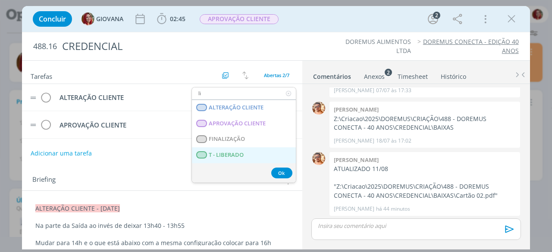
type input "li"
click at [240, 152] on span "T - LIBERADO" at bounding box center [226, 155] width 35 height 7
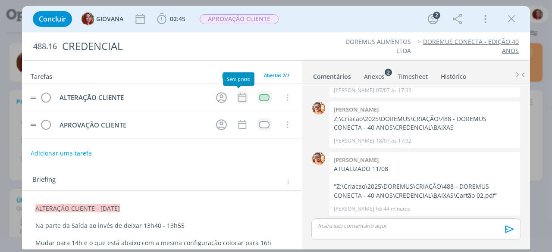
click at [238, 97] on icon "dialog" at bounding box center [242, 97] width 11 height 11
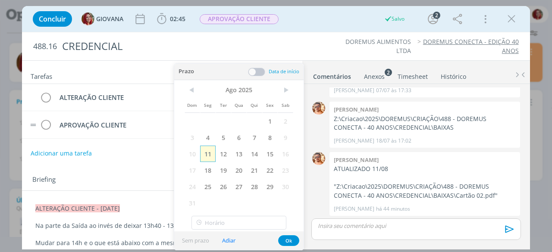
click at [212, 152] on span "11" at bounding box center [208, 154] width 16 height 16
click at [289, 240] on button "Ok" at bounding box center [288, 240] width 21 height 11
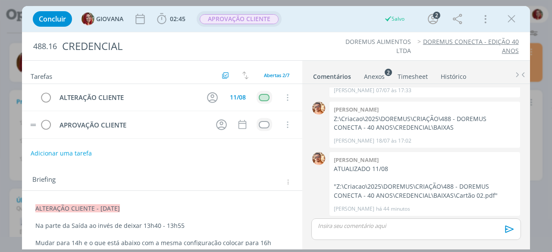
click at [244, 20] on span "APROVAÇÃO CLIENTE" at bounding box center [239, 19] width 79 height 10
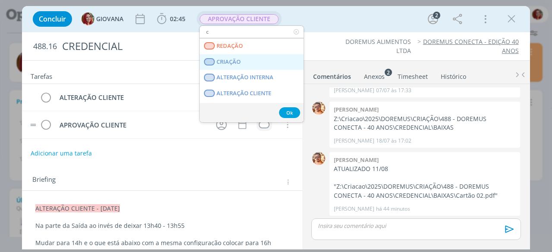
type input "c"
click at [250, 57] on link "CRIAÇÃO" at bounding box center [252, 62] width 104 height 16
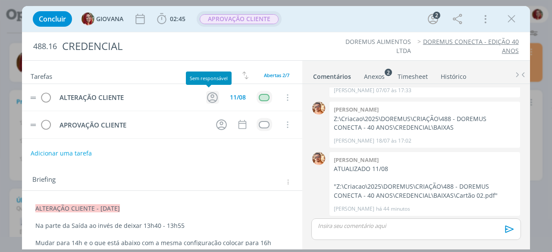
click at [214, 97] on icon "dialog" at bounding box center [212, 97] width 13 height 13
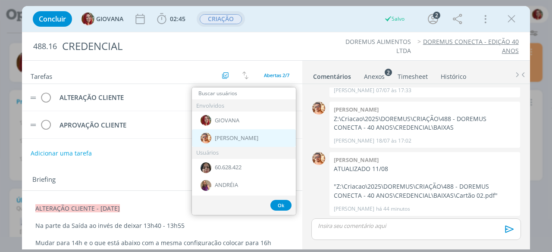
click at [225, 138] on span "[PERSON_NAME]" at bounding box center [237, 138] width 44 height 7
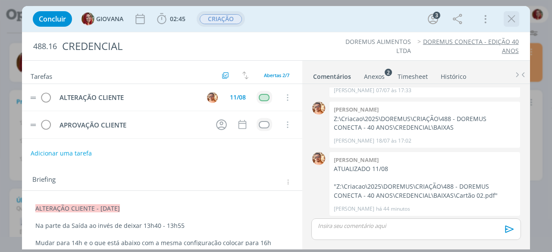
click at [514, 24] on icon "dialog" at bounding box center [511, 19] width 13 height 13
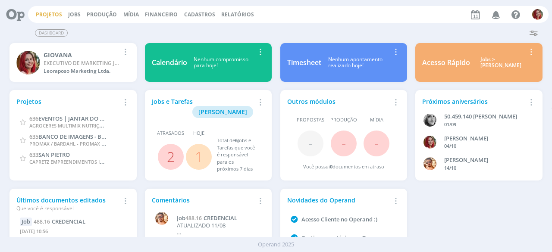
click at [47, 14] on link "Projetos" at bounding box center [49, 14] width 26 height 7
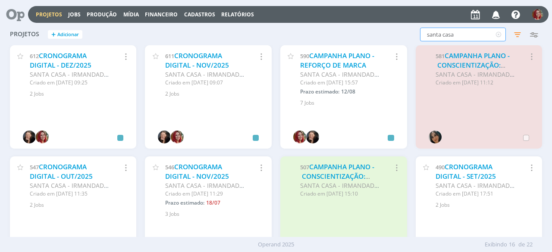
click at [455, 37] on input "santa casa" at bounding box center [463, 35] width 86 height 14
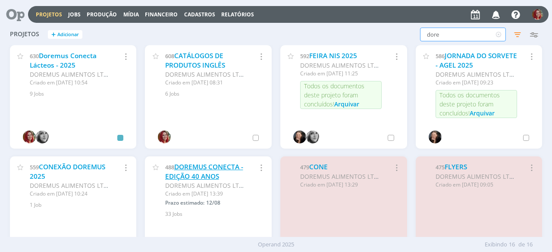
type input "dore"
click at [194, 174] on link "DOREMUS CONECTA - EDIÇÃO 40 ANOS" at bounding box center [204, 172] width 78 height 19
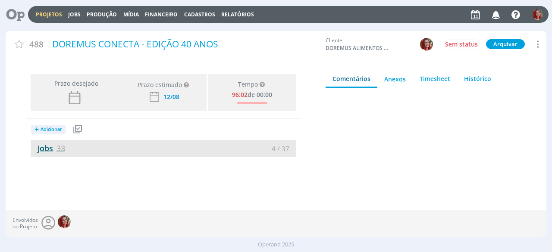
click at [39, 147] on link "Jobs 33" at bounding box center [48, 148] width 34 height 10
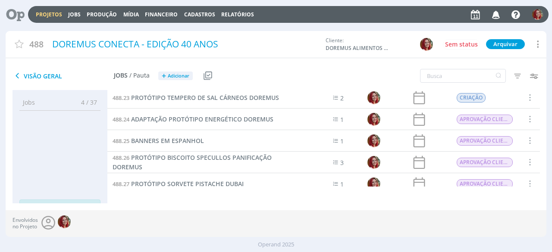
scroll to position [466, 0]
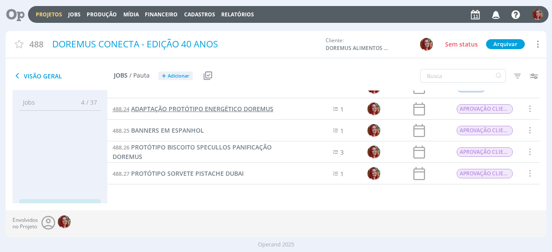
click at [240, 108] on span "ADAPTAÇÃO PROTÓTIPO ENERGÉTICO DOREMUS" at bounding box center [202, 109] width 142 height 8
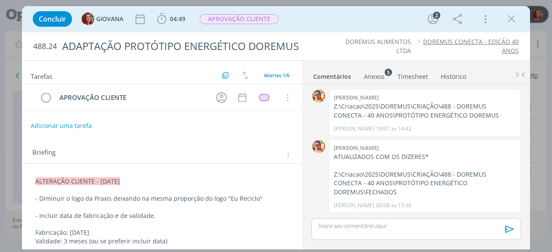
scroll to position [80, 0]
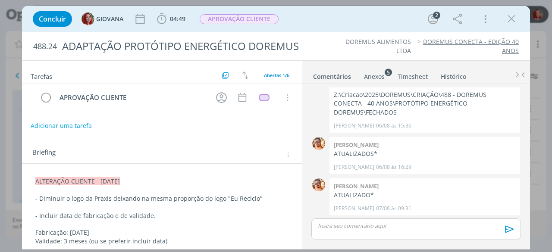
drag, startPoint x: 33, startPoint y: 180, endPoint x: 147, endPoint y: 175, distance: 114.7
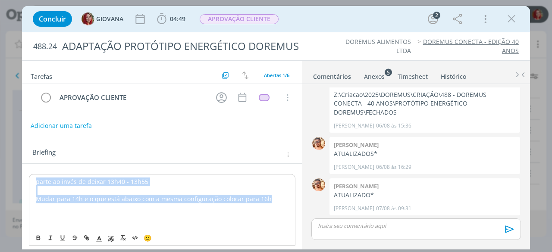
drag, startPoint x: 34, startPoint y: 181, endPoint x: 281, endPoint y: 196, distance: 247.9
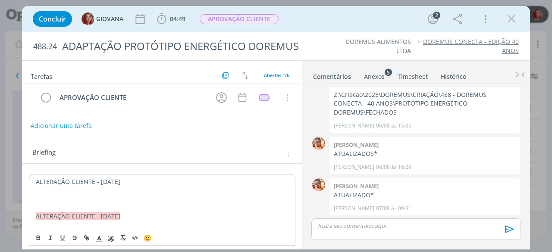
drag, startPoint x: 126, startPoint y: 178, endPoint x: 17, endPoint y: 175, distance: 109.1
click at [17, 175] on div "Concluir GIOVANA 04:49 Iniciar Apontar Data * 11/08/2025 Horas * 00:00 Tarefa S…" at bounding box center [276, 126] width 552 height 252
click at [110, 240] on line "dialog" at bounding box center [111, 240] width 2 height 0
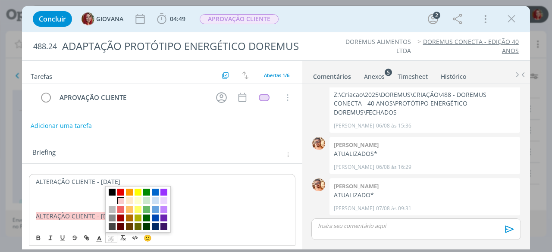
click at [121, 200] on span "dialog" at bounding box center [120, 200] width 7 height 7
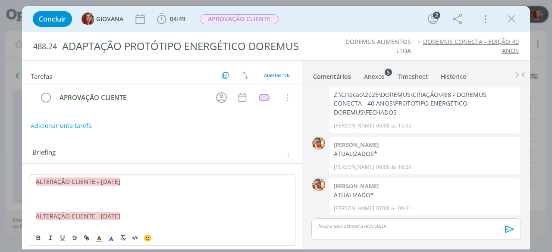
click at [99, 198] on p "dialog" at bounding box center [162, 199] width 253 height 9
click at [42, 198] on p "dialog" at bounding box center [161, 198] width 253 height 9
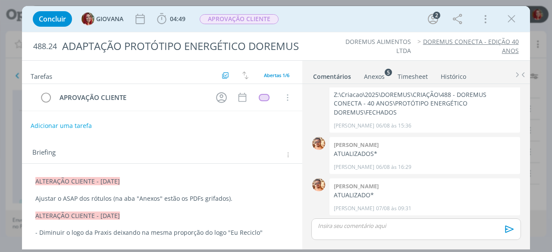
click at [374, 78] on div "Anexos 5" at bounding box center [374, 76] width 21 height 9
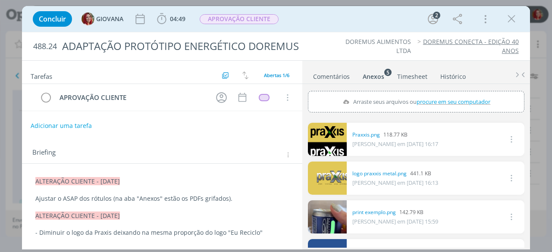
click at [419, 101] on span "procure em seu computador" at bounding box center [453, 102] width 74 height 8
click at [419, 94] on input "Arraste seus arquivos ou procure em seu computador" at bounding box center [416, 92] width 216 height 3
click at [437, 103] on span "procure em seu computador" at bounding box center [453, 102] width 74 height 8
click at [437, 94] on input "Arraste seus arquivos ou procure em seu computador" at bounding box center [416, 92] width 216 height 3
type input "C:\fakepath\Embalagem Pink Lemonade 01_revisado1.pdf"
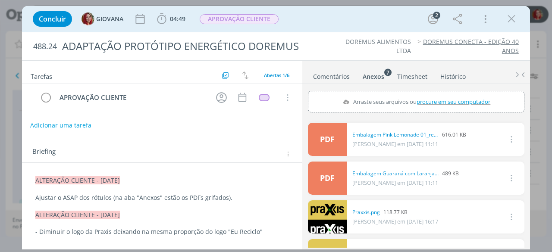
click at [59, 127] on button "Adicionar uma tarefa" at bounding box center [60, 125] width 61 height 15
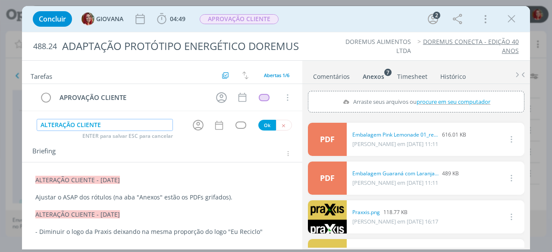
type input "ALTERAÇÃO CLIENTE"
click at [260, 121] on button "Ok" at bounding box center [267, 125] width 18 height 11
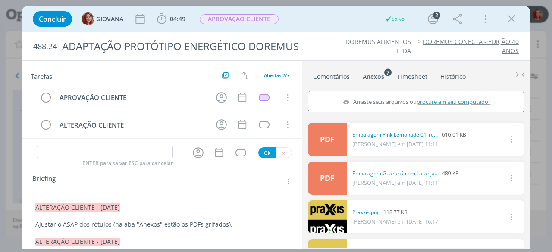
click at [280, 143] on div "APROVAÇÃO CLIENTE Cancelar ALTERAÇÃO CLIENTE Cancelar" at bounding box center [162, 115] width 280 height 62
click at [281, 150] on icon "dialog" at bounding box center [284, 153] width 6 height 6
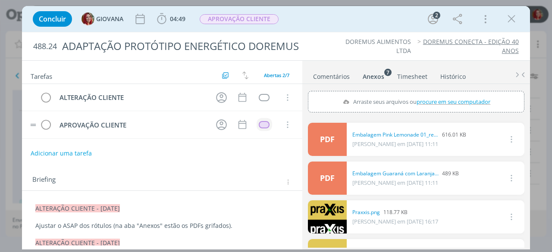
click at [257, 119] on td "dialog" at bounding box center [264, 124] width 16 height 13
click at [259, 123] on div "dialog" at bounding box center [264, 124] width 11 height 7
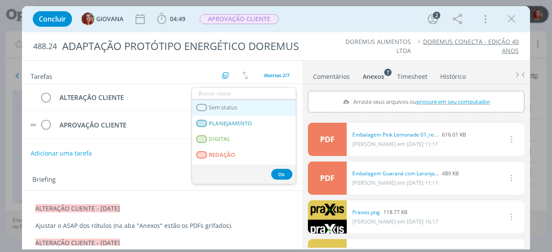
click at [238, 102] on link "Sem status" at bounding box center [244, 108] width 104 height 16
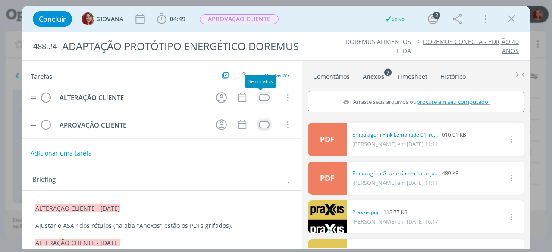
click at [259, 97] on div "dialog" at bounding box center [264, 97] width 11 height 7
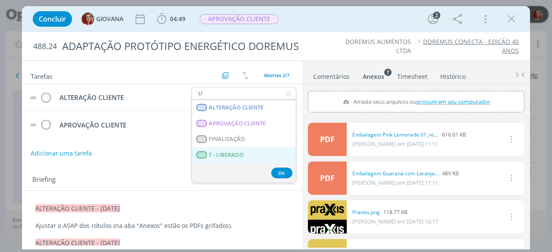
type input "LI"
click at [260, 154] on LIBERADO "T - LIBERADO" at bounding box center [244, 155] width 104 height 16
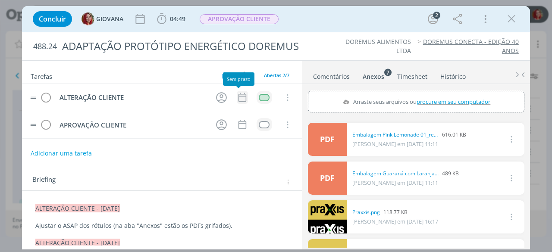
click at [238, 92] on icon "dialog" at bounding box center [242, 97] width 11 height 11
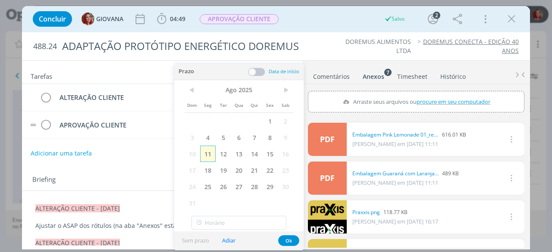
click at [206, 153] on span "11" at bounding box center [208, 154] width 16 height 16
click at [286, 241] on button "Ok" at bounding box center [288, 240] width 21 height 11
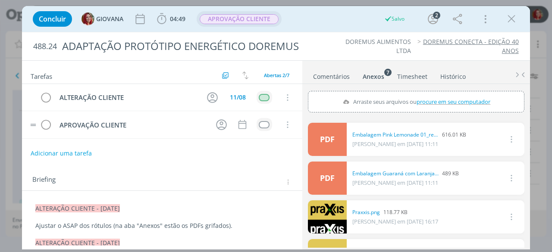
click at [235, 21] on span "APROVAÇÃO CLIENTE" at bounding box center [239, 19] width 79 height 10
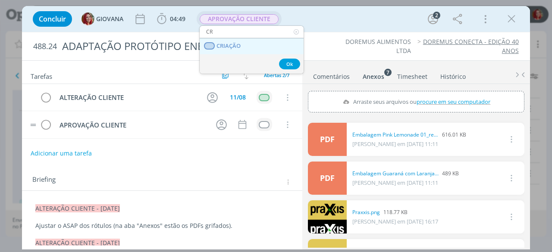
type input "CR"
click at [236, 44] on span "CRIAÇÃO" at bounding box center [229, 46] width 24 height 7
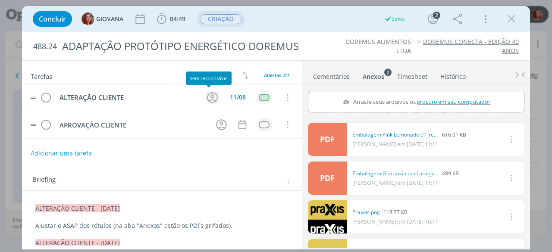
click at [209, 97] on icon "dialog" at bounding box center [212, 97] width 13 height 13
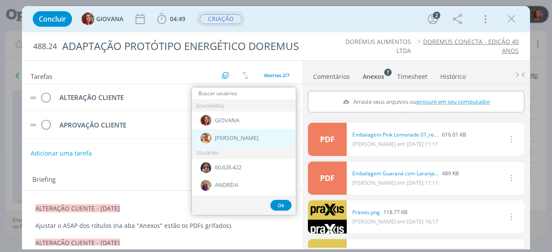
click at [229, 140] on span "[PERSON_NAME]" at bounding box center [237, 138] width 44 height 7
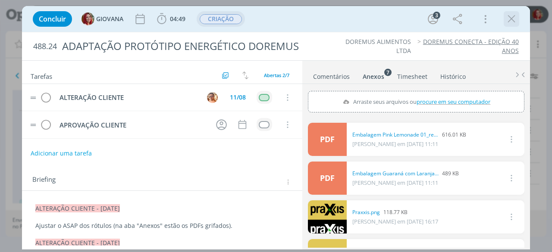
click at [506, 18] on icon "dialog" at bounding box center [511, 19] width 13 height 13
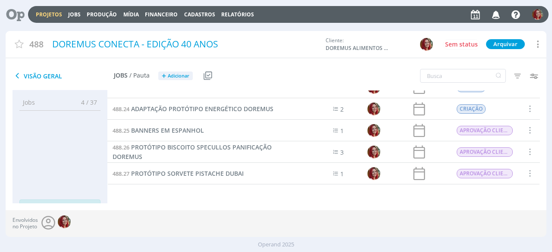
click at [16, 17] on icon at bounding box center [12, 14] width 18 height 17
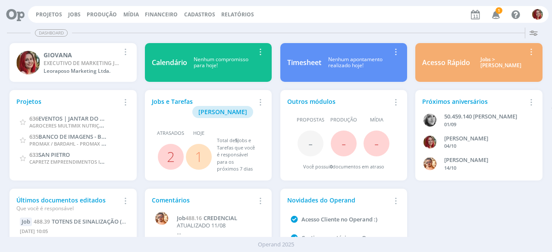
click at [80, 16] on button "Jobs" at bounding box center [75, 14] width 18 height 7
click at [70, 13] on link "Jobs" at bounding box center [74, 14] width 13 height 7
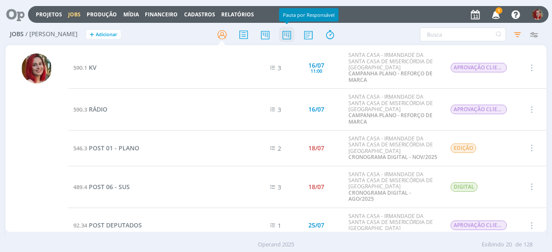
click at [288, 34] on icon at bounding box center [287, 34] width 16 height 17
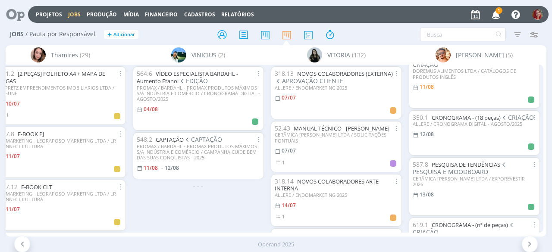
scroll to position [76, 0]
click at [12, 17] on icon at bounding box center [12, 14] width 18 height 17
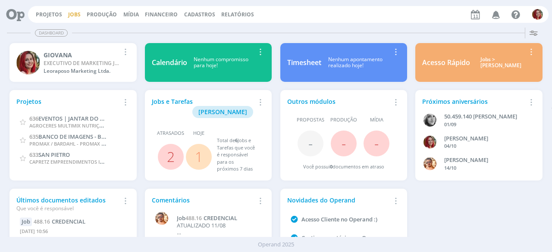
click at [68, 12] on link "Jobs" at bounding box center [74, 14] width 13 height 7
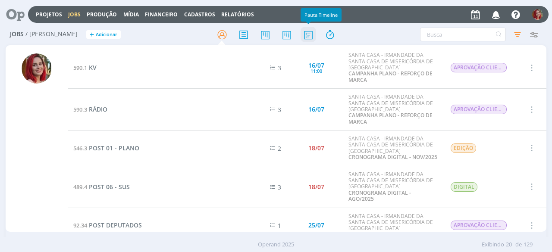
click at [302, 38] on icon at bounding box center [308, 34] width 16 height 17
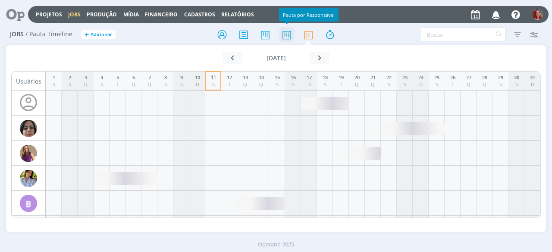
click at [285, 35] on icon at bounding box center [287, 34] width 16 height 17
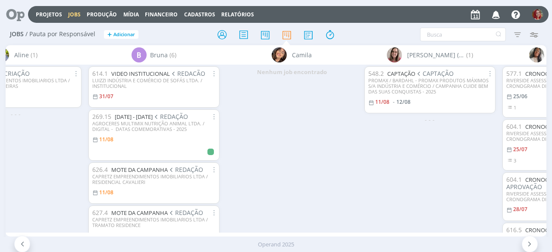
click at [308, 188] on div "Nenhum job encontrado" at bounding box center [292, 149] width 138 height 168
drag, startPoint x: 53, startPoint y: 20, endPoint x: 53, endPoint y: 16, distance: 4.4
click at [53, 16] on div "Projetos Jobs Produção Mídia Financeiro Cadastros Relatórios Notificações Centr…" at bounding box center [288, 14] width 520 height 17
click at [53, 16] on link "Projetos" at bounding box center [49, 14] width 26 height 7
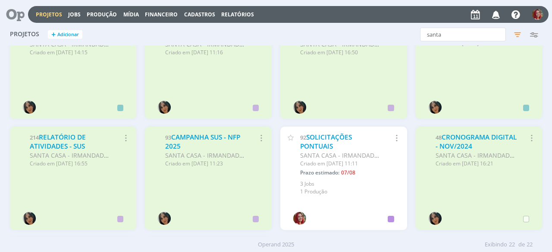
scroll to position [368, 0]
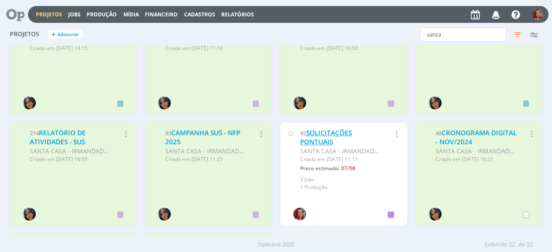
click at [332, 136] on link "SOLICITAÇÕES PONTUAIS" at bounding box center [326, 137] width 52 height 19
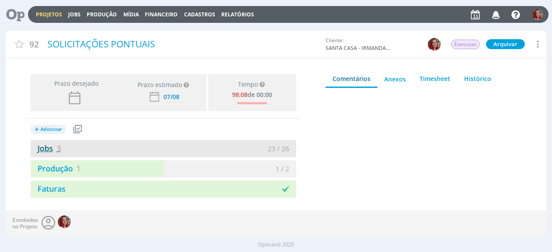
click at [50, 148] on link "Jobs 3" at bounding box center [46, 148] width 30 height 10
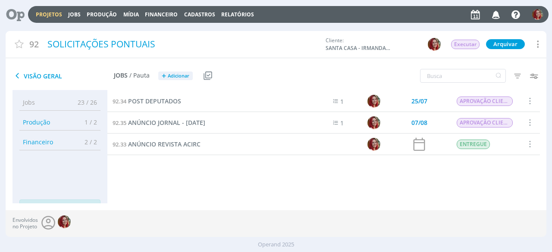
click at [35, 78] on span "Visão Geral" at bounding box center [63, 76] width 101 height 10
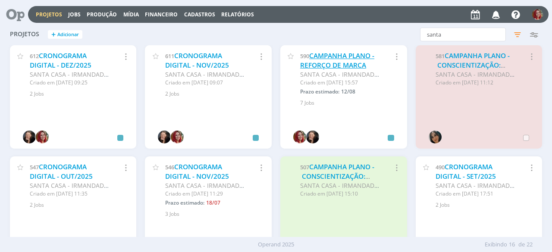
click at [314, 63] on link "CAMPANHA PLANO - REFORÇO DE MARCA" at bounding box center [337, 60] width 74 height 19
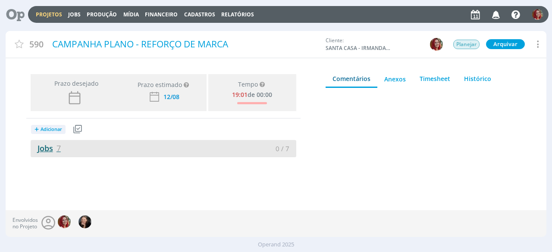
click at [54, 148] on link "Jobs 7" at bounding box center [46, 148] width 30 height 10
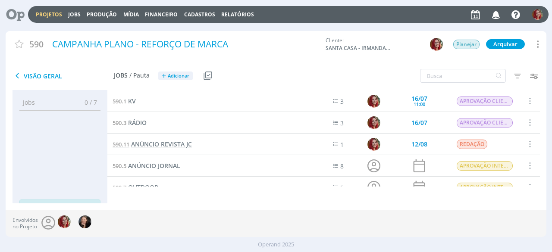
click at [175, 144] on span "ANÚNCIO REVISTA JC" at bounding box center [161, 144] width 61 height 8
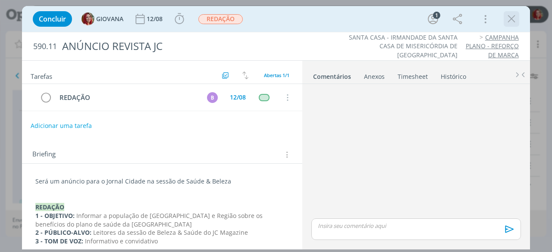
click at [516, 15] on icon "dialog" at bounding box center [511, 19] width 13 height 13
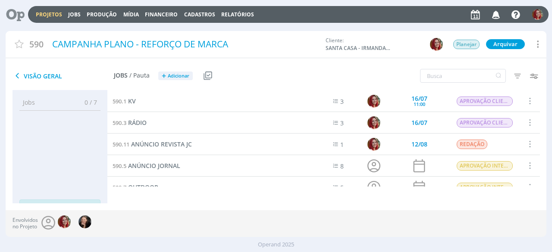
click at [9, 11] on icon at bounding box center [12, 14] width 18 height 17
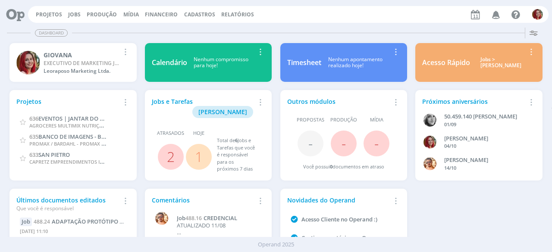
click at [452, 212] on div "Projetos Adicionar Remover Card 636 EVENTOS | JANTAR DO GALO 2025 AGROCERES MUL…" at bounding box center [276, 184] width 541 height 197
click at [496, 16] on icon "button" at bounding box center [495, 14] width 15 height 15
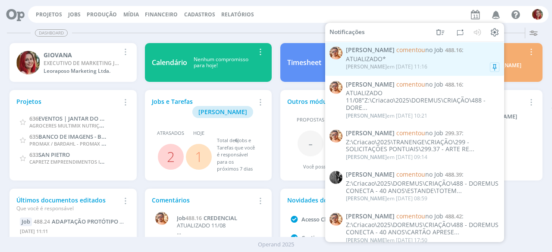
click at [436, 63] on div "Victor M. em 11/08 às 11:16" at bounding box center [422, 67] width 153 height 9
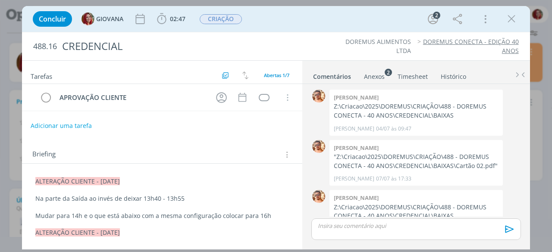
scroll to position [130, 0]
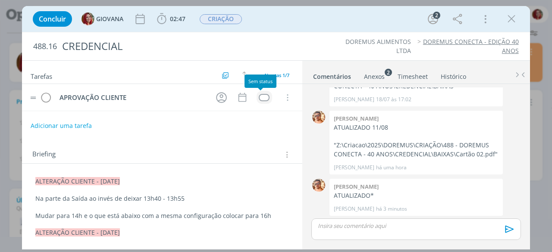
click at [261, 95] on div "dialog" at bounding box center [264, 97] width 11 height 7
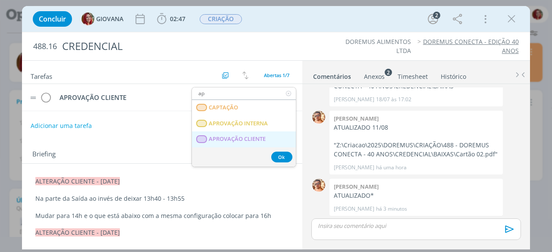
type input "ap"
click at [248, 138] on span "APROVAÇÃO CLIENTE" at bounding box center [237, 139] width 57 height 7
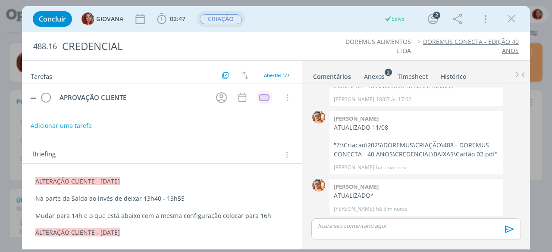
click at [223, 21] on span "CRIAÇÃO" at bounding box center [221, 19] width 42 height 10
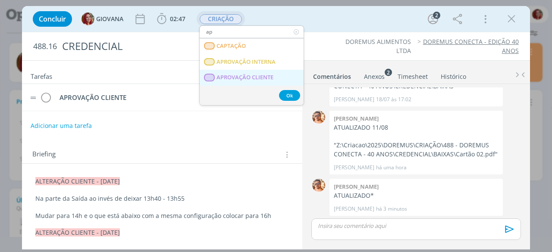
type input "ap"
click at [252, 75] on span "APROVAÇÃO CLIENTE" at bounding box center [245, 77] width 57 height 7
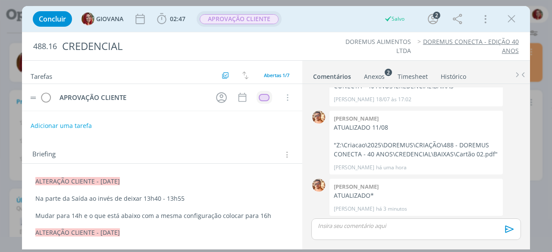
drag, startPoint x: 252, startPoint y: 75, endPoint x: 244, endPoint y: 62, distance: 15.3
click at [244, 62] on div "Tarefas Usar Job de template Criar template a partir deste job Visualizar Templ…" at bounding box center [162, 72] width 280 height 23
click at [508, 18] on icon "dialog" at bounding box center [511, 19] width 13 height 13
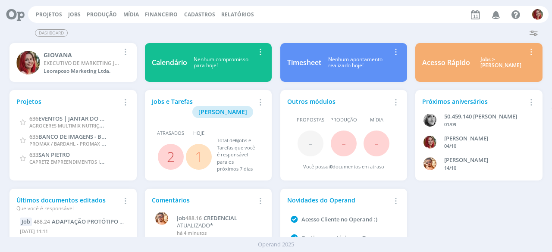
click at [17, 13] on icon at bounding box center [12, 14] width 18 height 17
click at [60, 14] on link "Projetos" at bounding box center [49, 14] width 26 height 7
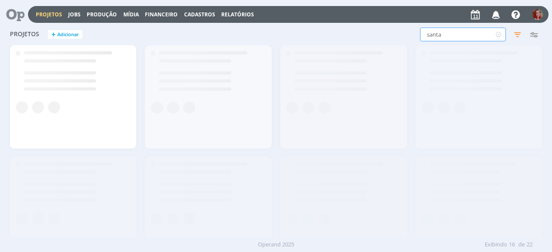
drag, startPoint x: 466, startPoint y: 34, endPoint x: 308, endPoint y: 10, distance: 160.5
click at [308, 10] on div "Projetos Jobs Produção Mídia Financeiro Cadastros Relatórios Notificações Victo…" at bounding box center [276, 126] width 552 height 252
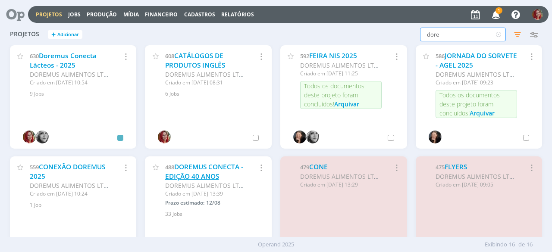
type input "dore"
click at [179, 171] on link "DOREMUS CONECTA - EDIÇÃO 40 ANOS" at bounding box center [204, 172] width 78 height 19
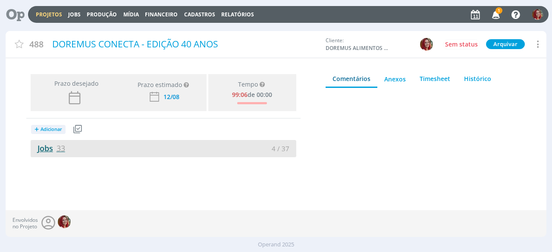
click at [53, 144] on link "Jobs 33" at bounding box center [48, 148] width 34 height 10
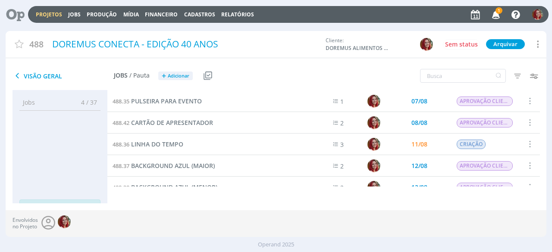
click at [535, 101] on div "488.35 PULSEIRA PARA EVENTO 1 07/08 APROVAÇÃO CLIENTE Selecionar Concluir Cance…" at bounding box center [326, 146] width 439 height 113
click at [442, 69] on input "text" at bounding box center [463, 76] width 86 height 14
type input "COR"
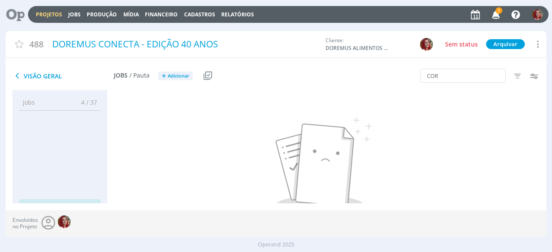
click at [28, 75] on span "Visão Geral" at bounding box center [63, 76] width 101 height 10
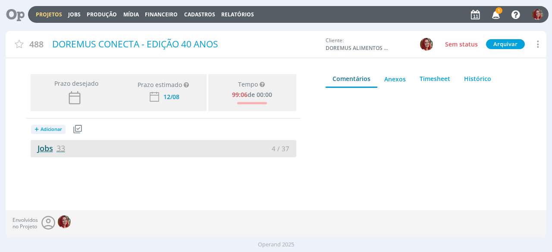
click at [50, 144] on link "Jobs 33" at bounding box center [48, 148] width 34 height 10
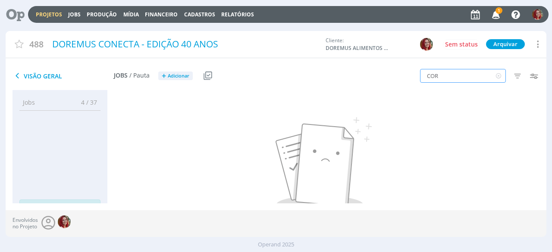
drag, startPoint x: 443, startPoint y: 77, endPoint x: 373, endPoint y: 69, distance: 70.4
click at [373, 69] on div "COR Filtros Filtrar Limpar COR Data Personalizado a Responsável Situação dos jo…" at bounding box center [456, 77] width 180 height 22
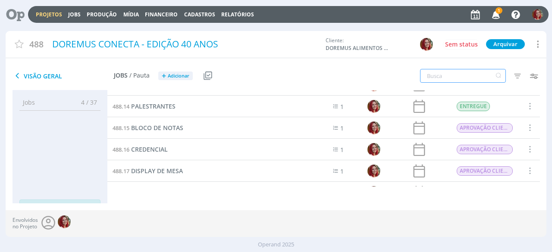
scroll to position [252, 0]
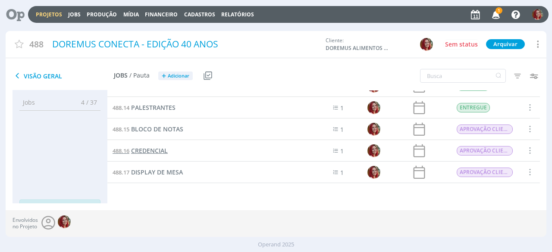
click at [149, 152] on span "CREDENCIAL" at bounding box center [149, 151] width 37 height 8
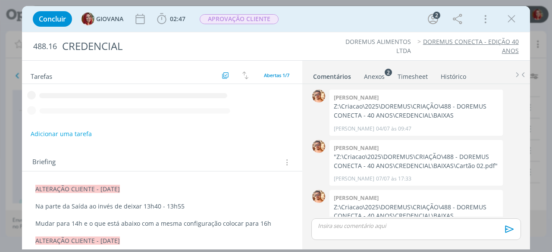
scroll to position [130, 0]
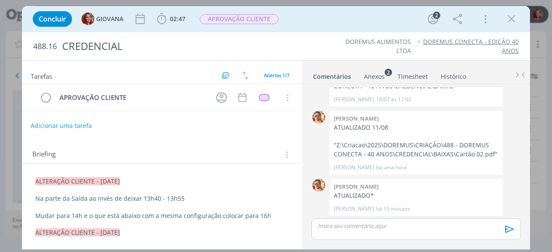
drag, startPoint x: 33, startPoint y: 178, endPoint x: 143, endPoint y: 177, distance: 109.5
copy span "ALTERAÇÃO CLIENTE - [DATE]"
click at [143, 178] on p "ALTERAÇÃO CLIENTE - [DATE]" at bounding box center [162, 182] width 253 height 9
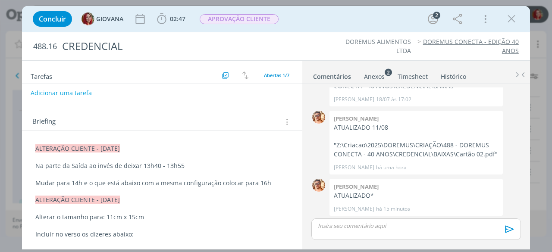
scroll to position [35, 0]
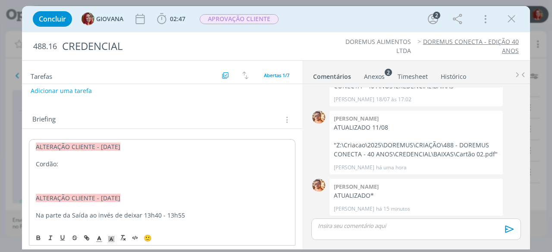
drag, startPoint x: 64, startPoint y: 166, endPoint x: 26, endPoint y: 169, distance: 37.6
click at [42, 166] on p "Cordão:" at bounding box center [162, 164] width 253 height 9
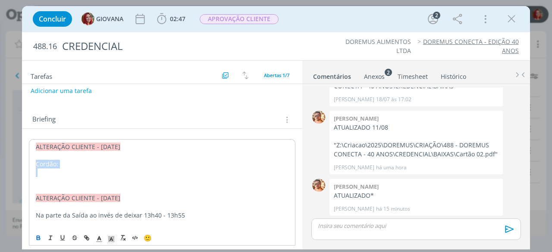
click at [37, 240] on icon "dialog" at bounding box center [38, 239] width 3 height 2
click at [43, 187] on p "dialog" at bounding box center [162, 190] width 253 height 9
click at [84, 162] on p "Cordão:" at bounding box center [161, 163] width 253 height 9
click at [80, 185] on p "dialog" at bounding box center [161, 189] width 253 height 9
click at [376, 69] on link "Anexos 2" at bounding box center [374, 75] width 22 height 13
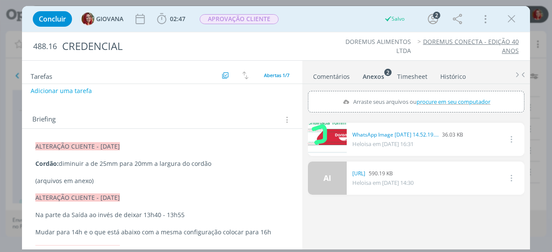
click at [421, 98] on span "procure em seu computador" at bounding box center [453, 102] width 74 height 8
click at [421, 94] on input "Arraste seus arquivos ou procure em seu computador" at bounding box center [416, 92] width 216 height 3
type input "C:\fakepath\Cordão 02 Vermelho.pdf"
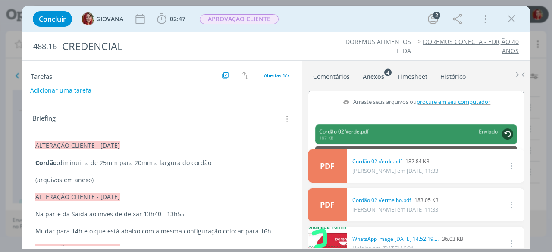
click at [78, 88] on button "Adicionar uma tarefa" at bounding box center [60, 90] width 61 height 15
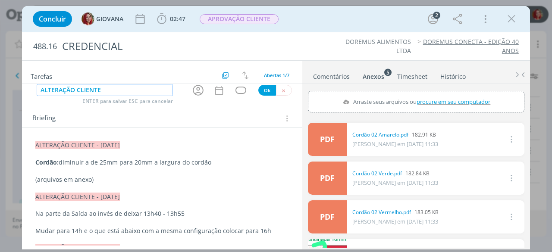
type input "ALTERAÇÃO CLIENTE"
click at [260, 88] on button "Ok" at bounding box center [267, 90] width 18 height 11
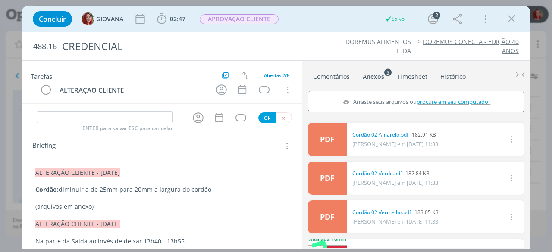
click at [278, 107] on div "APROVAÇÃO CLIENTE Cancelar ALTERAÇÃO CLIENTE Cancelar" at bounding box center [162, 80] width 280 height 62
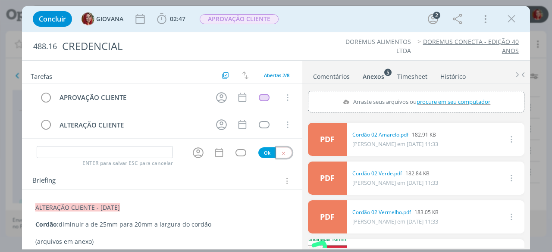
click at [277, 154] on button "dialog" at bounding box center [284, 152] width 16 height 11
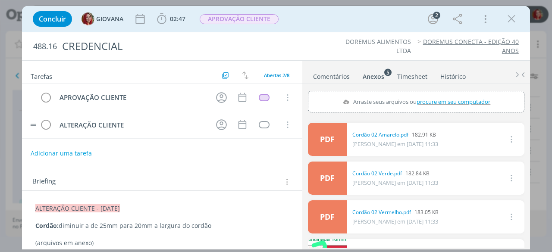
click at [34, 122] on tr "ALTERAÇÃO CLIENTE Cancelar" at bounding box center [162, 124] width 280 height 27
click at [259, 122] on div "dialog" at bounding box center [264, 124] width 11 height 7
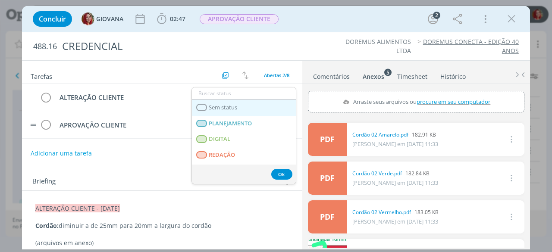
click at [239, 112] on link "Sem status" at bounding box center [244, 108] width 104 height 16
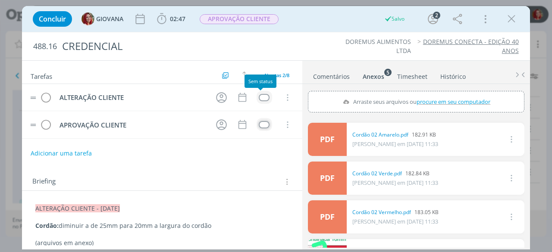
click at [259, 97] on div "dialog" at bounding box center [264, 97] width 11 height 7
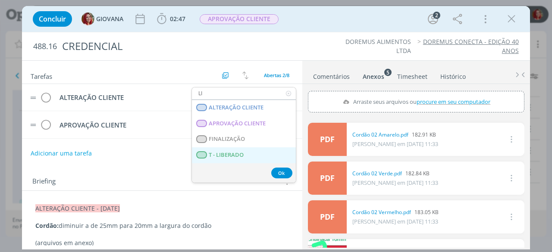
type input "LI"
click at [235, 157] on span "T - LIBERADO" at bounding box center [226, 155] width 35 height 7
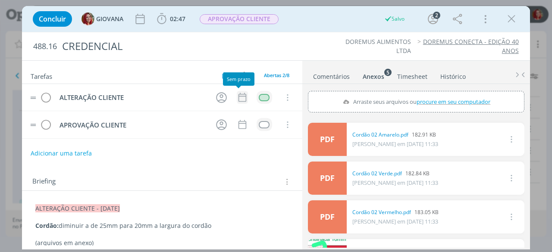
click at [238, 96] on icon "dialog" at bounding box center [242, 97] width 8 height 9
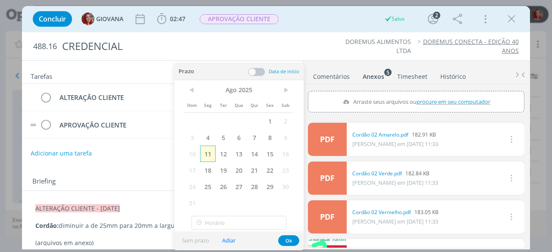
click at [210, 153] on span "11" at bounding box center [208, 154] width 16 height 16
click at [283, 239] on button "Ok" at bounding box center [288, 240] width 21 height 11
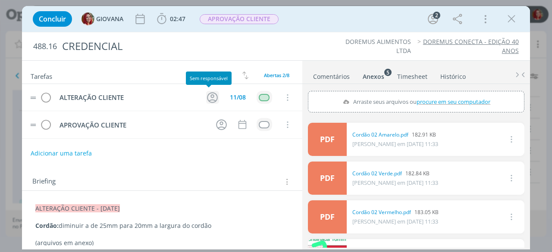
click at [209, 94] on icon "dialog" at bounding box center [212, 97] width 11 height 11
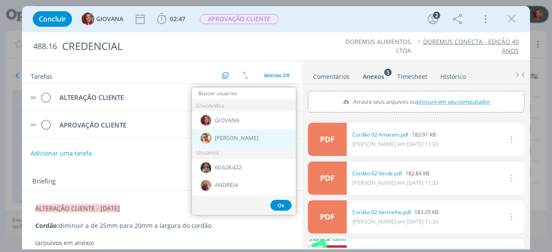
click at [224, 138] on span "[PERSON_NAME]" at bounding box center [237, 138] width 44 height 7
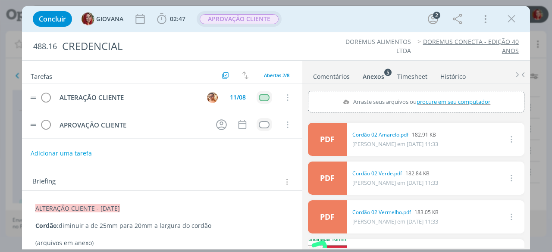
click at [238, 20] on span "APROVAÇÃO CLIENTE" at bounding box center [239, 19] width 79 height 10
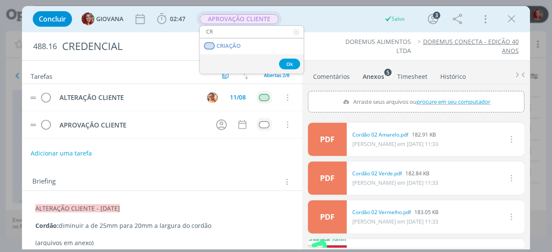
type input "CR"
click at [200, 38] on link "CRIAÇÃO" at bounding box center [252, 46] width 104 height 16
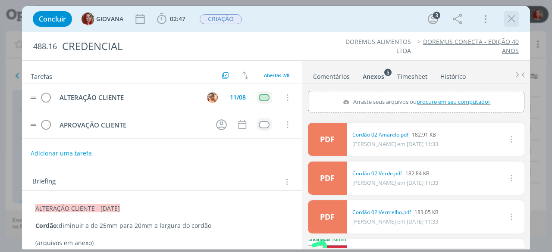
click at [512, 17] on icon "dialog" at bounding box center [511, 19] width 13 height 13
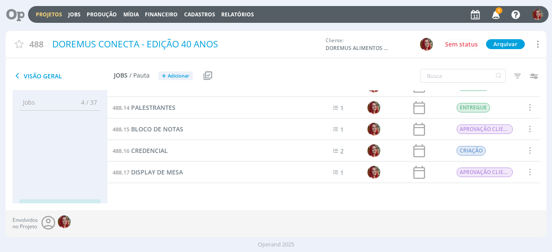
click at [500, 17] on icon "button" at bounding box center [495, 14] width 15 height 15
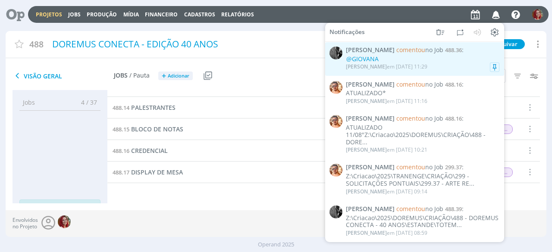
click at [423, 61] on div "@GIOVANA" at bounding box center [422, 59] width 153 height 7
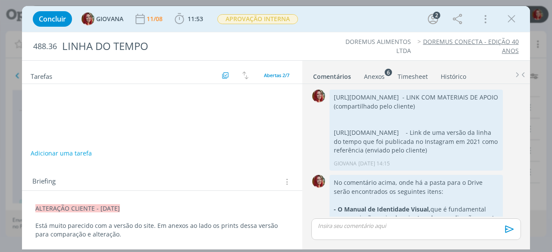
scroll to position [759, 0]
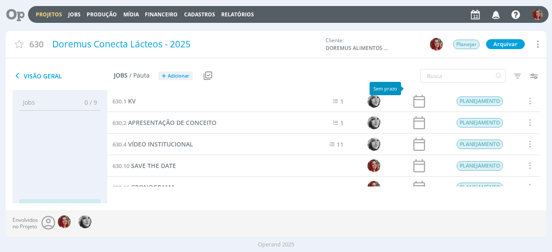
scroll to position [13, 0]
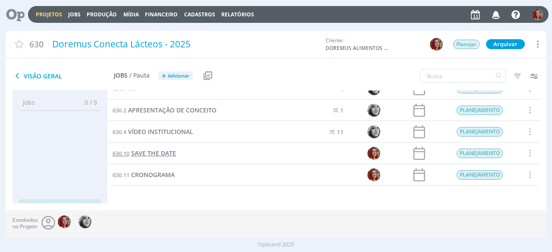
click at [159, 149] on span "SAVE THE DATE" at bounding box center [153, 153] width 45 height 8
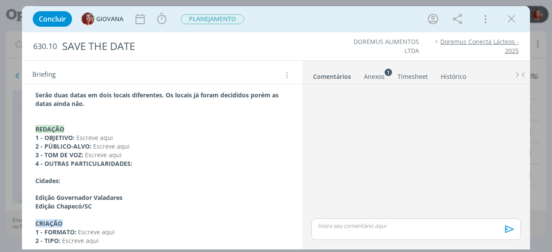
scroll to position [58, 0]
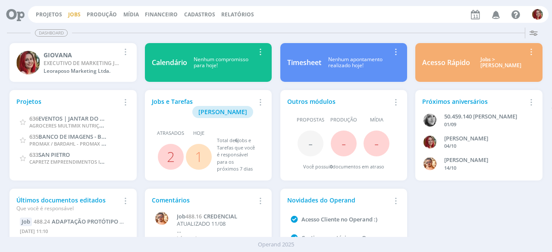
click at [74, 15] on link "Jobs" at bounding box center [74, 14] width 13 height 7
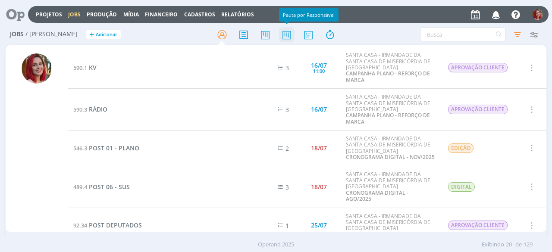
click at [291, 38] on icon at bounding box center [287, 34] width 16 height 17
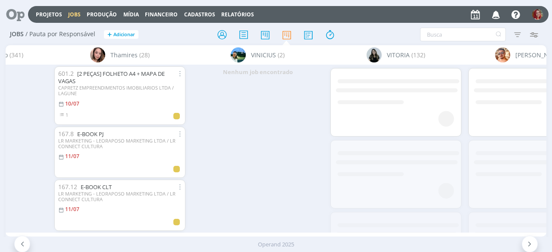
scroll to position [0, 3190]
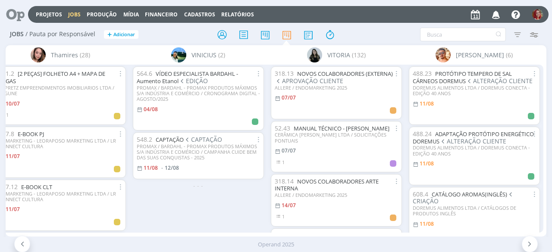
click at [543, 119] on div "488.23 PROTÓTIPO TEMPERO DE SAL CÁRNEOS DOREMUS ALTERAÇÃO CLIENTE DOREMUS ALIME…" at bounding box center [474, 149] width 138 height 168
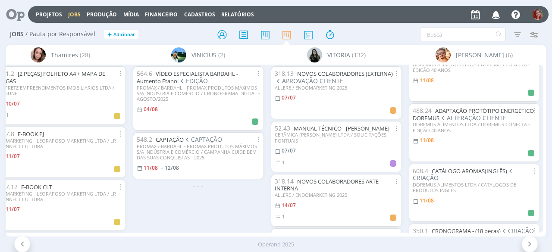
scroll to position [0, 0]
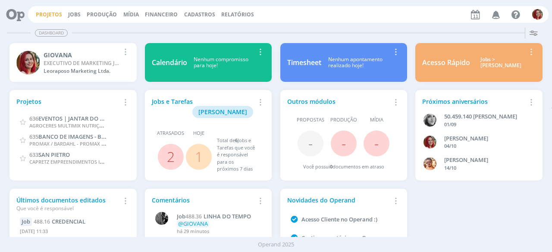
click at [52, 14] on link "Projetos" at bounding box center [49, 14] width 26 height 7
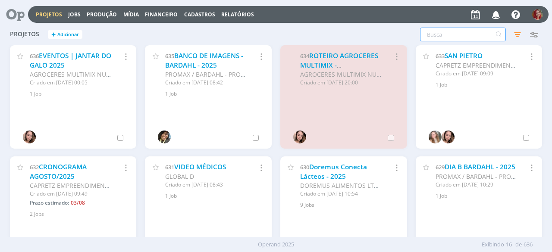
click at [452, 39] on input "text" at bounding box center [463, 35] width 86 height 14
type input "doremus"
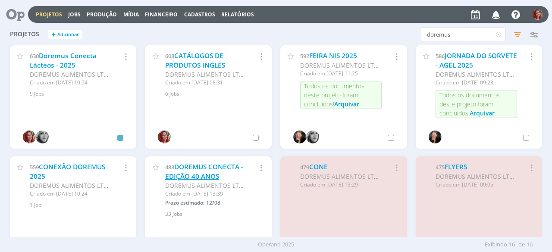
click at [215, 172] on link "DOREMUS CONECTA - EDIÇÃO 40 ANOS" at bounding box center [204, 172] width 78 height 19
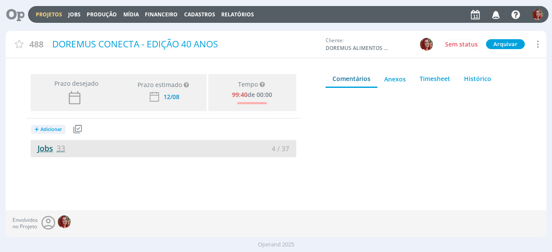
click at [58, 147] on span "33" at bounding box center [60, 148] width 9 height 10
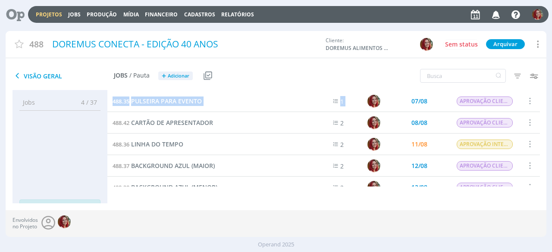
drag, startPoint x: 534, startPoint y: 104, endPoint x: 537, endPoint y: 115, distance: 11.3
click at [537, 115] on div "488.35 PULSEIRA PARA EVENTO 1 07/08 APROVAÇÃO CLIENTE Selecionar Concluir Cance…" at bounding box center [323, 139] width 432 height 96
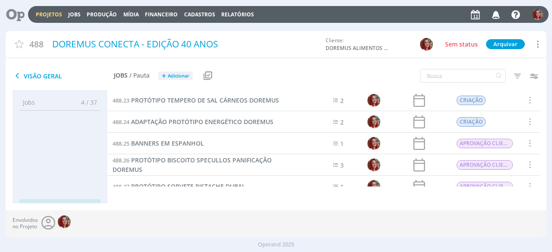
scroll to position [456, 0]
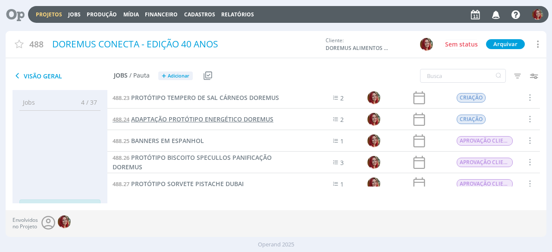
click at [235, 116] on span "ADAPTAÇÃO PROTÓTIPO ENERGÉTICO DOREMUS" at bounding box center [202, 119] width 142 height 8
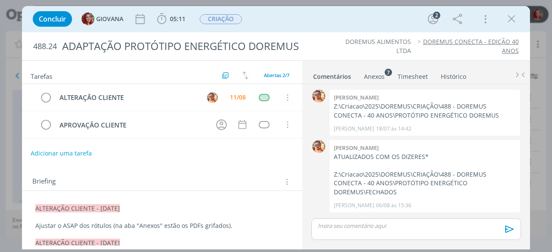
scroll to position [80, 0]
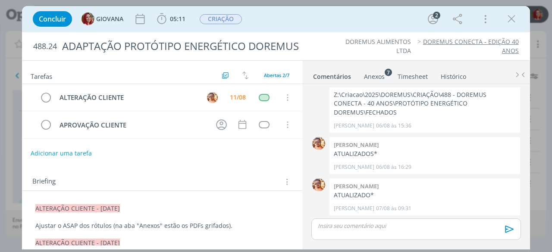
click at [241, 224] on p "Ajustar o ASAP dos rótulos (na aba "Anexos" estão os PDFs grifados)." at bounding box center [161, 226] width 253 height 9
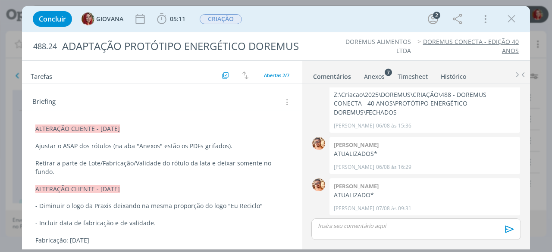
click at [228, 146] on p "Ajustar o ASAP dos rótulos (na aba "Anexos" estão os PDFs grifados)." at bounding box center [161, 146] width 253 height 9
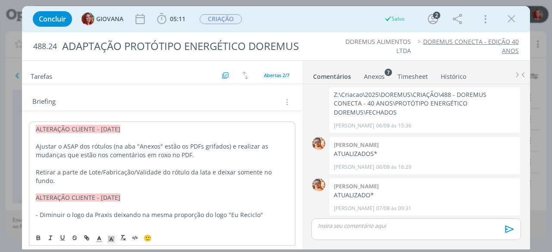
drag, startPoint x: 151, startPoint y: 181, endPoint x: 166, endPoint y: 177, distance: 15.3
click at [166, 177] on p "Retirar a parte de Lote/Fabricação/Validade do rótulo da lata e deixar somente …" at bounding box center [162, 176] width 253 height 17
drag, startPoint x: 166, startPoint y: 177, endPoint x: 205, endPoint y: 172, distance: 39.6
click at [205, 172] on p "Retirar a parte de Lote/Fabricação/Validade do rótulo da lata e deixar somente …" at bounding box center [162, 176] width 253 height 17
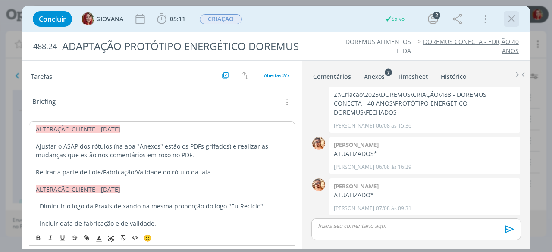
click at [507, 23] on icon "dialog" at bounding box center [511, 19] width 13 height 13
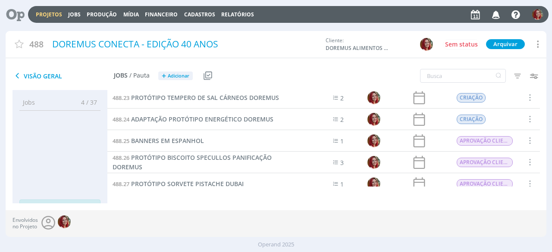
scroll to position [524, 0]
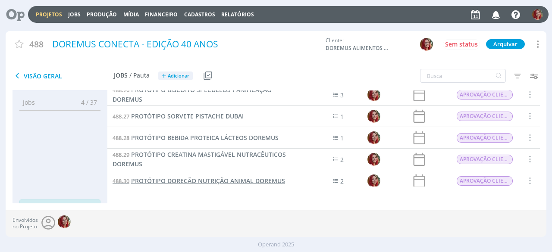
click at [224, 177] on span "PROTÓTIPO DORECÃO NUTRIÇÃO ANIMAL DOREMUS" at bounding box center [208, 181] width 154 height 8
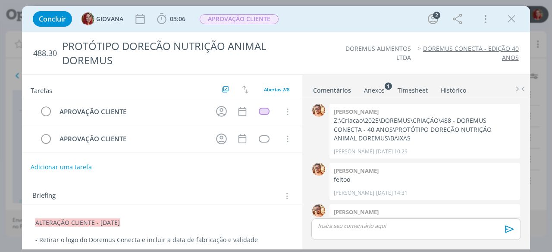
scroll to position [67, 0]
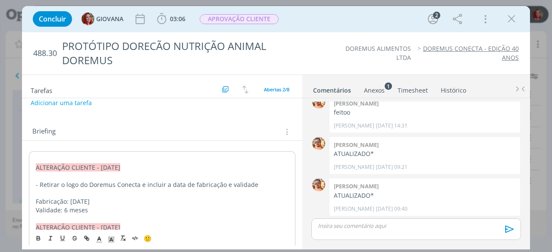
scroll to position [65, 0]
click at [38, 165] on span "ALTERAÇÃO CLIENTE - [DATE]" at bounding box center [78, 167] width 84 height 8
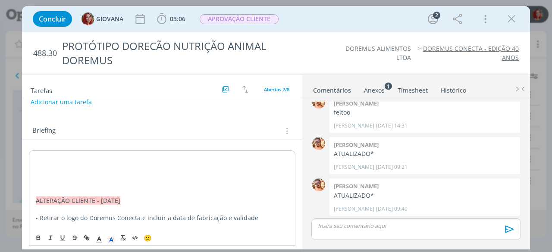
click at [39, 171] on p "dialog" at bounding box center [162, 175] width 253 height 9
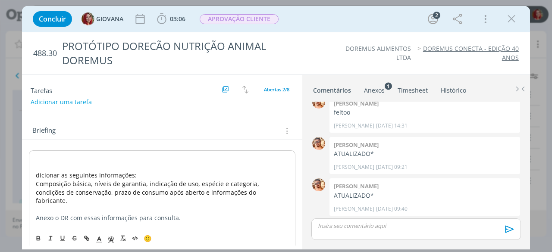
click at [38, 155] on p "dialog" at bounding box center [162, 158] width 253 height 9
drag, startPoint x: 124, startPoint y: 156, endPoint x: 0, endPoint y: 158, distance: 123.7
click at [0, 158] on div "Concluir GIOVANA 03:06 Iniciar Apontar Data * [DATE] Horas * 00:00 Tarefa Selec…" at bounding box center [276, 126] width 552 height 252
click at [114, 158] on p "ALTERAÇÃO CLIENTE - [DATE]" at bounding box center [161, 157] width 253 height 9
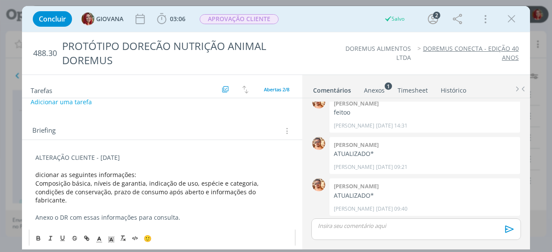
click at [114, 158] on p "ALTERAÇÃO CLIENTE - [DATE]" at bounding box center [161, 157] width 253 height 9
click at [114, 158] on p "ALTERAÇÃO CLIENTE - 11/08/25" at bounding box center [161, 157] width 253 height 9
click at [107, 156] on p "ALTERAÇÃO CLIENTE - 11/08/25" at bounding box center [161, 157] width 253 height 9
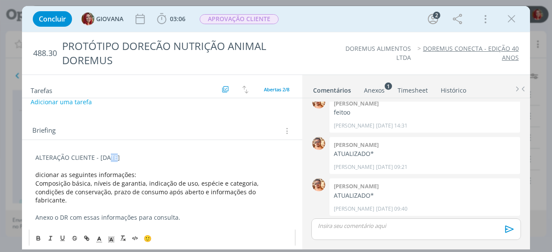
click at [107, 156] on p "ALTERAÇÃO CLIENTE - 11/08/25" at bounding box center [161, 157] width 253 height 9
click at [111, 238] on polyline "dialog" at bounding box center [111, 239] width 3 height 3
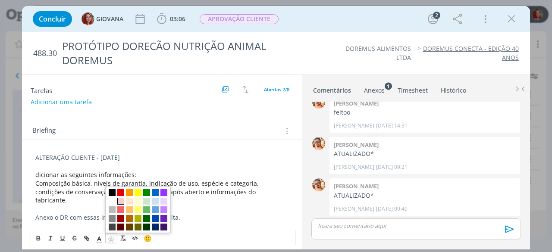
click at [120, 201] on span "dialog" at bounding box center [120, 200] width 7 height 7
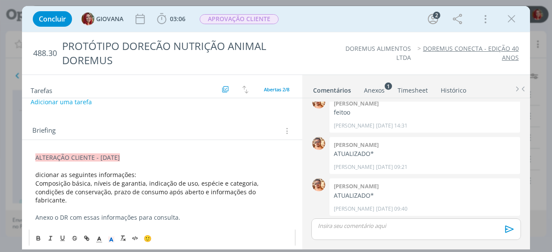
click at [134, 171] on span "Adicionar as seguintes informações:" at bounding box center [87, 175] width 105 height 8
click at [168, 173] on p "Adicionar as seguintes informações no ASAP:" at bounding box center [161, 175] width 253 height 9
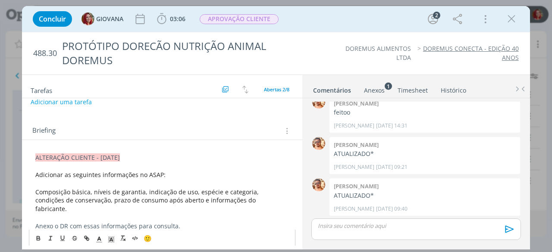
click at [93, 189] on span "Composição básica, níveis de garantia, indicação de uso, espécie e categoria, c…" at bounding box center [147, 200] width 225 height 25
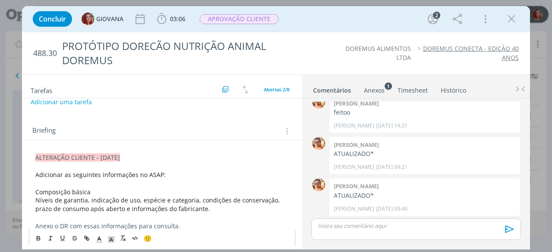
click at [90, 198] on span "Níveis de garantia, indicação de uso, espécie e categoria, condições de conserv…" at bounding box center [158, 204] width 246 height 17
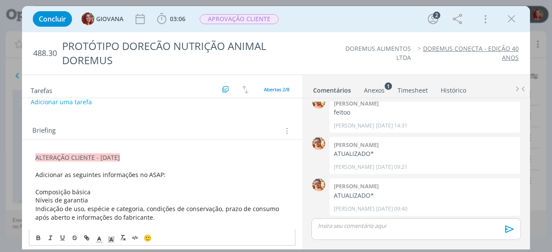
click at [89, 207] on span "Indicação de uso, espécie e categoria, condições de conservação, prazo de consu…" at bounding box center [157, 213] width 245 height 17
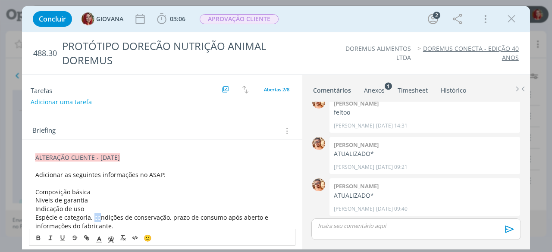
drag, startPoint x: 92, startPoint y: 217, endPoint x: 97, endPoint y: 219, distance: 5.6
click at [97, 219] on span "Espécie e categoria, condições de conservação, prazo de consumo após aberto e i…" at bounding box center [152, 221] width 235 height 17
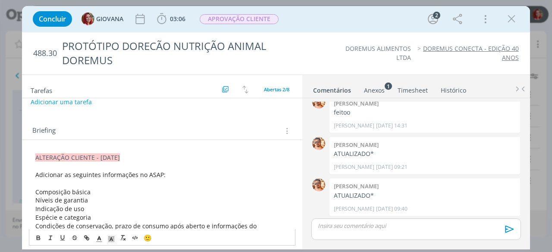
click at [118, 223] on span "Condições de conservação, prazo de consumo após aberto e informações do fabrica…" at bounding box center [146, 230] width 223 height 17
click at [117, 223] on span "Condições de conservação, prazo de consumo após aberto e informações do fabrica…" at bounding box center [146, 230] width 223 height 17
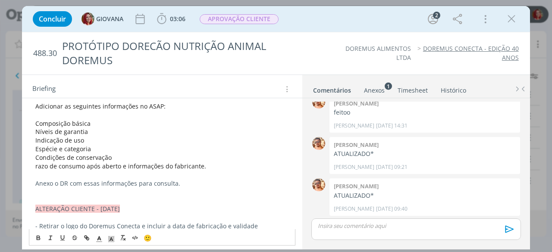
click at [35, 165] on span "razo de consumo após aberto e informações do fabricante." at bounding box center [120, 166] width 171 height 8
click at [131, 164] on span "Prazo de consumo após aberto e informações do fabricante." at bounding box center [122, 166] width 174 height 8
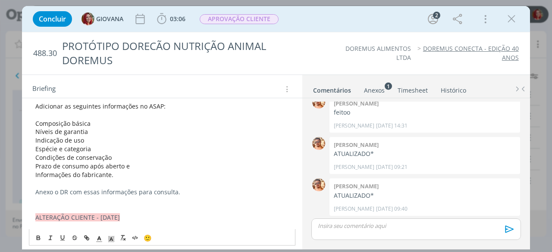
click at [35, 139] on span "Indicação de uso" at bounding box center [59, 140] width 49 height 8
click at [39, 156] on span "Condições de conservação" at bounding box center [73, 157] width 76 height 8
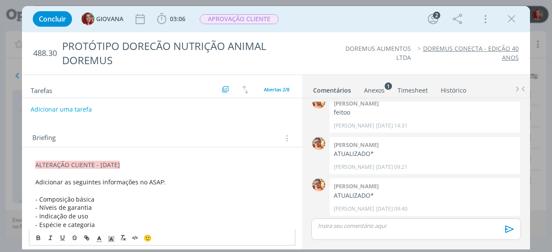
scroll to position [0, 0]
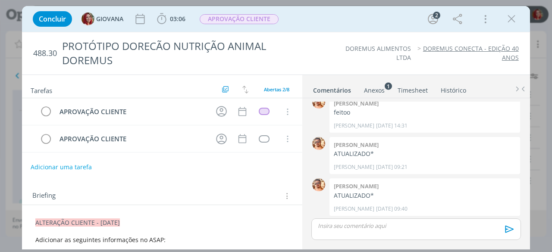
click at [375, 88] on div "Anexos 1" at bounding box center [374, 90] width 21 height 9
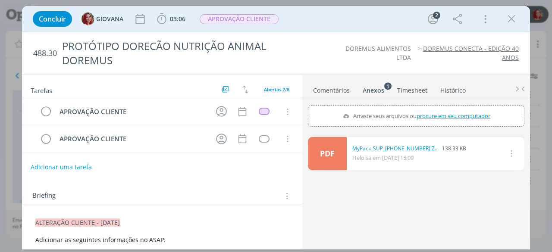
click at [446, 113] on span "procure em seu computador" at bounding box center [453, 116] width 74 height 8
click at [446, 108] on input "Arraste seus arquivos ou procure em seu computador" at bounding box center [416, 106] width 216 height 3
type input "C:\fakepath\DNA105 - Ficha de Rotulagem.docx"
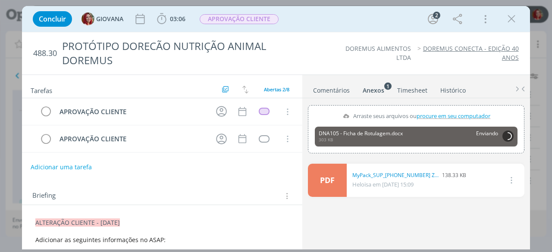
click at [375, 89] on div "Anexos 1" at bounding box center [374, 90] width 22 height 9
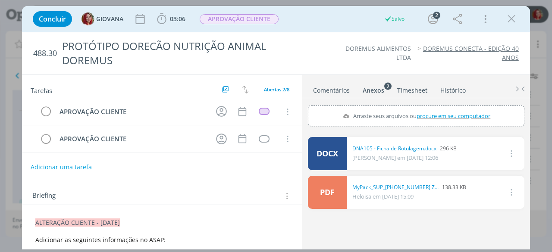
click at [370, 88] on div "Anexos 2" at bounding box center [374, 90] width 22 height 9
click at [447, 115] on span "procure em seu computador" at bounding box center [453, 116] width 74 height 8
click at [447, 108] on input "Arraste seus arquivos ou procure em seu computador" at bounding box center [416, 106] width 216 height 3
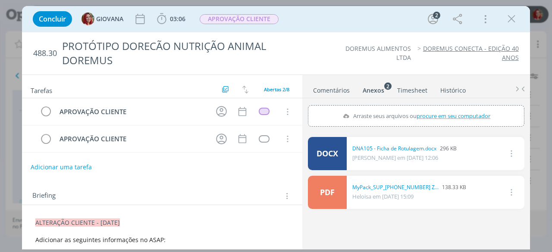
type input "C:\fakepath\Gabarito Dorecão 01 SEM GABARITO (1).pdf"
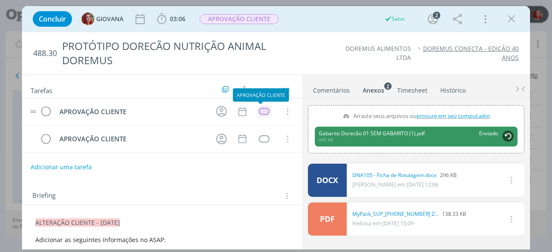
click at [260, 110] on div "dialog" at bounding box center [264, 111] width 11 height 7
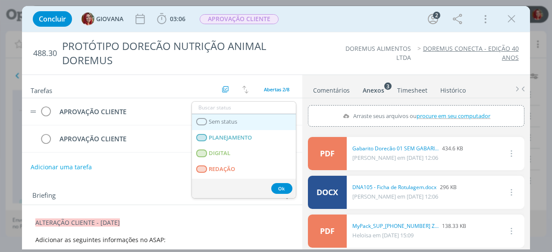
click at [231, 126] on link "Sem status" at bounding box center [244, 122] width 104 height 16
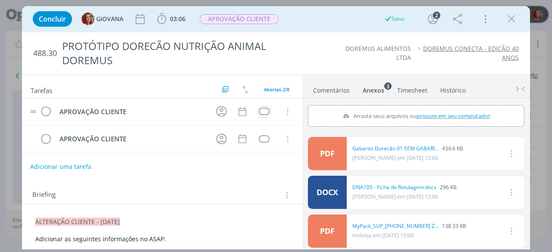
click at [84, 164] on button "Adicionar uma tarefa" at bounding box center [60, 166] width 61 height 15
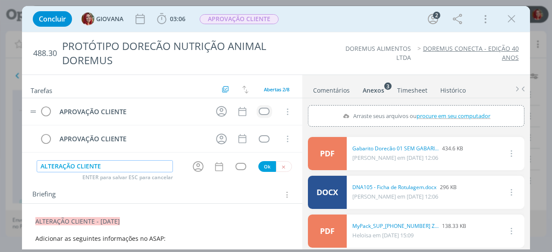
type input "ALTERAÇÃO CLIENTE"
click at [262, 163] on button "Ok" at bounding box center [267, 166] width 18 height 11
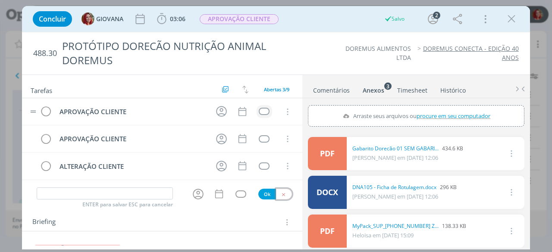
click at [281, 193] on icon "dialog" at bounding box center [284, 195] width 6 height 6
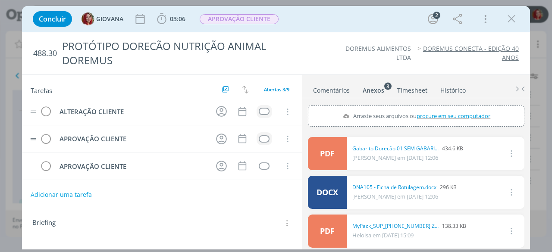
click at [258, 105] on td "dialog" at bounding box center [264, 111] width 16 height 13
click at [260, 108] on div "dialog" at bounding box center [264, 111] width 11 height 7
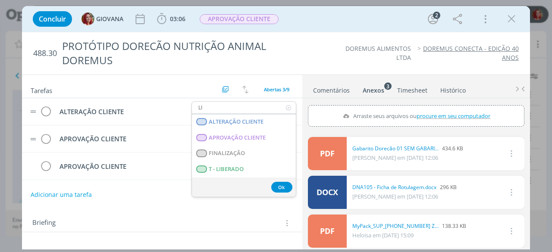
type input "LI"
click at [192, 162] on LIBERADO "T - LIBERADO" at bounding box center [244, 170] width 104 height 16
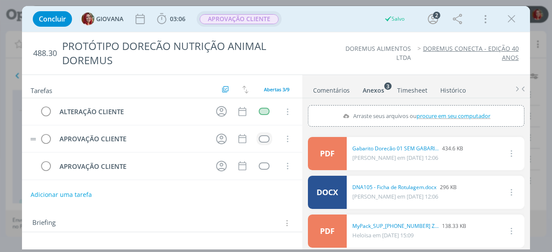
click at [253, 22] on span "APROVAÇÃO CLIENTE" at bounding box center [239, 19] width 79 height 10
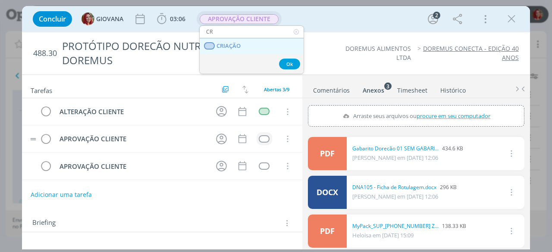
type input "CR"
click at [251, 43] on link "CRIAÇÃO" at bounding box center [252, 46] width 104 height 16
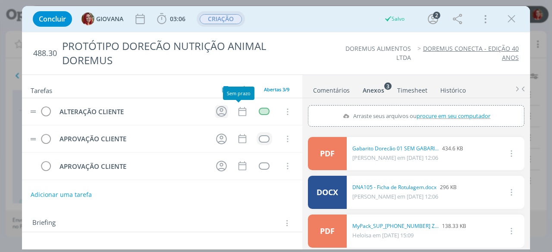
click at [216, 109] on icon "dialog" at bounding box center [221, 111] width 13 height 13
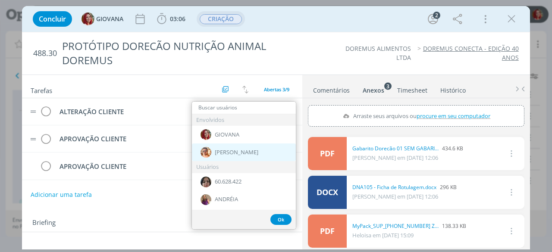
click at [224, 153] on span "[PERSON_NAME]" at bounding box center [237, 152] width 44 height 7
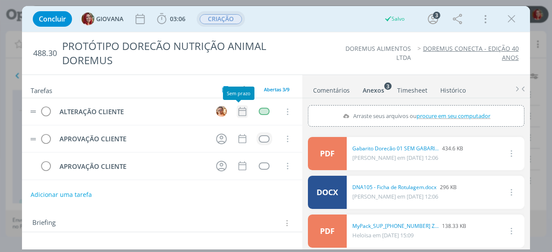
click at [240, 110] on icon "dialog" at bounding box center [242, 111] width 11 height 11
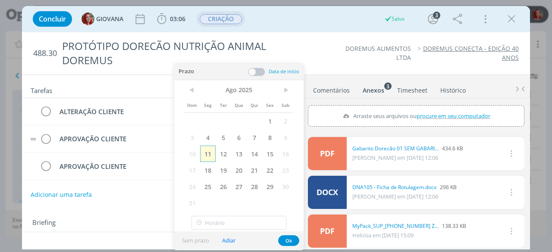
click at [210, 154] on span "11" at bounding box center [208, 154] width 16 height 16
click at [291, 239] on button "Ok" at bounding box center [288, 240] width 21 height 11
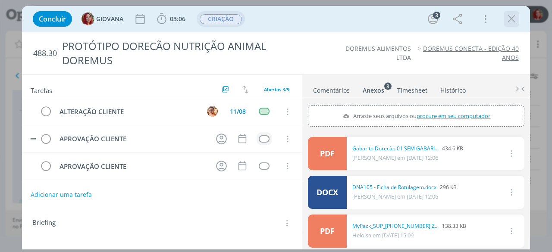
click at [507, 12] on div "dialog" at bounding box center [511, 19] width 16 height 16
click at [508, 16] on icon "dialog" at bounding box center [511, 19] width 13 height 13
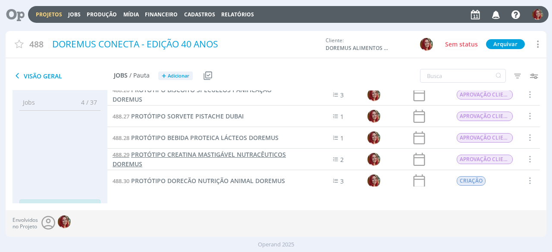
click at [218, 158] on span "PROTÓTIPO CREATINA MASTIGÁVEL NUTRACÊUTICOS DOREMUS" at bounding box center [199, 159] width 173 height 18
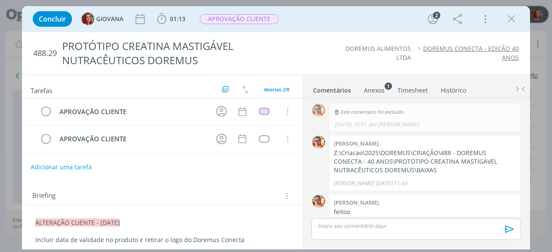
scroll to position [108, 0]
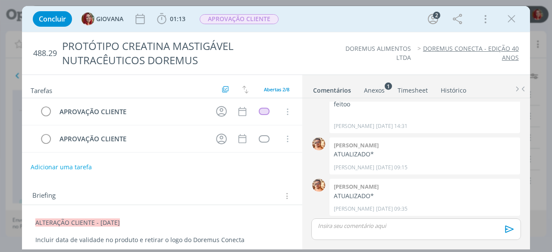
click at [35, 219] on span "ALTERAÇÃO CLIENTE - 06/08/25" at bounding box center [77, 223] width 84 height 8
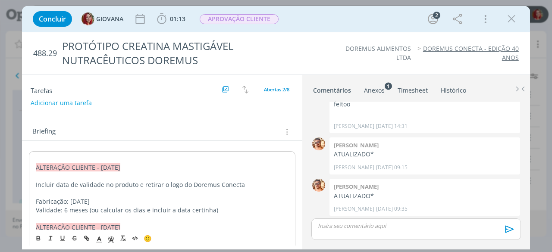
scroll to position [65, 0]
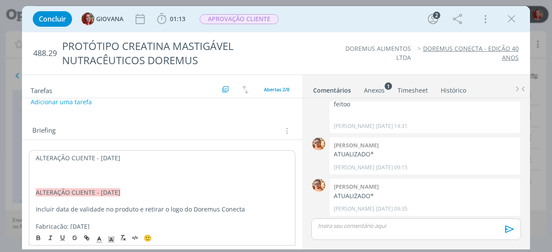
drag, startPoint x: 131, startPoint y: 157, endPoint x: 22, endPoint y: 150, distance: 109.3
click at [22, 150] on div "Concluir GIOVANA 01:13 Iniciar Apontar Data * 11/08/2025 Horas * 00:00 Tarefa S…" at bounding box center [276, 126] width 552 height 252
click at [108, 238] on rect "dialog" at bounding box center [108, 238] width 0 height 0
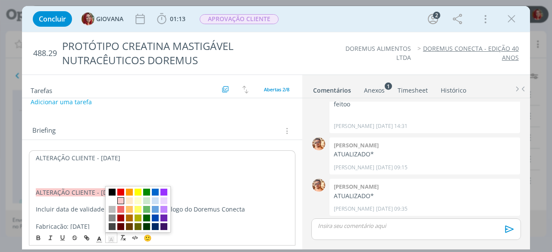
click at [122, 200] on span "dialog" at bounding box center [120, 200] width 7 height 7
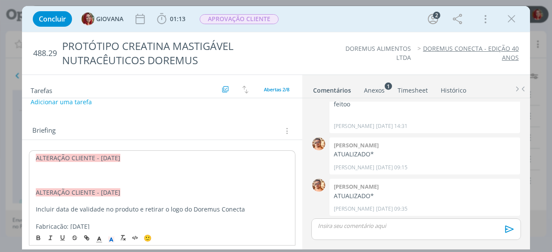
click at [73, 174] on p "dialog" at bounding box center [162, 175] width 253 height 9
click at [368, 91] on div "Anexos 1" at bounding box center [374, 90] width 21 height 9
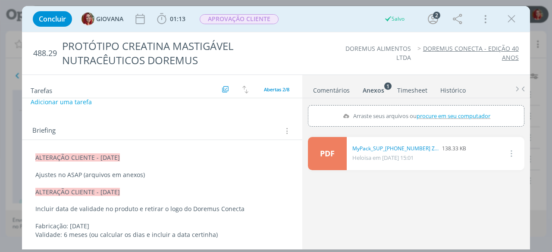
click at [430, 119] on span "procure em seu computador" at bounding box center [453, 116] width 74 height 8
click at [430, 108] on input "Arraste seus arquivos ou procure em seu computador" at bounding box center [416, 106] width 216 height 3
click at [426, 112] on span "procure em seu computador" at bounding box center [453, 116] width 74 height 8
click at [426, 108] on input "Arraste seus arquivos ou procure em seu computador" at bounding box center [416, 106] width 216 height 3
type input "C:\fakepath\Gabarito Creatina 01 SEM FACA -DORECONECTA 1.pdf"
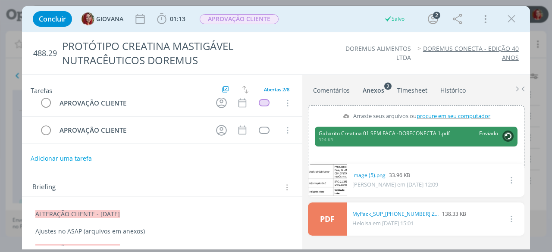
scroll to position [0, 0]
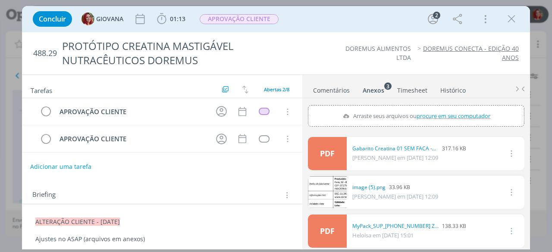
click at [47, 160] on button "Adicionar uma tarefa" at bounding box center [60, 166] width 61 height 15
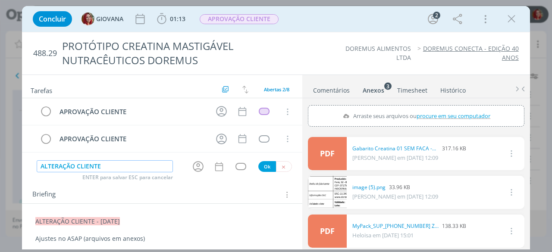
type input "ALTERAÇÃO CLIENTE"
click at [266, 163] on button "Ok" at bounding box center [267, 166] width 18 height 11
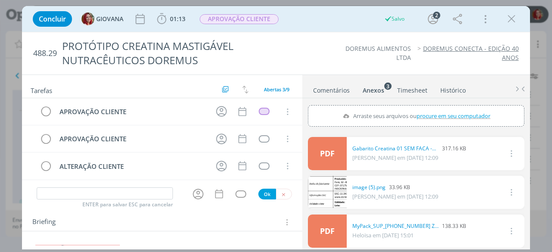
click at [282, 187] on div "ENTER para salvar ESC para cancelar Ok" at bounding box center [162, 194] width 280 height 14
click at [282, 189] on button "dialog" at bounding box center [284, 194] width 16 height 11
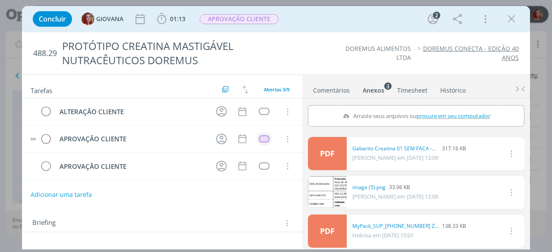
click at [257, 132] on td "dialog" at bounding box center [264, 138] width 16 height 13
click at [259, 137] on div "dialog" at bounding box center [264, 138] width 11 height 7
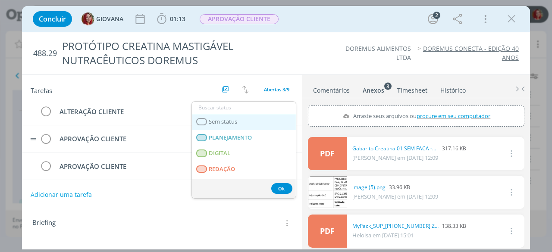
click at [245, 126] on link "Sem status" at bounding box center [244, 122] width 104 height 16
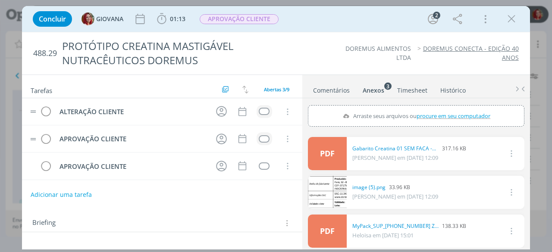
click at [266, 110] on td "dialog" at bounding box center [264, 111] width 16 height 13
click at [262, 109] on div "dialog" at bounding box center [264, 111] width 11 height 7
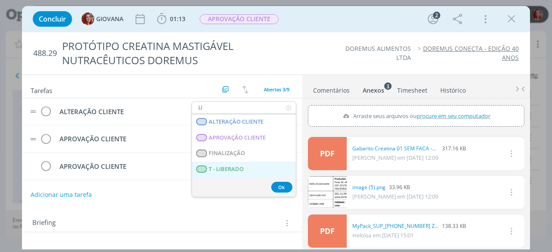
type input "LI"
click at [230, 169] on span "T - LIBERADO" at bounding box center [226, 169] width 35 height 7
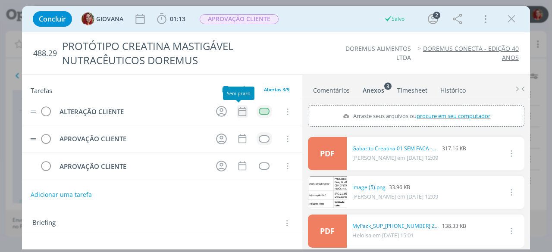
click at [240, 107] on icon "dialog" at bounding box center [242, 111] width 8 height 9
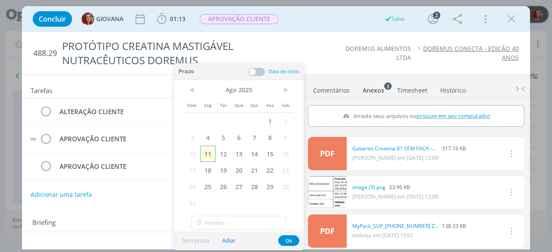
click at [210, 151] on span "11" at bounding box center [208, 154] width 16 height 16
click at [285, 240] on button "Ok" at bounding box center [288, 240] width 21 height 11
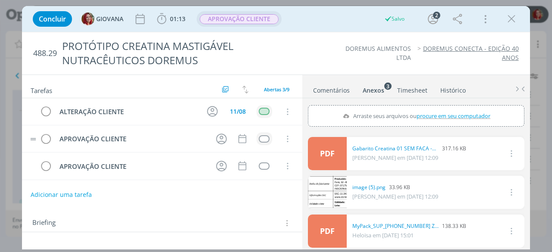
click at [246, 18] on span "APROVAÇÃO CLIENTE" at bounding box center [239, 19] width 79 height 10
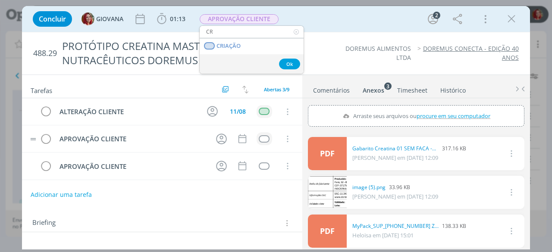
type input "CR"
click at [252, 48] on link "CRIAÇÃO" at bounding box center [252, 46] width 104 height 16
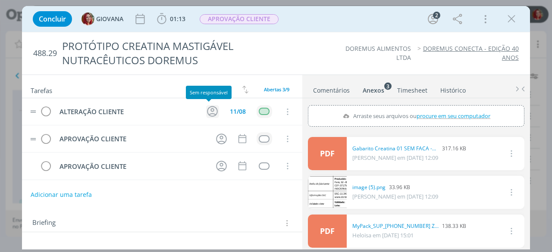
click at [211, 109] on icon "dialog" at bounding box center [212, 111] width 13 height 13
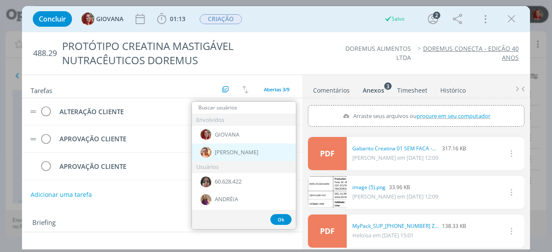
click at [210, 155] on div "dialog" at bounding box center [205, 152] width 11 height 11
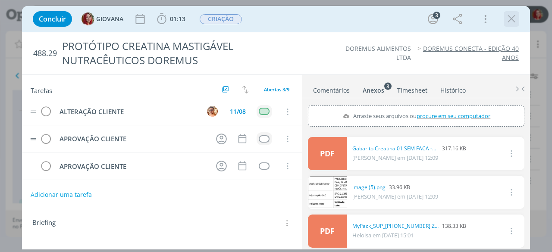
click at [511, 16] on icon "dialog" at bounding box center [511, 19] width 13 height 13
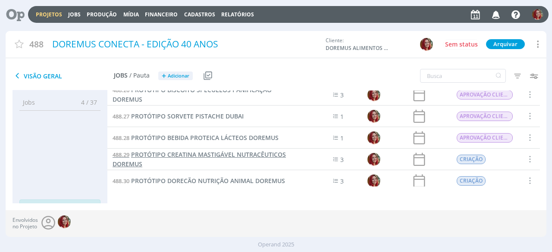
click at [219, 156] on span "PROTÓTIPO CREATINA MASTIGÁVEL NUTRACÊUTICOS DOREMUS" at bounding box center [199, 159] width 173 height 18
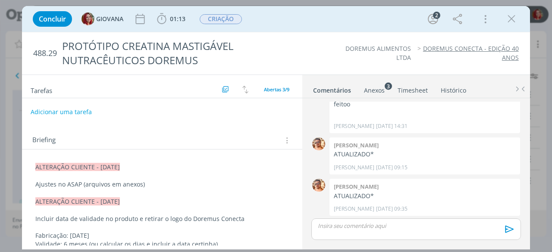
scroll to position [98, 0]
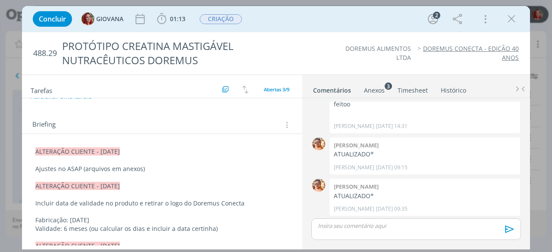
click at [193, 168] on p "Ajustes no ASAP (arquivos em anexos)" at bounding box center [161, 169] width 253 height 9
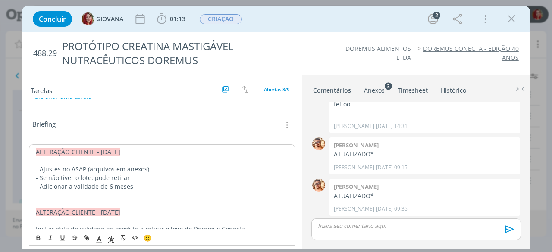
click at [138, 186] on p "- Adicionar a validade de 6 meses" at bounding box center [162, 186] width 253 height 9
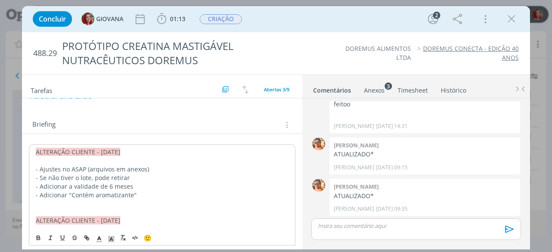
click at [144, 191] on p "- Adicionar "Contém aromatizante"" at bounding box center [162, 195] width 253 height 9
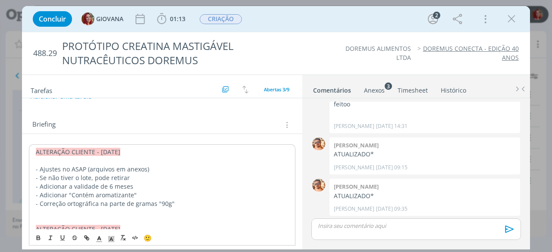
click at [165, 201] on p "- Correção ortográfica na parte de gramas "90g"" at bounding box center [162, 204] width 253 height 9
click at [167, 201] on p "- Correção ortográfica na parte de gramas "90g"" at bounding box center [162, 204] width 253 height 9
click at [37, 239] on icon "dialog" at bounding box center [38, 239] width 3 height 2
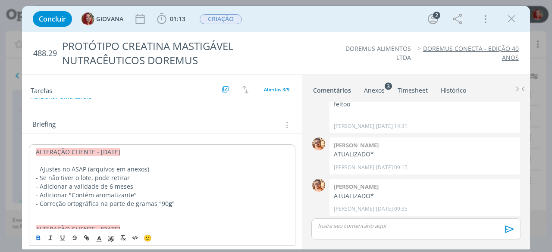
click at [78, 210] on p "dialog" at bounding box center [162, 212] width 253 height 9
click at [510, 20] on icon "dialog" at bounding box center [511, 19] width 13 height 13
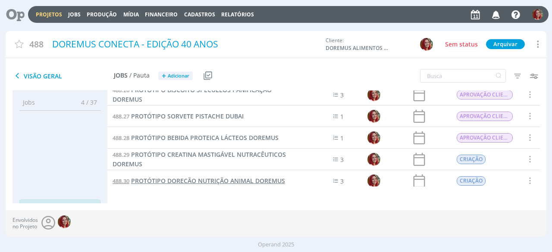
click at [183, 178] on span "PROTÓTIPO DORECÃO NUTRIÇÃO ANIMAL DOREMUS" at bounding box center [208, 181] width 154 height 8
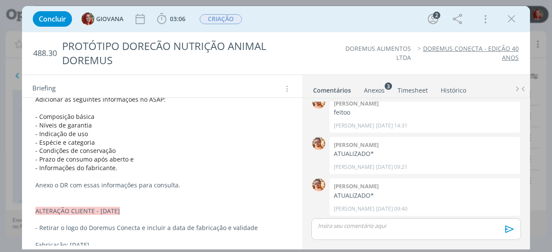
scroll to position [169, 0]
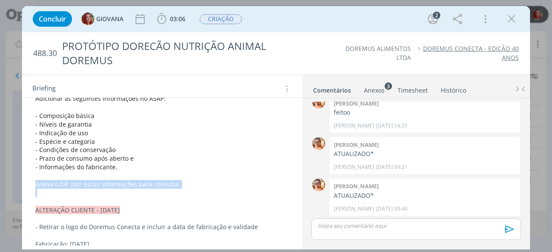
drag, startPoint x: 186, startPoint y: 186, endPoint x: 30, endPoint y: 181, distance: 155.7
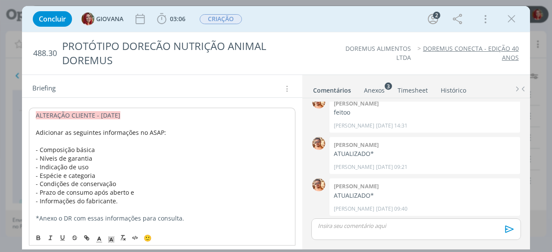
scroll to position [133, 0]
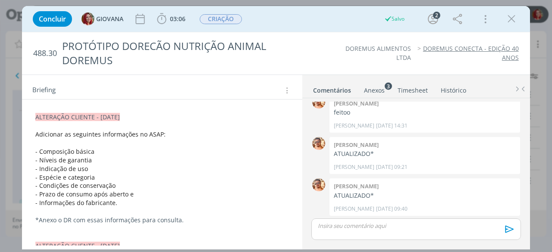
click at [143, 203] on p "- Informações do fabricante." at bounding box center [161, 203] width 253 height 9
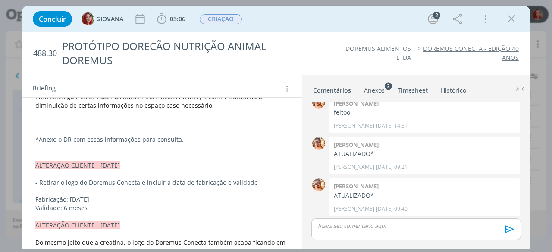
scroll to position [251, 0]
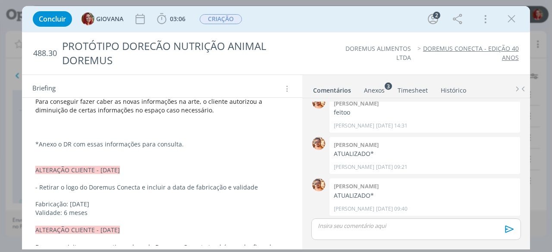
click at [121, 143] on p "*Anexo o DR com essas informações para consulta." at bounding box center [161, 144] width 253 height 9
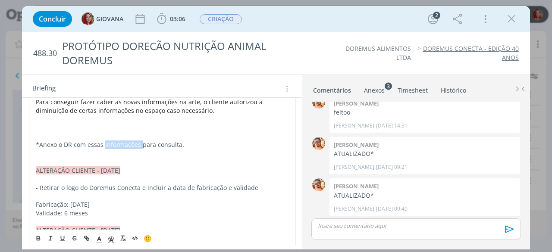
click at [121, 143] on p "*Anexo o DR com essas informações para consulta." at bounding box center [162, 145] width 253 height 9
click at [118, 137] on p "dialog" at bounding box center [161, 135] width 253 height 9
click at [117, 141] on p "*Anexo o DR com essas informações para consulta." at bounding box center [161, 144] width 253 height 9
click at [36, 241] on icon "dialog" at bounding box center [38, 238] width 7 height 7
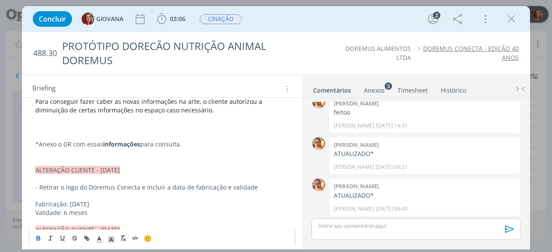
click at [45, 144] on p "*Anexo o DR com essas informações para consulta." at bounding box center [161, 144] width 253 height 9
click at [37, 238] on icon "dialog" at bounding box center [38, 238] width 7 height 7
click at [152, 143] on p "* Anexo o DR com essas informações para consulta." at bounding box center [161, 144] width 253 height 9
click at [202, 143] on p "* Anexo o DR com essas informações para consulta." at bounding box center [161, 144] width 253 height 9
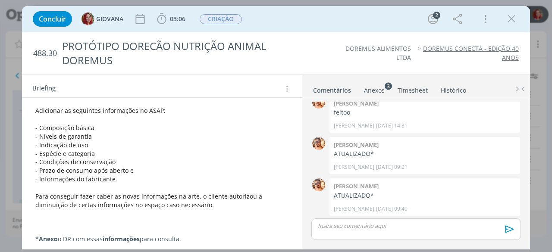
scroll to position [128, 0]
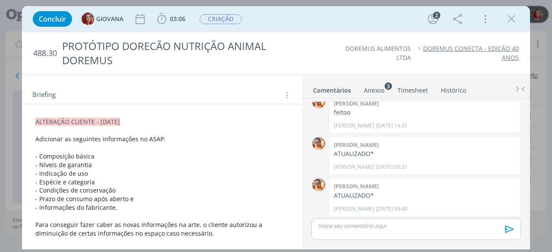
click at [172, 138] on p "Adicionar as seguintes informações no ASAP:" at bounding box center [161, 139] width 253 height 9
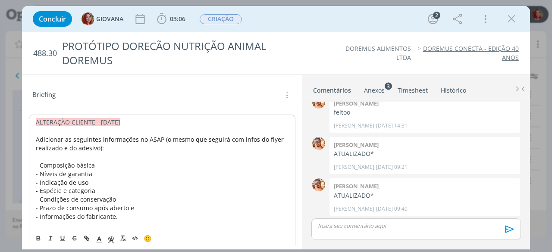
click at [69, 146] on span "Adicionar as seguintes informações no ASAP (o mesmo que seguirá com infos do fl…" at bounding box center [161, 143] width 250 height 17
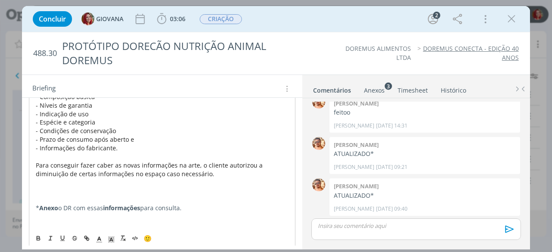
scroll to position [199, 0]
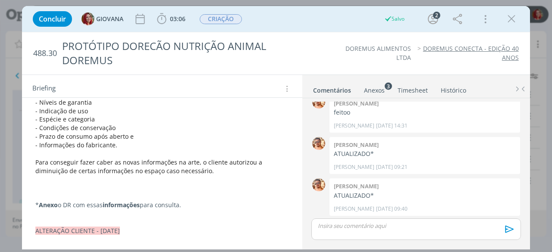
click at [51, 184] on p "dialog" at bounding box center [161, 188] width 253 height 9
click at [194, 202] on p "* Anexo o DR com essas informações para consulta." at bounding box center [161, 205] width 253 height 9
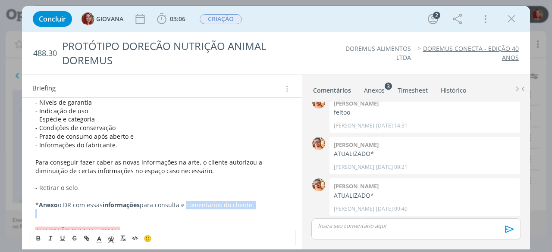
drag, startPoint x: 190, startPoint y: 201, endPoint x: 266, endPoint y: 210, distance: 76.4
click at [35, 237] on icon "dialog" at bounding box center [38, 238] width 7 height 7
click at [168, 210] on p "dialog" at bounding box center [161, 214] width 253 height 9
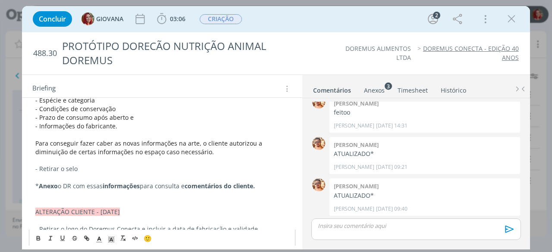
scroll to position [224, 0]
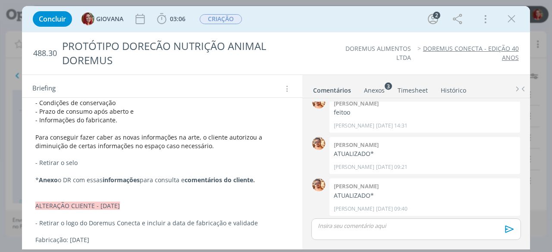
click at [117, 161] on p "- Retirar o selo" at bounding box center [161, 163] width 253 height 9
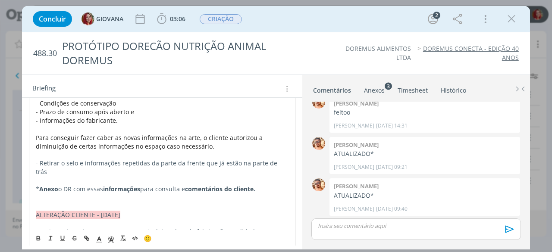
click at [307, 25] on div "Concluir GIOVANA 03:06 Iniciar Apontar Data * 11/08/2025 Horas * 00:00 Tarefa S…" at bounding box center [275, 19] width 495 height 21
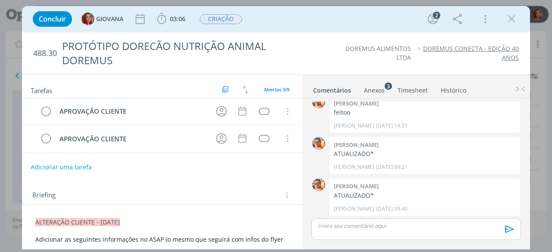
scroll to position [0, 0]
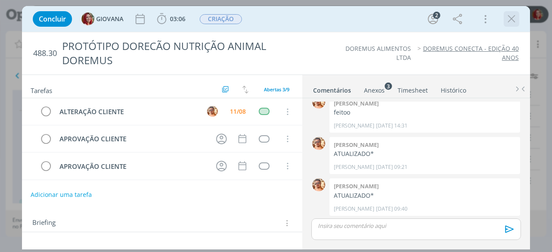
click at [518, 14] on div "dialog" at bounding box center [511, 19] width 16 height 16
click at [514, 17] on icon "dialog" at bounding box center [511, 19] width 13 height 13
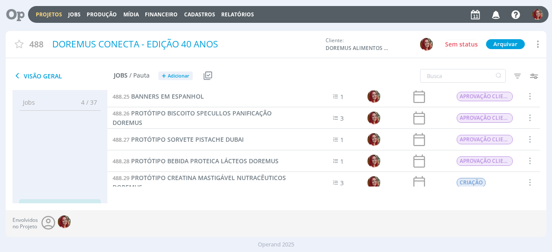
scroll to position [498, 0]
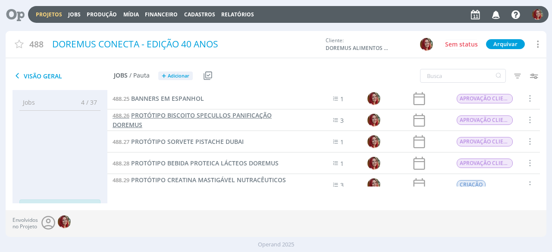
click at [245, 113] on span "PROTÓTIPO BISCOITO SPECULLOS PANIFICAÇÃO DOREMUS" at bounding box center [192, 120] width 159 height 18
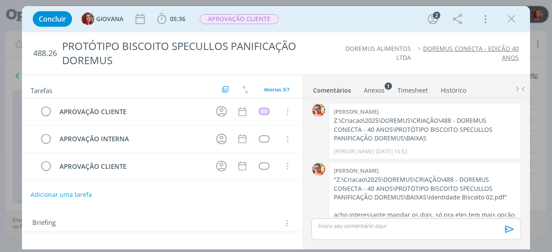
scroll to position [147, 0]
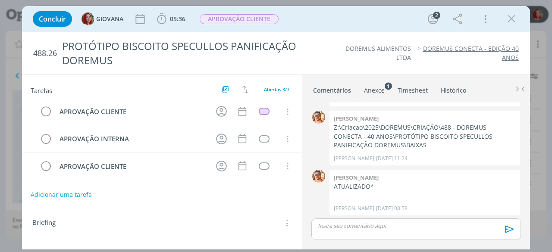
click at [34, 209] on div "Briefing Briefings Predefinidos Versões do Briefing Ver Briefing do Projeto" at bounding box center [162, 220] width 280 height 23
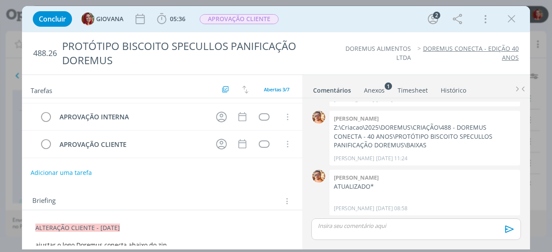
scroll to position [25, 0]
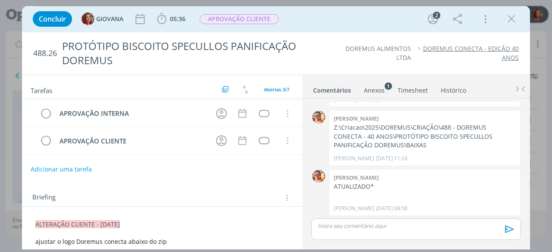
drag, startPoint x: 35, startPoint y: 224, endPoint x: 132, endPoint y: 221, distance: 96.6
click at [132, 221] on p "ALTERAÇÃO CLIENTE - 01/08/25" at bounding box center [161, 224] width 253 height 9
copy span "ALTERAÇÃO CLIENTE - 01/08/25"
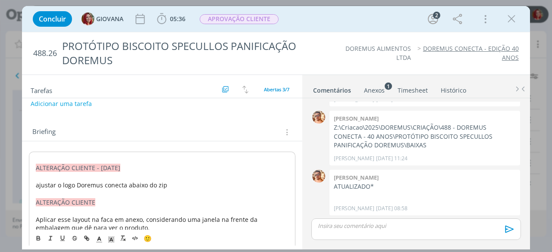
scroll to position [92, 0]
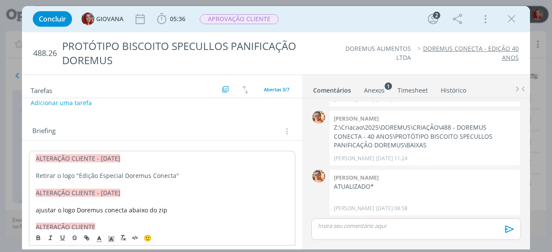
click at [166, 172] on p "Retirar o logo "Edição Especial Doremus Conecta"" at bounding box center [162, 176] width 253 height 9
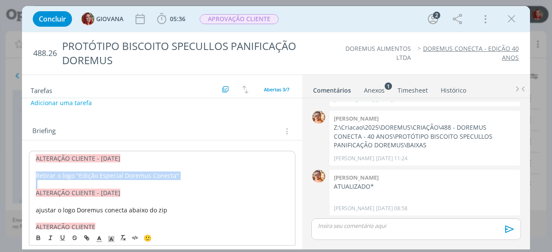
click at [166, 172] on p "Retirar o logo "Edição Especial Doremus Conecta"" at bounding box center [162, 176] width 253 height 9
copy p "Retirar o logo "Edição Especial Doremus Conecta""
click at [166, 172] on p "Retirar o logo "Edição Especial Doremus Conecta"" at bounding box center [162, 176] width 253 height 9
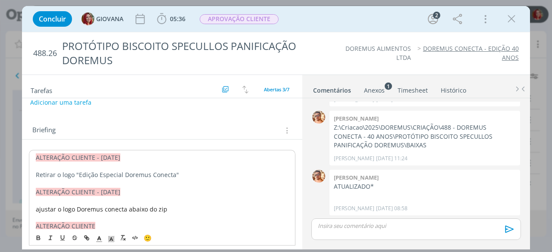
click at [81, 99] on button "Adicionar uma tarefa" at bounding box center [60, 102] width 61 height 15
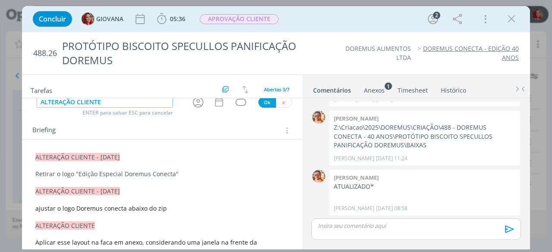
type input "ALTERAÇÃO CLIENTE"
click at [264, 104] on button "Ok" at bounding box center [267, 102] width 18 height 11
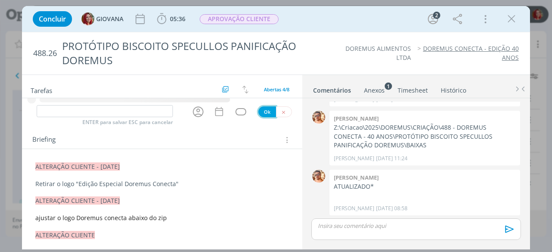
scroll to position [8, 0]
click at [281, 111] on icon "dialog" at bounding box center [284, 112] width 6 height 6
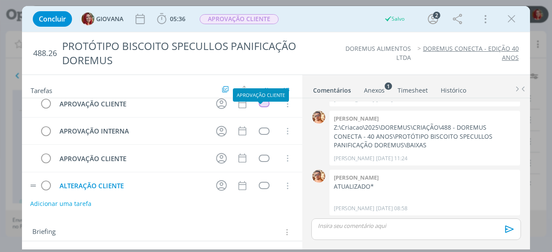
scroll to position [0, 0]
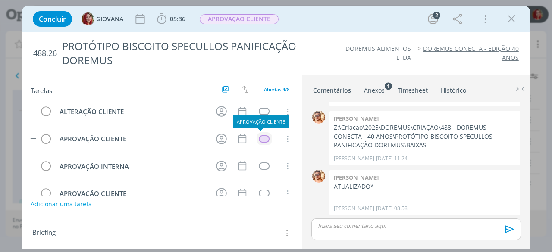
click at [259, 135] on div "dialog" at bounding box center [264, 138] width 11 height 7
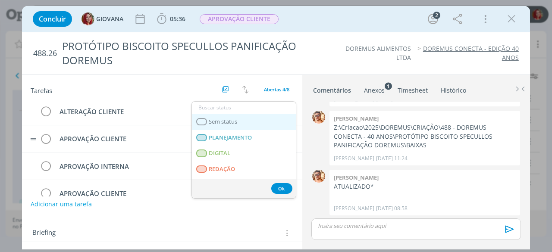
click at [246, 122] on link "Sem status" at bounding box center [244, 122] width 104 height 16
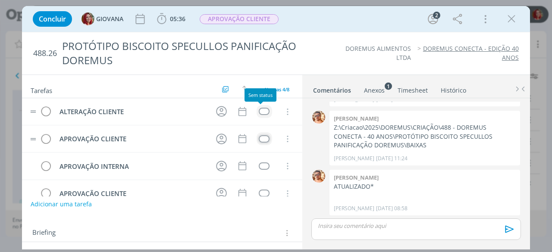
click at [261, 108] on div "dialog" at bounding box center [264, 111] width 11 height 7
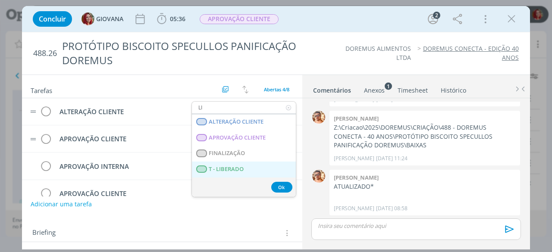
type input "LI"
click at [236, 168] on span "T - LIBERADO" at bounding box center [226, 169] width 35 height 7
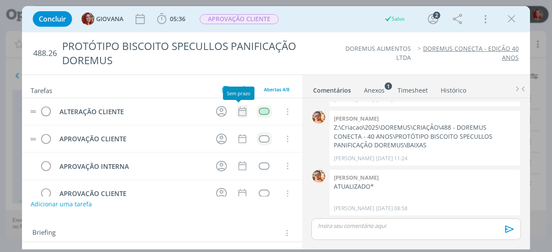
click at [238, 109] on icon "dialog" at bounding box center [242, 111] width 8 height 9
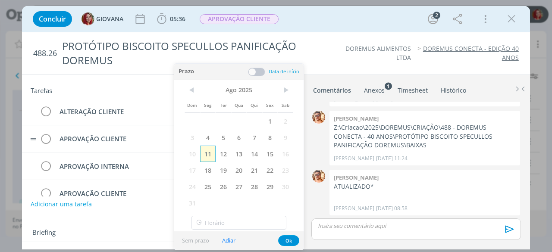
click at [210, 148] on span "11" at bounding box center [208, 154] width 16 height 16
click at [288, 242] on button "Ok" at bounding box center [288, 240] width 21 height 11
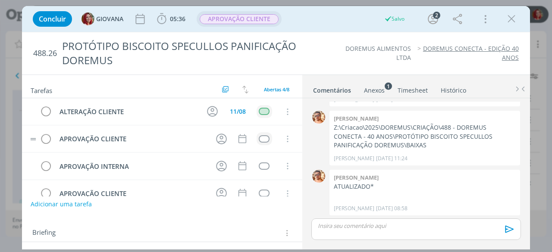
click at [251, 21] on span "APROVAÇÃO CLIENTE" at bounding box center [239, 19] width 79 height 10
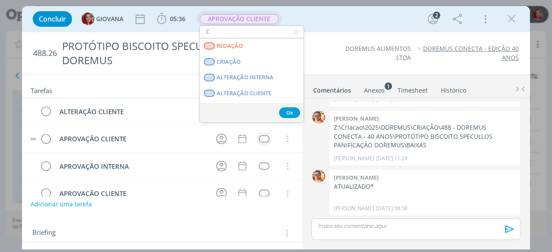
type input "C"
click at [293, 113] on button "Ok" at bounding box center [289, 112] width 21 height 11
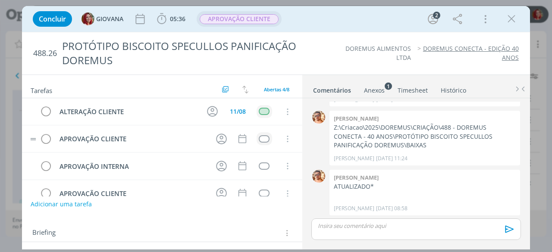
click at [252, 14] on button "APROVAÇÃO CLIENTE" at bounding box center [239, 19] width 80 height 11
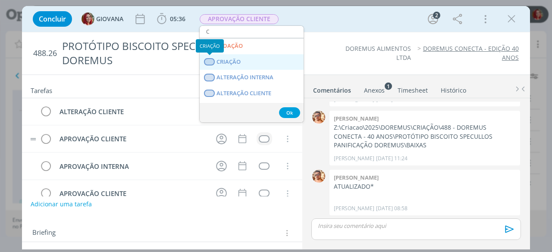
click at [211, 61] on div "dialog" at bounding box center [209, 61] width 11 height 7
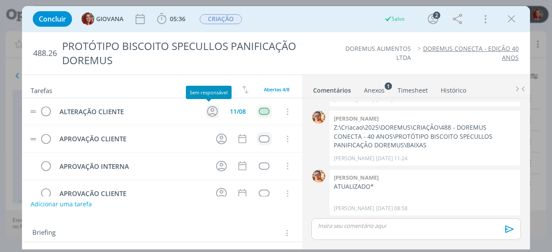
click at [207, 113] on icon "dialog" at bounding box center [212, 111] width 13 height 13
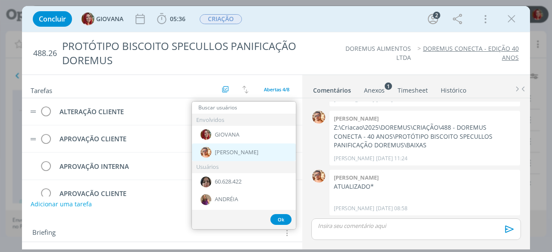
click at [203, 150] on img "dialog" at bounding box center [205, 152] width 11 height 11
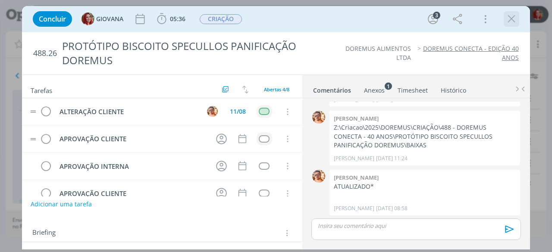
click at [507, 21] on icon "dialog" at bounding box center [511, 19] width 13 height 13
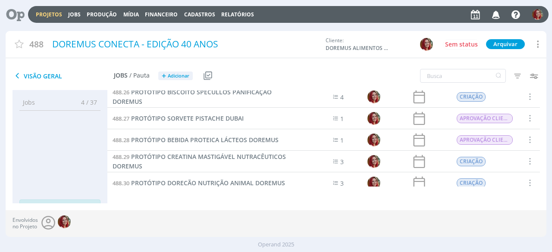
scroll to position [509, 0]
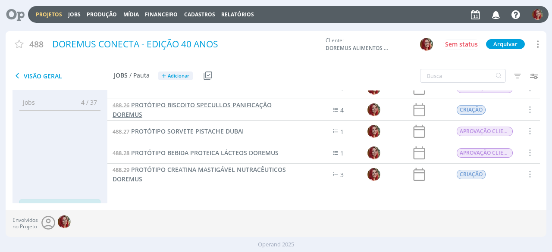
click at [220, 102] on span "PROTÓTIPO BISCOITO SPECULLOS PANIFICAÇÃO DOREMUS" at bounding box center [192, 110] width 159 height 18
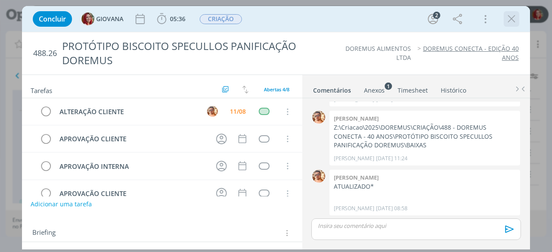
click at [509, 18] on icon "dialog" at bounding box center [511, 19] width 13 height 13
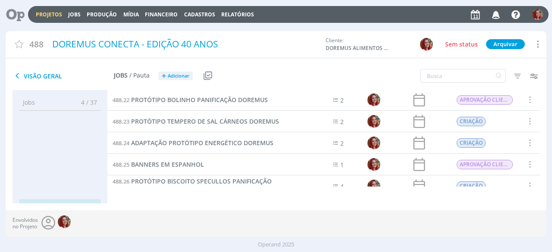
scroll to position [428, 0]
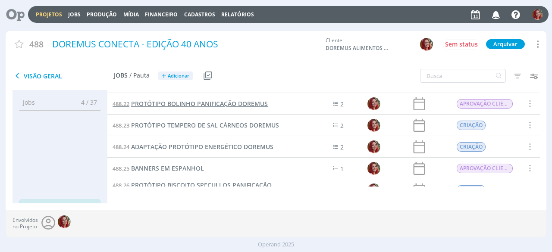
click at [207, 105] on span "PROTÓTIPO BOLINHO PANIFICAÇÃO DOREMUS" at bounding box center [199, 104] width 137 height 8
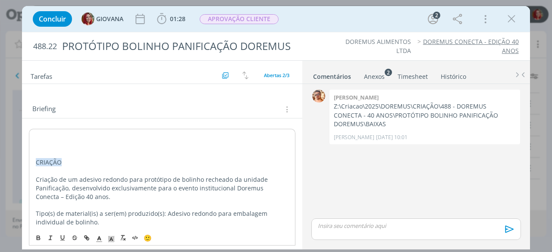
scroll to position [75, 0]
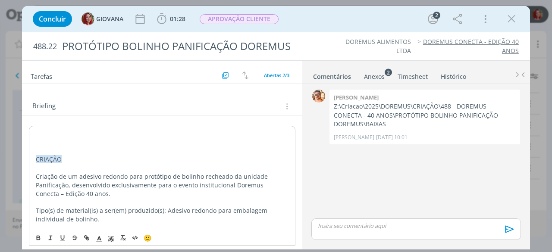
click at [42, 138] on p "dialog" at bounding box center [162, 142] width 253 height 9
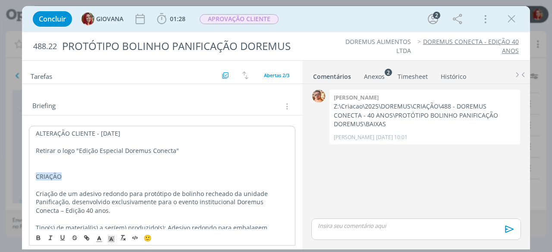
click at [41, 131] on p "ALTERAÇÃO CLIENTE - 11/08/25" at bounding box center [162, 133] width 253 height 9
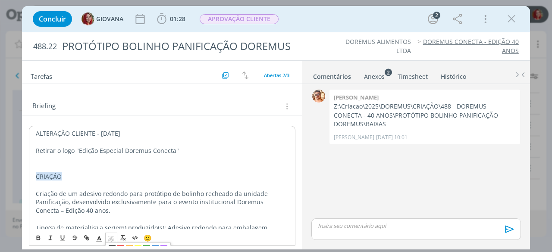
click at [111, 240] on line "dialog" at bounding box center [111, 240] width 2 height 0
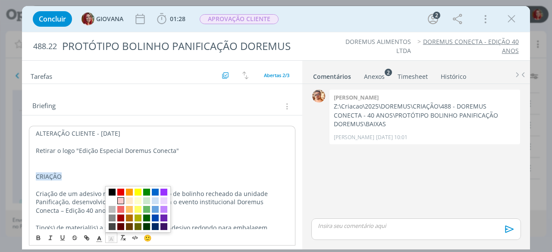
click at [119, 202] on span "dialog" at bounding box center [120, 200] width 7 height 7
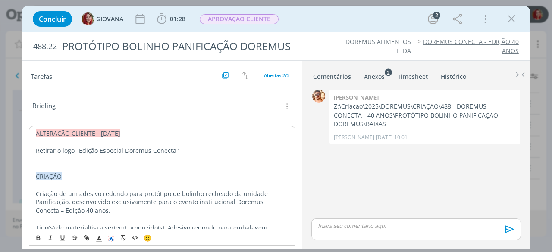
click at [148, 138] on p "dialog" at bounding box center [162, 142] width 253 height 9
click at [44, 164] on p "dialog" at bounding box center [162, 168] width 253 height 9
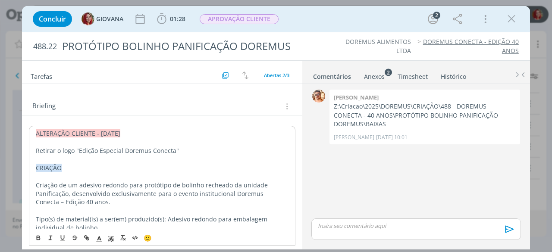
scroll to position [0, 0]
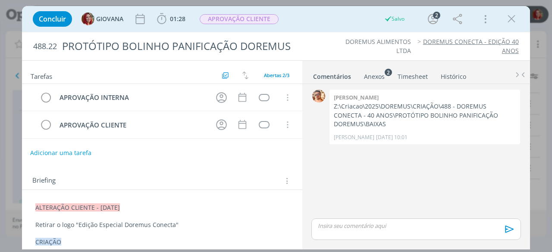
click at [76, 150] on button "Adicionar uma tarefa" at bounding box center [60, 153] width 61 height 15
type input "ALTERAÇÃO CLIENTE"
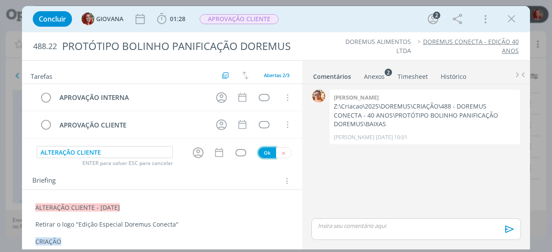
click at [266, 150] on button "Ok" at bounding box center [267, 152] width 18 height 11
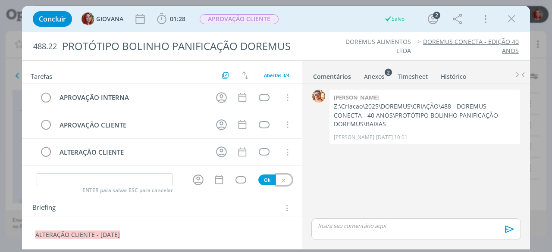
click at [281, 178] on icon "dialog" at bounding box center [284, 181] width 6 height 6
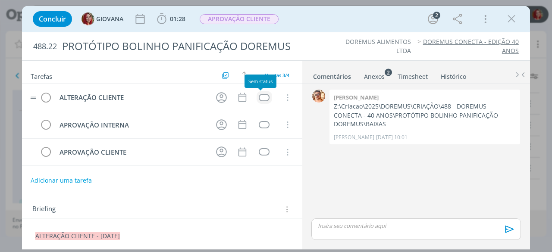
click at [261, 94] on div "dialog" at bounding box center [264, 97] width 11 height 7
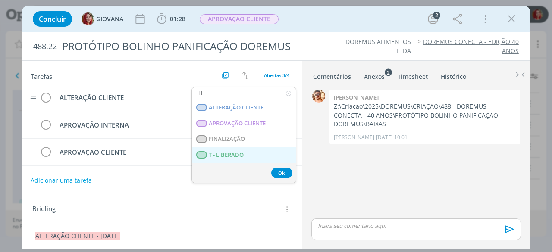
type input "LI"
click at [243, 158] on span "T - LIBERADO" at bounding box center [226, 155] width 35 height 7
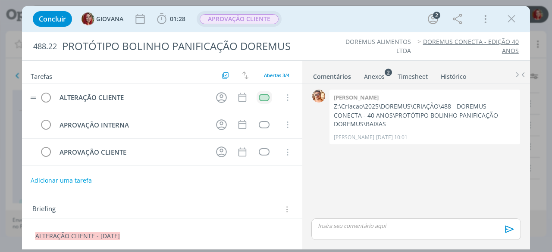
click at [247, 22] on span "APROVAÇÃO CLIENTE" at bounding box center [239, 19] width 79 height 10
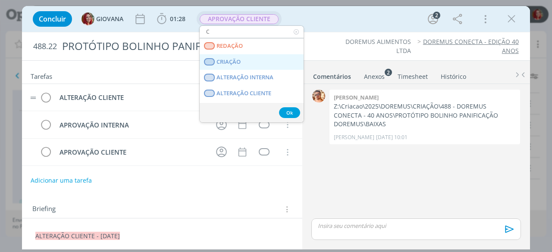
type input "C"
click at [232, 59] on span "CRIAÇÃO" at bounding box center [229, 62] width 24 height 7
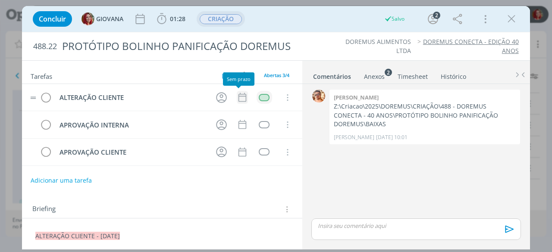
click at [237, 94] on icon "dialog" at bounding box center [242, 97] width 11 height 11
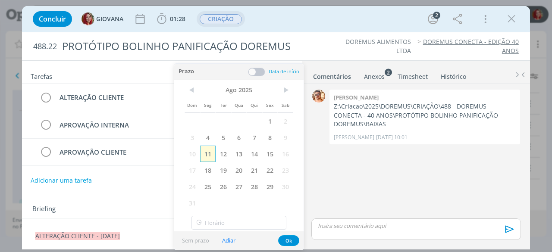
click at [206, 156] on span "11" at bounding box center [208, 154] width 16 height 16
click at [289, 240] on button "Ok" at bounding box center [288, 240] width 21 height 11
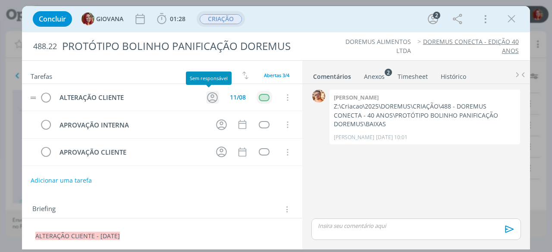
click at [208, 94] on icon "dialog" at bounding box center [212, 97] width 13 height 13
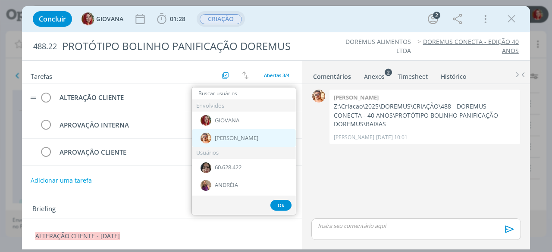
click at [214, 137] on div "[PERSON_NAME]" at bounding box center [244, 138] width 104 height 18
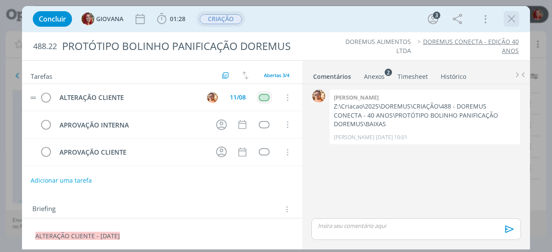
click at [514, 22] on icon "dialog" at bounding box center [511, 19] width 13 height 13
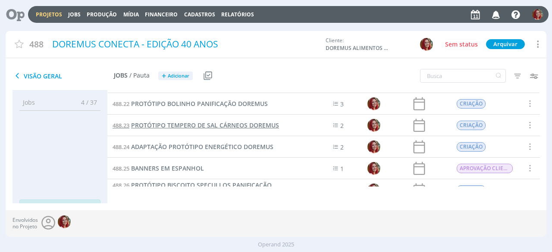
click at [205, 124] on span "PROTÓTIPO TEMPERO DE SAL CÁRNEOS DOREMUS" at bounding box center [205, 125] width 148 height 8
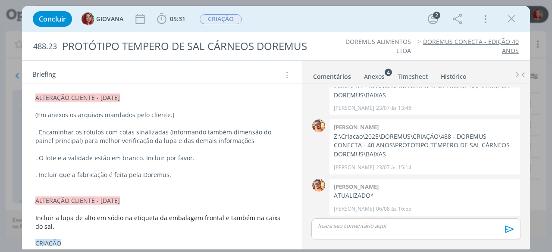
scroll to position [107, 0]
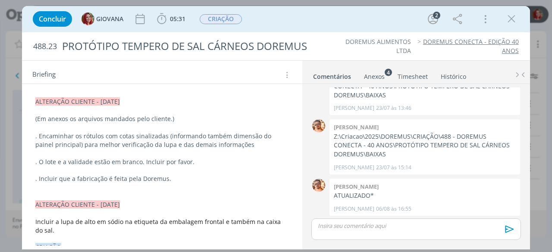
click at [175, 183] on p "dialog" at bounding box center [161, 187] width 253 height 9
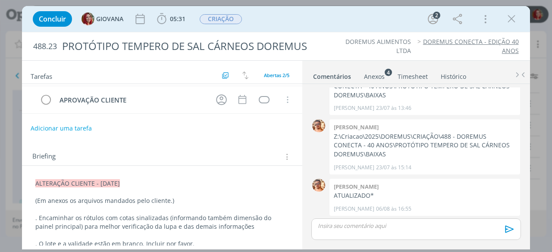
scroll to position [9, 0]
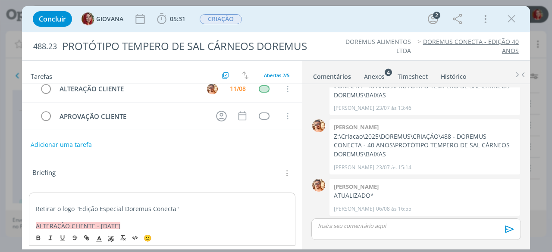
click at [45, 225] on span "ALTERAÇÃO CLIENTE - 11/08/25" at bounding box center [78, 226] width 84 height 8
copy span "ALTERAÇÃO CLIENTE - 11/08/25"
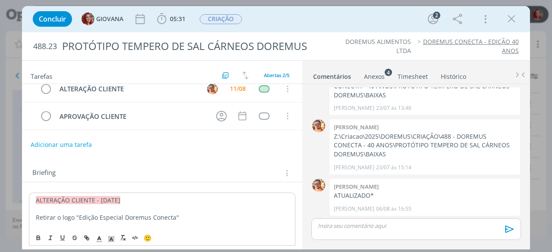
click at [181, 205] on p "dialog" at bounding box center [162, 209] width 253 height 9
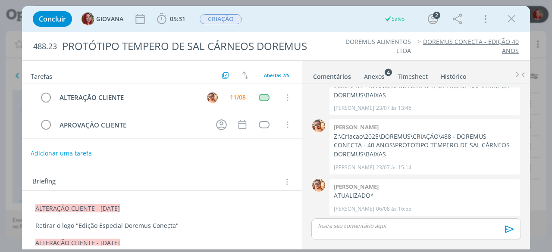
click at [322, 37] on div "488.23 PROTÓTIPO TEMPERO DE SAL CÁRNEOS DOREMUS DOREMUS ALIMENTOS LTDA DOREMUS …" at bounding box center [276, 46] width 508 height 28
click at [511, 18] on icon "dialog" at bounding box center [511, 19] width 13 height 13
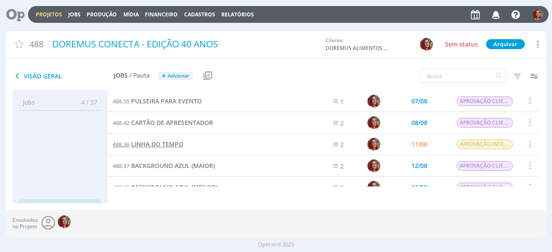
click at [158, 146] on span "LINHA DO TEMPO" at bounding box center [157, 144] width 52 height 8
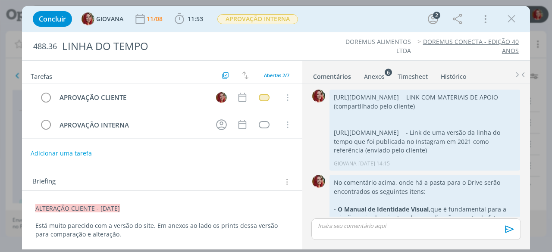
scroll to position [715, 0]
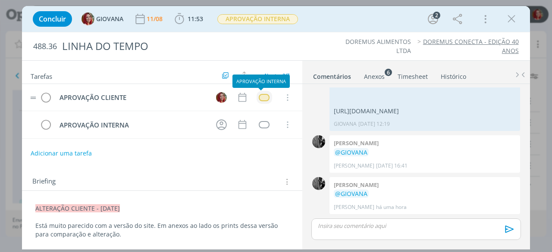
click at [259, 94] on div "dialog" at bounding box center [264, 97] width 11 height 7
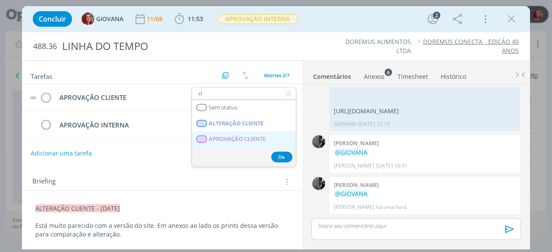
type input "cl"
click at [243, 139] on span "APROVAÇÃO CLIENTE" at bounding box center [237, 139] width 57 height 7
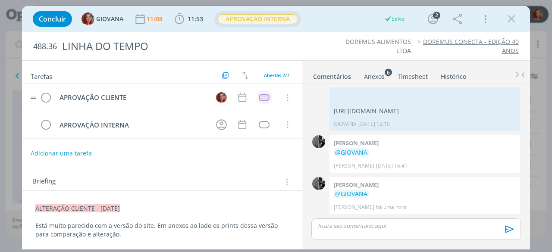
click at [271, 23] on span "APROVAÇÃO INTERNA" at bounding box center [257, 19] width 81 height 10
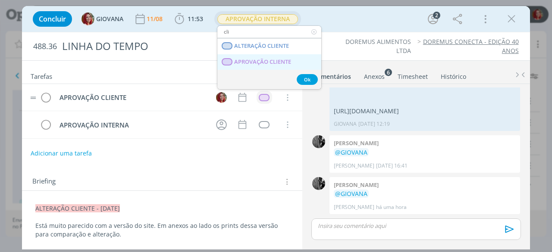
type input "cli"
click at [267, 61] on span "APROVAÇÃO CLIENTE" at bounding box center [263, 62] width 57 height 7
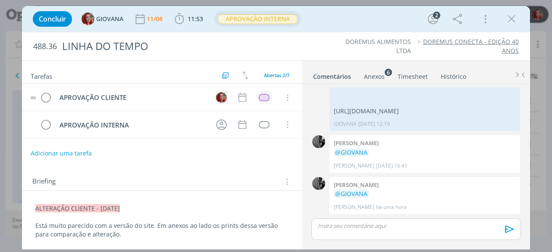
click at [216, 99] on img "dialog" at bounding box center [221, 97] width 11 height 11
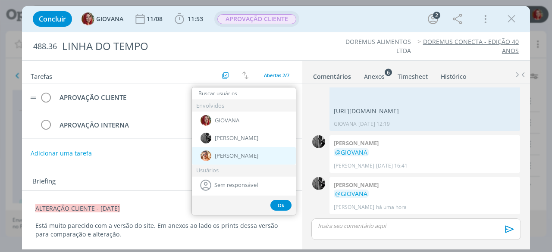
click at [251, 154] on div "[PERSON_NAME]" at bounding box center [244, 156] width 104 height 18
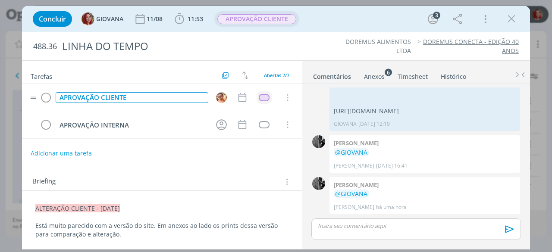
click at [82, 98] on div "APROVAÇÃO CLIENTE" at bounding box center [132, 97] width 153 height 11
click at [216, 95] on img "dialog" at bounding box center [221, 97] width 11 height 11
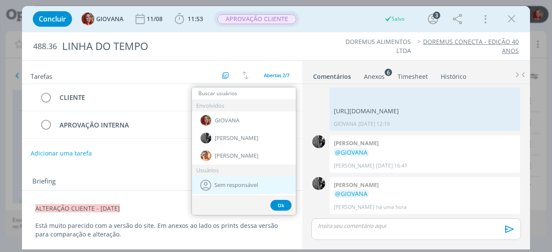
click at [236, 177] on div "Sem responsável" at bounding box center [244, 185] width 104 height 17
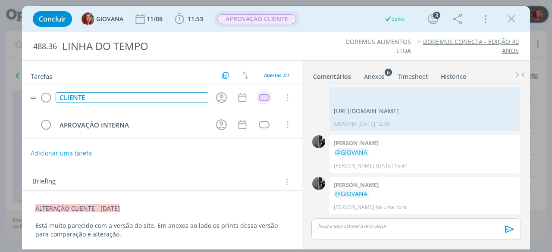
click at [58, 97] on div "CLIENTE" at bounding box center [132, 97] width 153 height 11
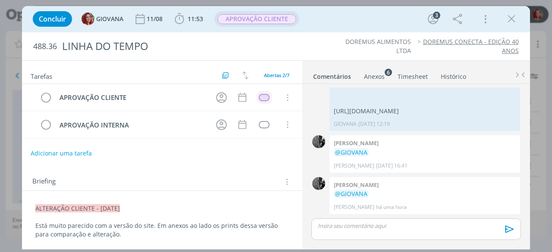
click at [153, 162] on div "Tarefas Usar Job de template Criar template a partir deste job Visualizar Templ…" at bounding box center [162, 153] width 280 height 185
click at [510, 23] on icon "dialog" at bounding box center [511, 19] width 13 height 13
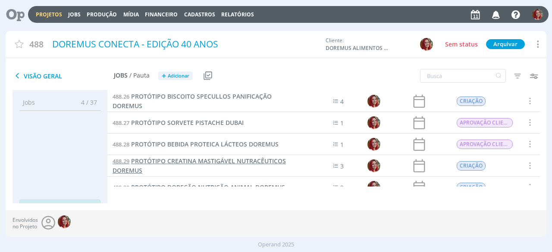
scroll to position [431, 0]
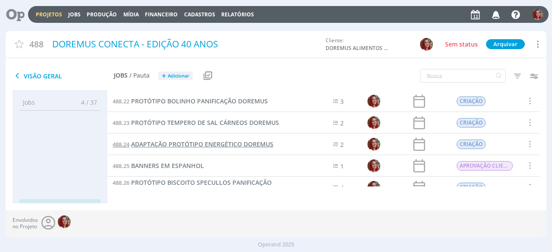
click at [212, 144] on span "ADAPTAÇÃO PROTÓTIPO ENERGÉTICO DOREMUS" at bounding box center [202, 144] width 142 height 8
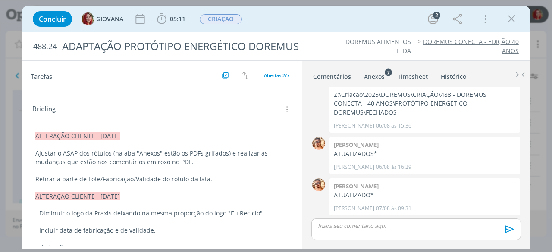
scroll to position [86, 0]
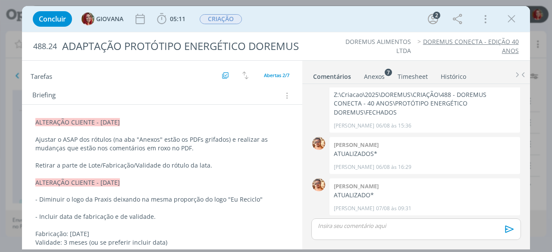
click at [219, 167] on p "Retirar a parte de Lote/Fabricação/Validade do rótulo da lata." at bounding box center [161, 165] width 253 height 9
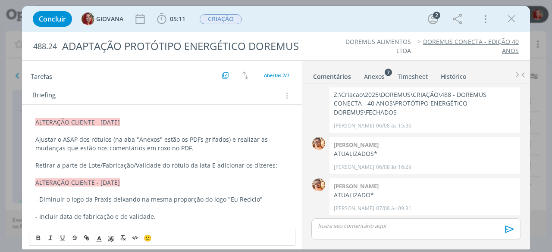
click at [278, 163] on p "Retirar a parte de Lote/Fabricação/Validade do rótulo da lata E adicionar os di…" at bounding box center [161, 165] width 253 height 9
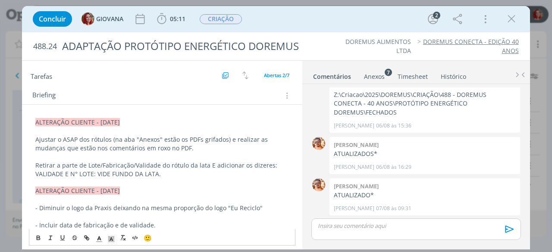
click at [309, 18] on div "Concluir GIOVANA 05:11 Iniciar Apontar Data * 11/08/2025 Horas * 00:00 Tarefa S…" at bounding box center [275, 19] width 495 height 21
click at [508, 21] on icon "dialog" at bounding box center [511, 19] width 13 height 13
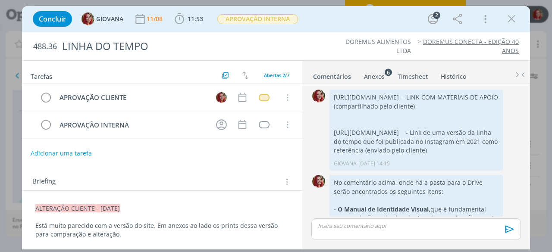
scroll to position [759, 0]
